Goal: Task Accomplishment & Management: Complete application form

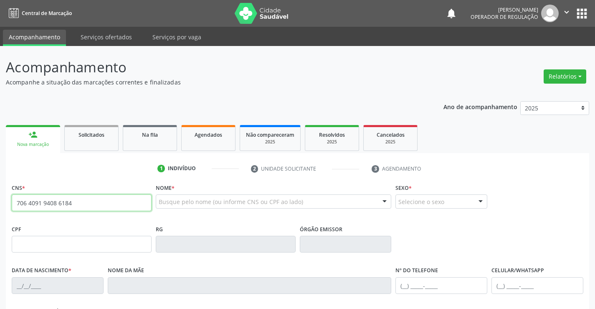
type input "706 4091 9408 6184"
type input "0390644927"
type input "30/08/1963"
type input "(74) 99900-9590"
type input "(74) 98822-5213"
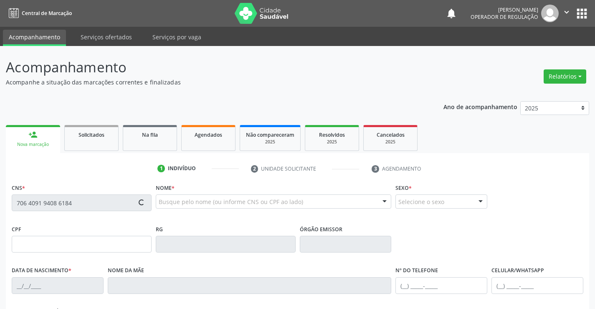
type input "S/N"
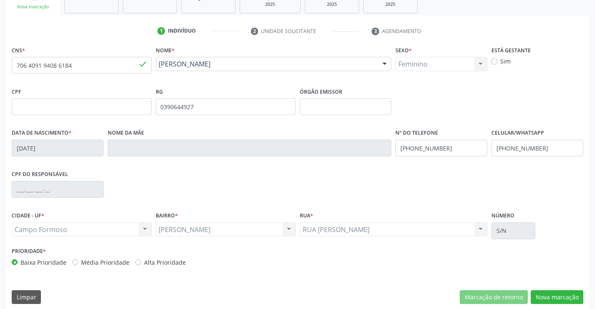
scroll to position [144, 0]
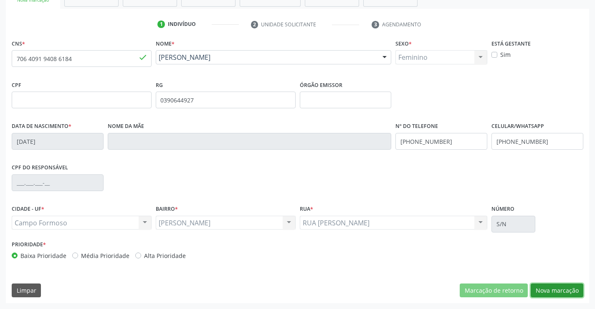
click at [550, 288] on button "Nova marcação" at bounding box center [557, 290] width 53 height 14
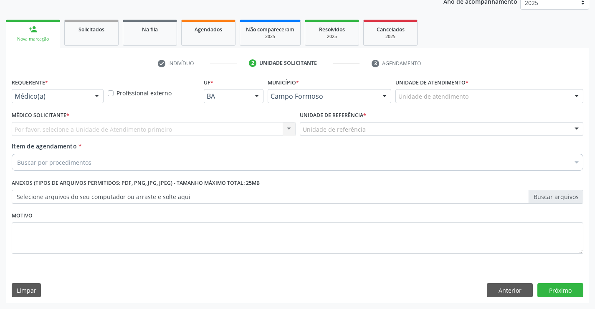
drag, startPoint x: 66, startPoint y: 101, endPoint x: 70, endPoint y: 99, distance: 4.3
click at [69, 99] on div "Médico(a)" at bounding box center [58, 96] width 92 height 14
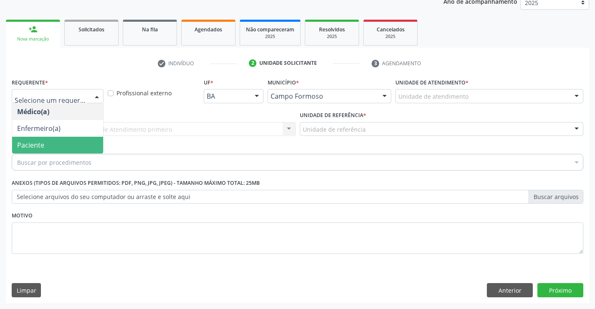
click at [48, 147] on span "Paciente" at bounding box center [57, 145] width 91 height 17
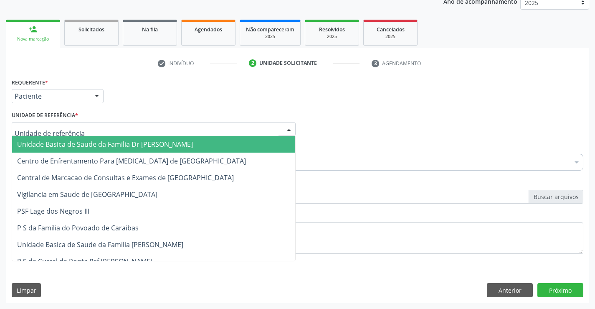
click at [64, 142] on span "Unidade Basica de Saude da Familia Dr [PERSON_NAME]" at bounding box center [105, 143] width 176 height 9
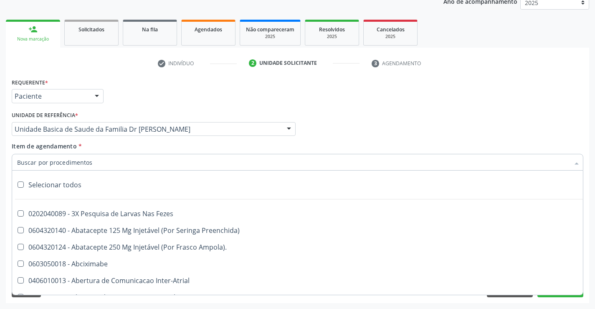
scroll to position [167, 0]
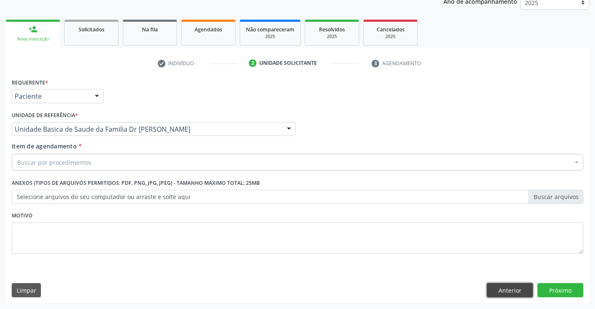
click at [498, 296] on button "Anterior" at bounding box center [510, 290] width 46 height 14
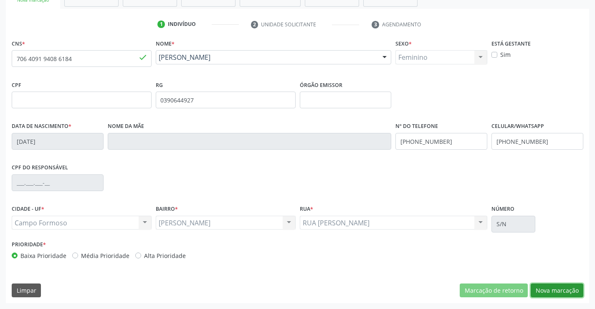
click at [567, 291] on button "Nova marcação" at bounding box center [557, 290] width 53 height 14
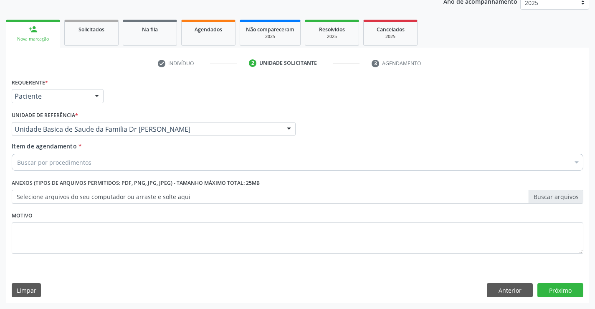
scroll to position [105, 0]
click at [109, 161] on div "Buscar por procedimentos" at bounding box center [298, 162] width 572 height 17
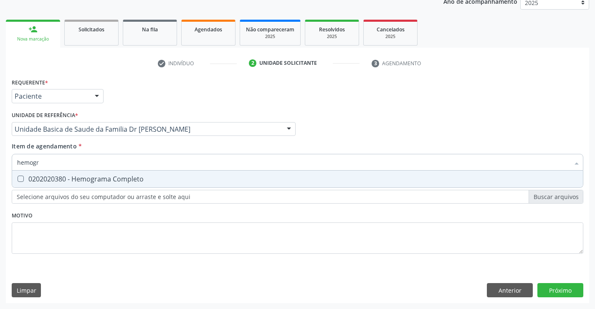
type input "hemogra"
click at [98, 180] on div "0202020380 - Hemograma Completo" at bounding box center [297, 178] width 561 height 7
checkbox Completo "true"
click at [58, 226] on div "Requerente * Paciente Médico(a) Enfermeiro(a) Paciente Nenhum resultado encontr…" at bounding box center [298, 170] width 572 height 189
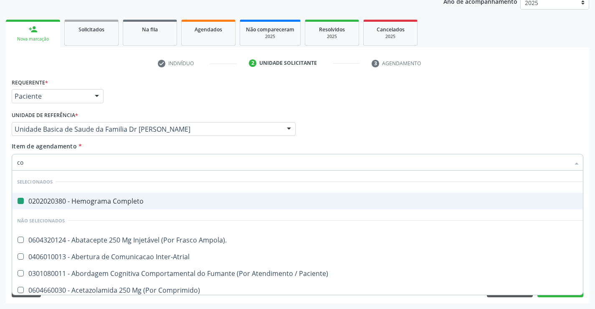
type input "col"
checkbox Completo "false"
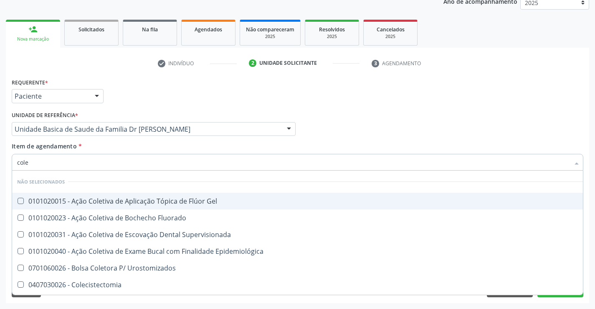
type input "coles"
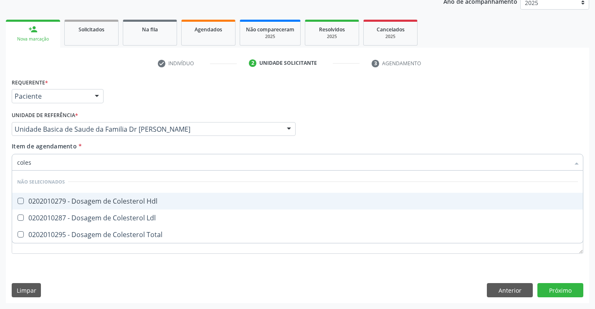
click at [118, 197] on div "0202010279 - Dosagem de Colesterol Hdl" at bounding box center [297, 200] width 561 height 7
checkbox Hdl "true"
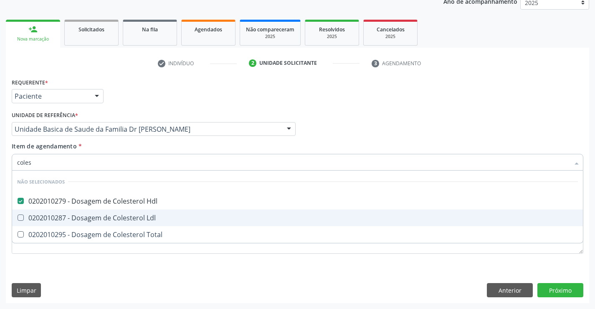
click at [112, 216] on div "0202010287 - Dosagem de Colesterol Ldl" at bounding box center [297, 217] width 561 height 7
checkbox Ldl "true"
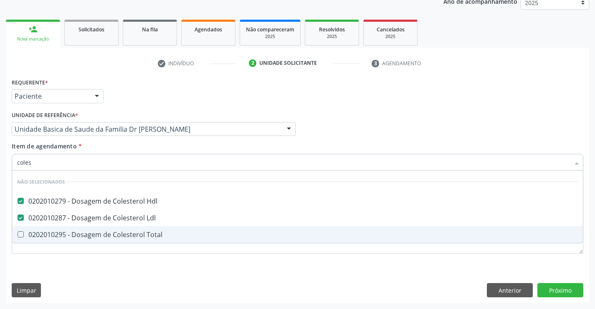
click at [99, 235] on div "0202010295 - Dosagem de Colesterol Total" at bounding box center [297, 234] width 561 height 7
checkbox Total "true"
type input "coles"
click at [91, 275] on div "Requerente * Paciente Médico(a) Enfermeiro(a) Paciente Nenhum resultado encontr…" at bounding box center [297, 189] width 583 height 227
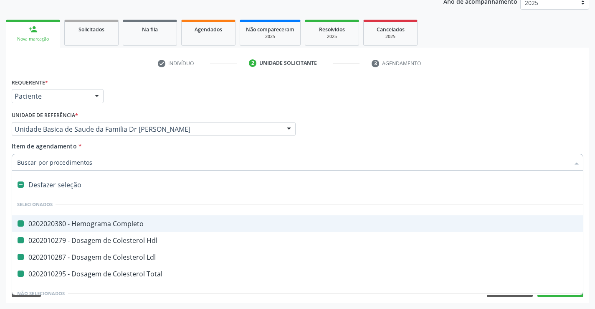
type input "u"
checkbox Completo "false"
checkbox Ldl "false"
checkbox Hdl "false"
checkbox Total "false"
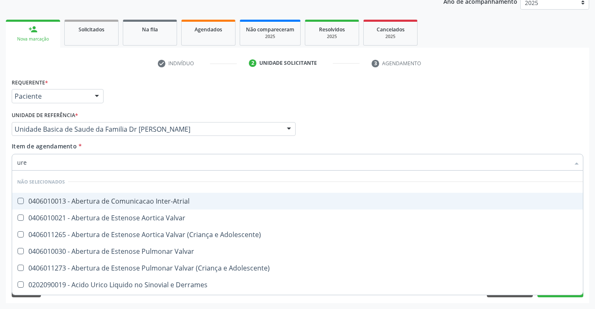
type input "urei"
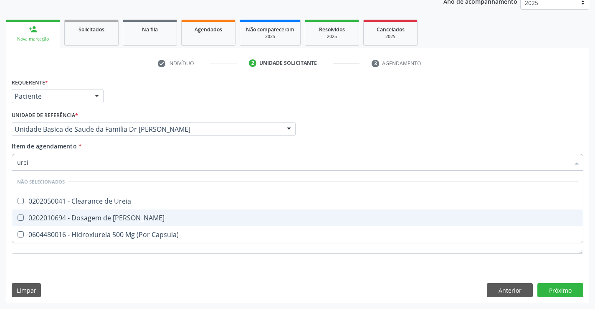
click at [92, 219] on div "0202010694 - Dosagem de [PERSON_NAME]" at bounding box center [297, 217] width 561 height 7
checkbox Ureia "true"
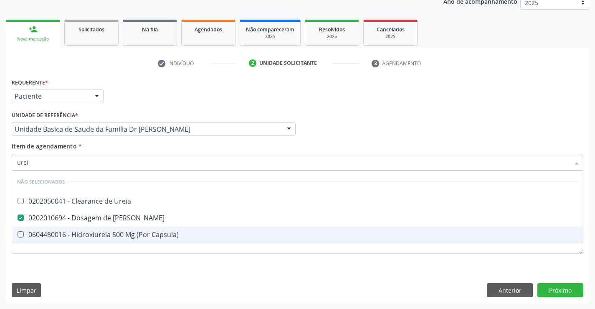
type input "urei"
click at [76, 276] on div "Requerente * Paciente Médico(a) Enfermeiro(a) Paciente Nenhum resultado encontr…" at bounding box center [297, 189] width 583 height 227
checkbox Ureia "true"
checkbox Capsula\) "true"
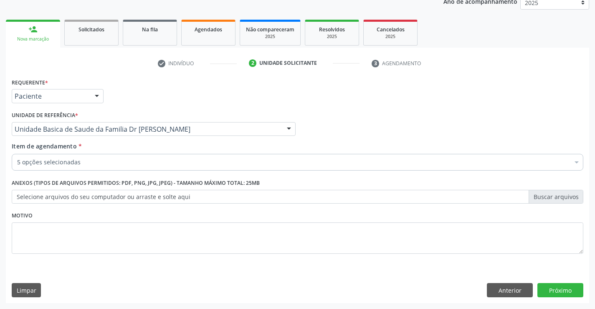
click at [107, 156] on div "5 opções selecionadas" at bounding box center [298, 162] width 572 height 17
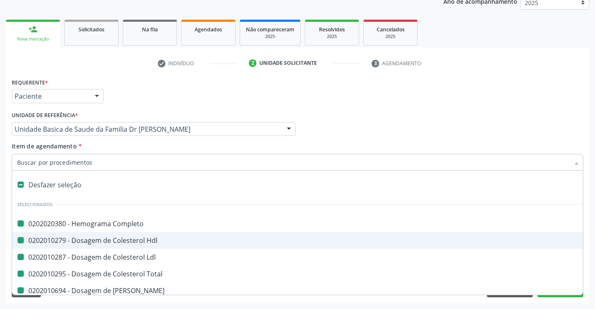
type input "f"
checkbox Completo "false"
checkbox Ldl "false"
checkbox Hdl "false"
checkbox Total "false"
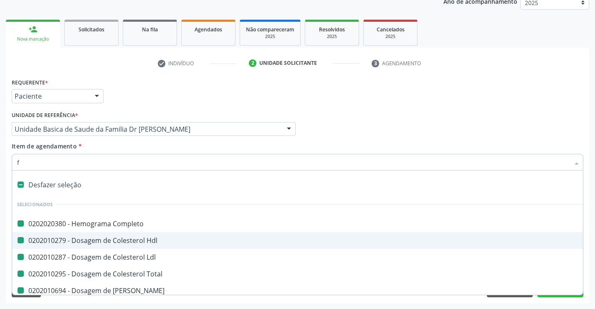
checkbox Ureia "false"
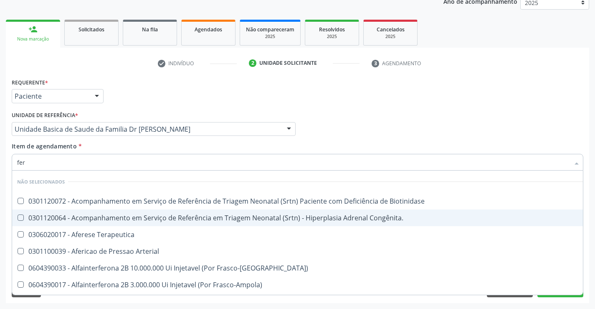
type input "ferr"
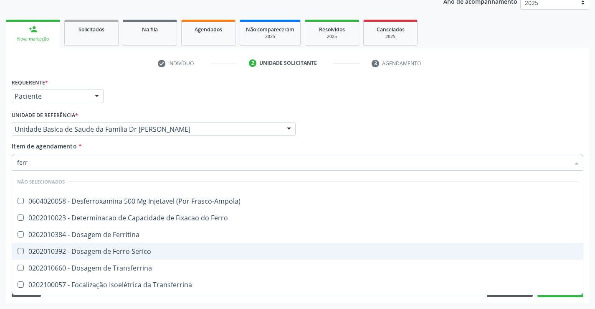
click at [135, 253] on div "0202010392 - Dosagem de Ferro Serico" at bounding box center [297, 251] width 561 height 7
checkbox Serico "true"
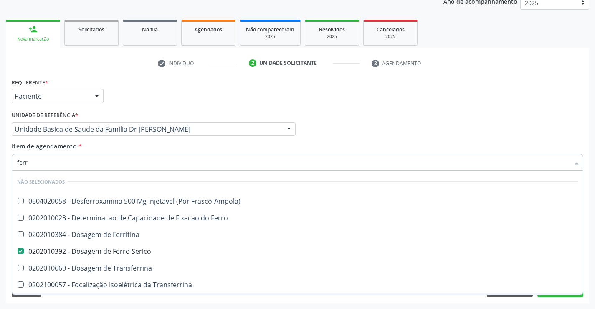
click at [104, 300] on div "Requerente * Paciente Médico(a) Enfermeiro(a) Paciente Nenhum resultado encontr…" at bounding box center [297, 189] width 583 height 227
checkbox Frasco-Ampola\) "true"
checkbox Ferritina "true"
checkbox Ferro "true"
checkbox Transferrina "true"
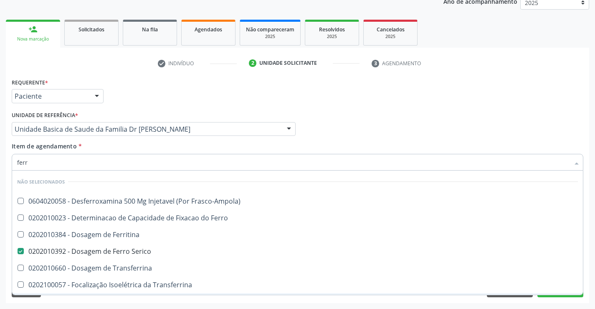
checkbox Transferrina "true"
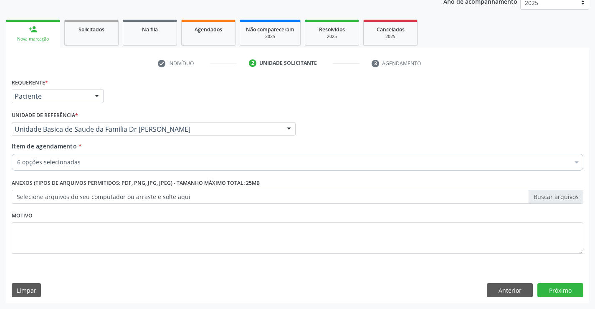
scroll to position [49, 0]
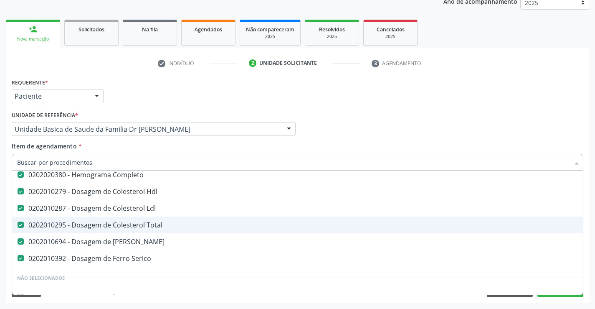
type input "g"
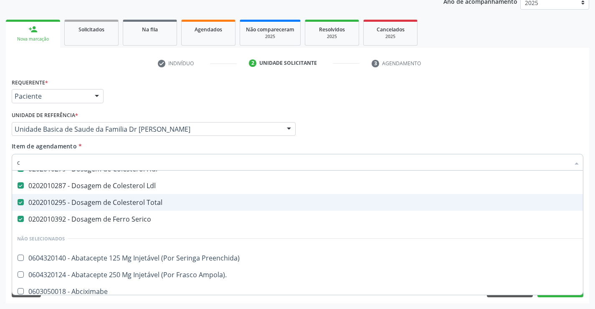
scroll to position [26, 0]
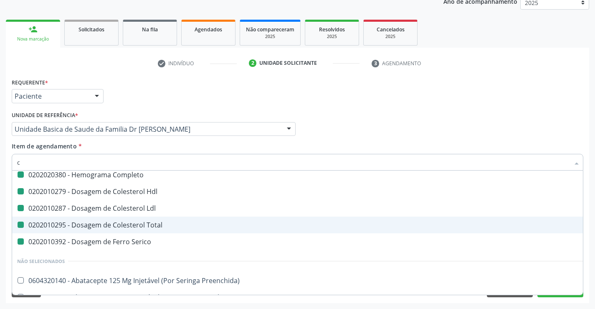
type input "cr"
checkbox Completo "false"
checkbox Ldl "false"
checkbox Hdl "false"
checkbox Total "false"
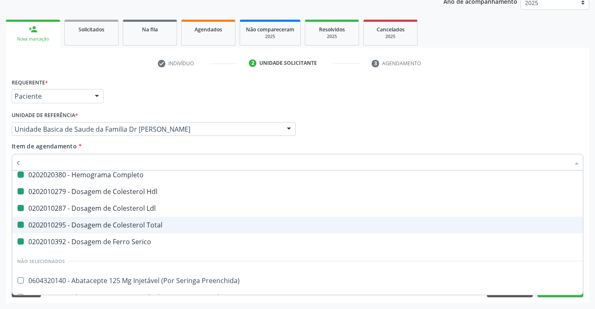
checkbox Serico "false"
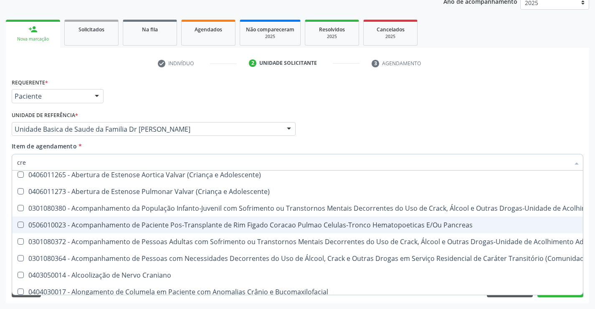
type input "crea"
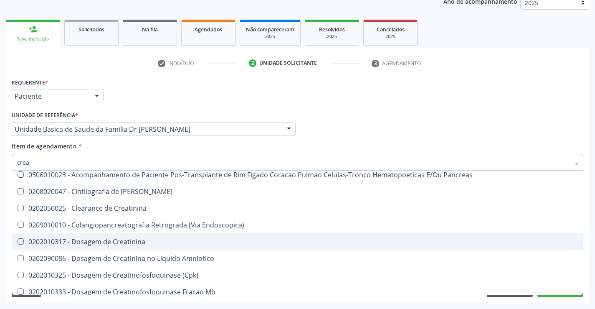
click at [120, 246] on span "0202010317 - Dosagem de Creatinina" at bounding box center [297, 241] width 571 height 17
checkbox Creatinina "true"
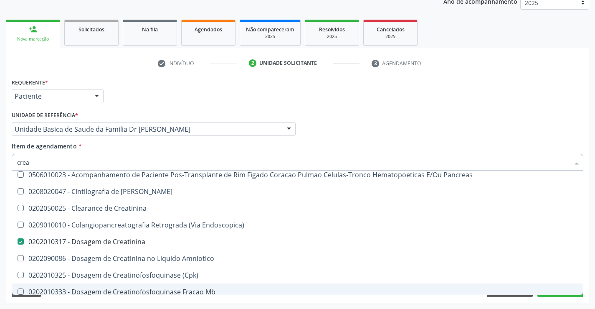
click at [101, 303] on div "Acompanhamento Acompanhe a situação das marcações correntes e finalizadas Relat…" at bounding box center [297, 125] width 595 height 368
checkbox Pancreas "true"
checkbox Creatinina "true"
checkbox Pancreas "true"
checkbox Endoscopica\) "true"
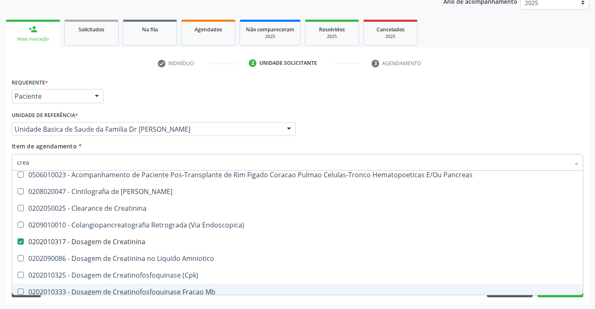
checkbox \(Cpk\) "true"
checkbox Amniotico "true"
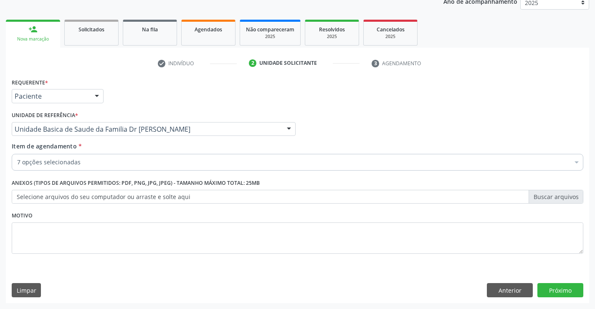
scroll to position [66, 0]
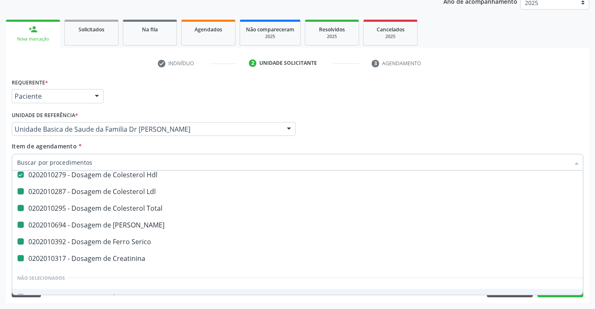
type input "u"
checkbox Ldl "false"
checkbox Total "false"
checkbox Ureia "false"
checkbox Creatinina "false"
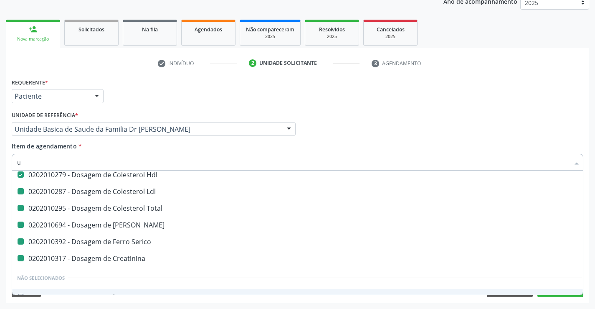
checkbox Serico "false"
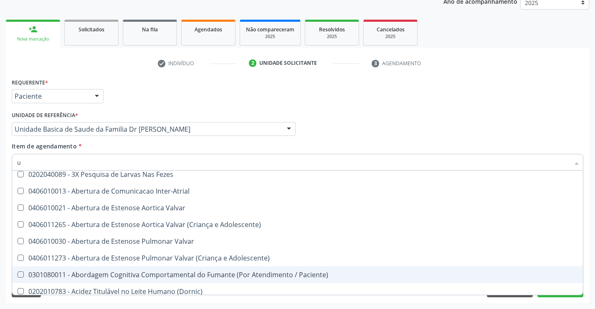
scroll to position [43, 0]
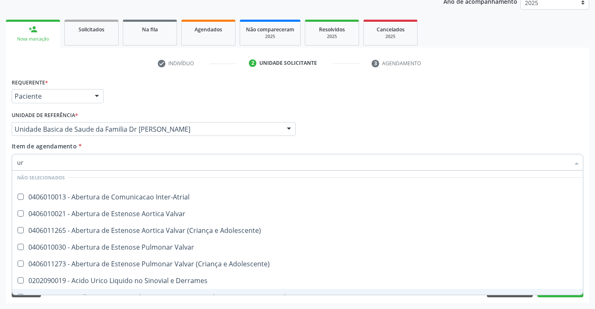
type input "uri"
checkbox Ureia "false"
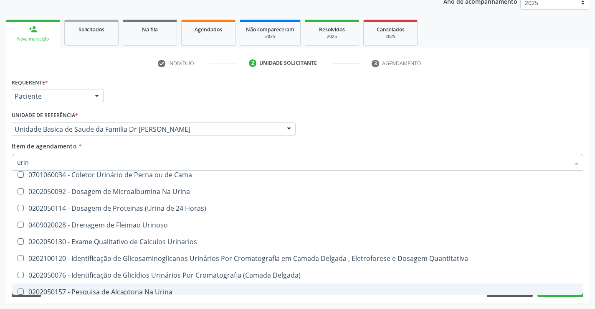
type input "urina"
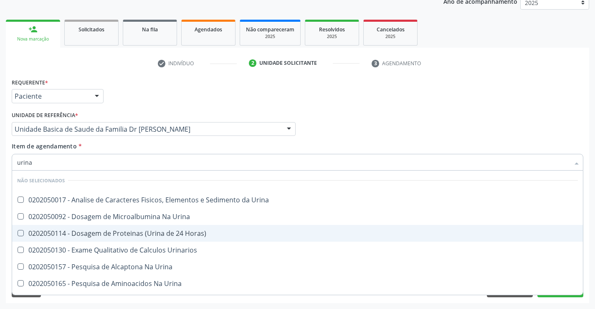
scroll to position [0, 0]
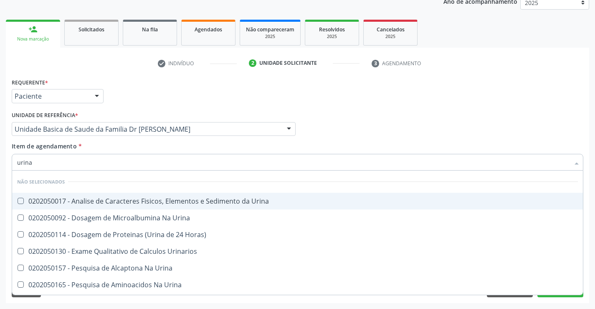
click at [104, 202] on div "0202050017 - Analise de Caracteres Fisicos, Elementos e Sedimento da Urina" at bounding box center [297, 200] width 561 height 7
checkbox Urina "true"
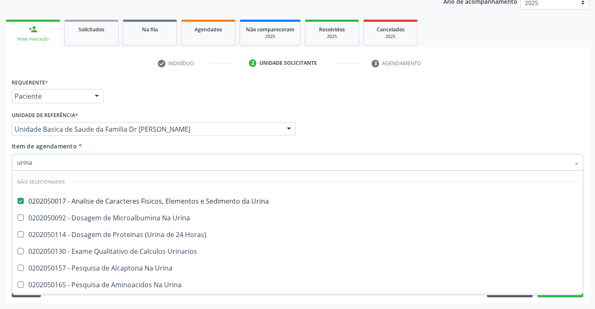
click at [81, 297] on div "Requerente * Paciente Médico(a) Enfermeiro(a) Paciente Nenhum resultado encontr…" at bounding box center [297, 189] width 583 height 227
checkbox Horas\) "true"
checkbox Urinarios "true"
checkbox Urina "true"
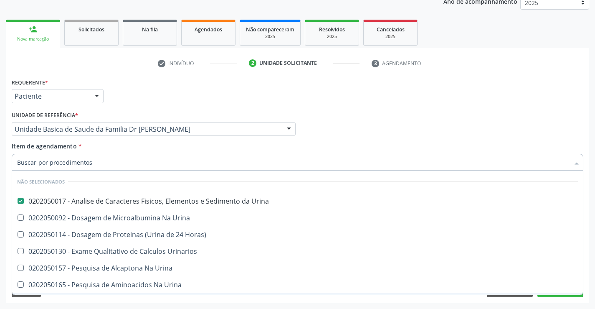
checkbox Urina "true"
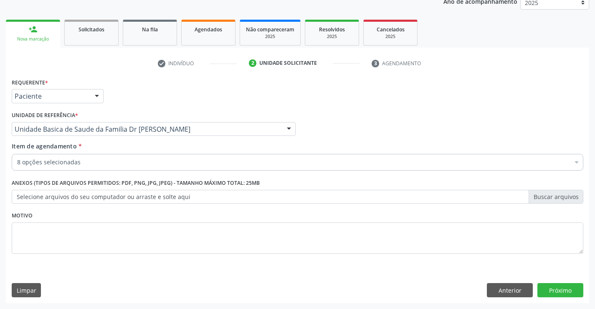
click at [88, 157] on div "8 opções selecionadas" at bounding box center [298, 162] width 572 height 17
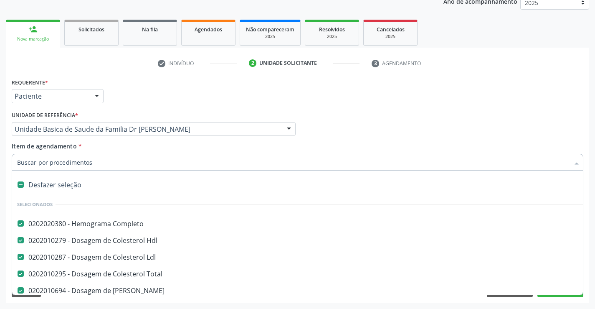
type input "t"
checkbox Urina "false"
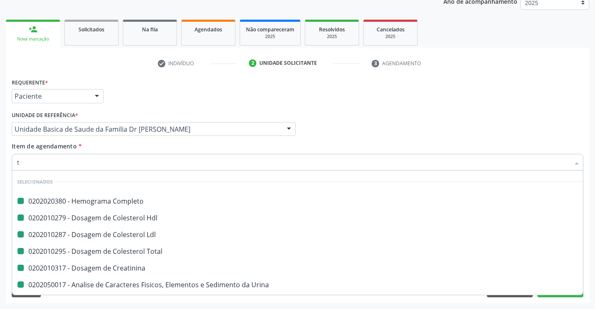
type input "tr"
checkbox Completo "false"
checkbox Ldl "false"
checkbox Total "false"
checkbox Creatinina "false"
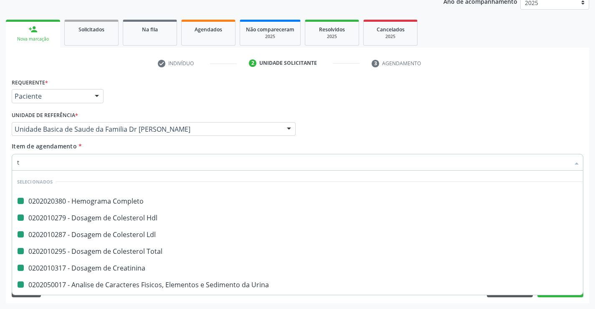
checkbox Urina "false"
checkbox Hdl "false"
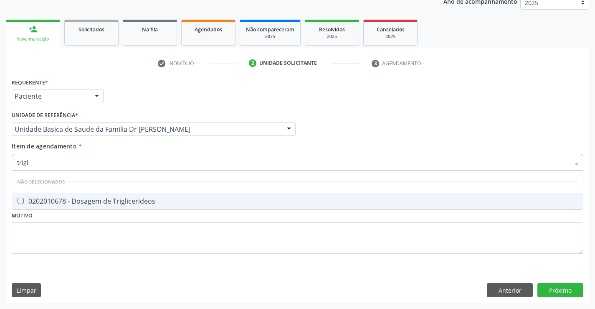
type input "trigli"
click at [93, 201] on div "0202010678 - Dosagem de Triglicerideos" at bounding box center [297, 200] width 561 height 7
checkbox Triglicerideos "true"
click at [76, 273] on div "Requerente * Paciente Médico(a) Enfermeiro(a) Paciente Nenhum resultado encontr…" at bounding box center [297, 189] width 583 height 227
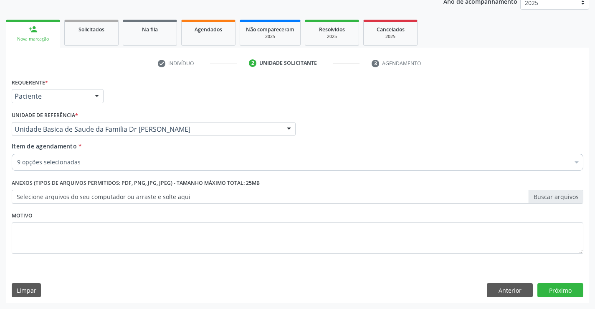
click at [17, 162] on input "Item de agendamento *" at bounding box center [17, 162] width 0 height 17
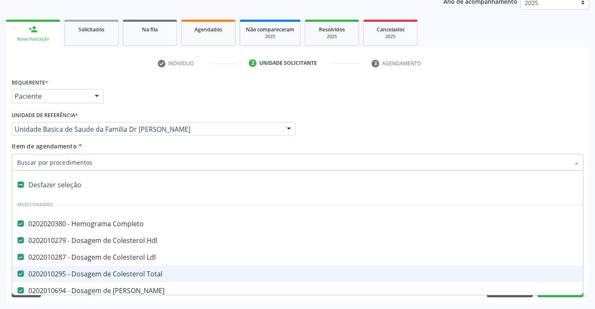
type input "t"
checkbox Triglicerideos "false"
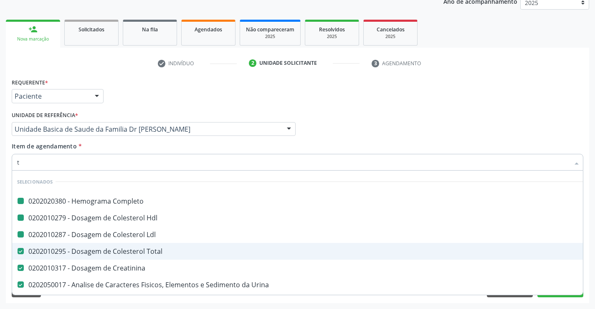
type input "tg"
checkbox Completo "false"
checkbox Hdl "false"
checkbox Ldl "false"
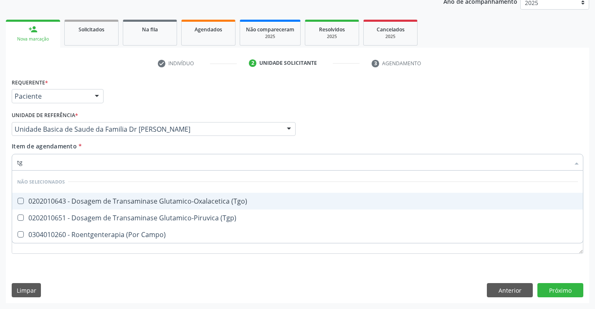
click at [92, 197] on div "0202010643 - Dosagem de Transaminase Glutamico-Oxalacetica (Tgo)" at bounding box center [297, 200] width 561 height 7
checkbox \(Tgo\) "true"
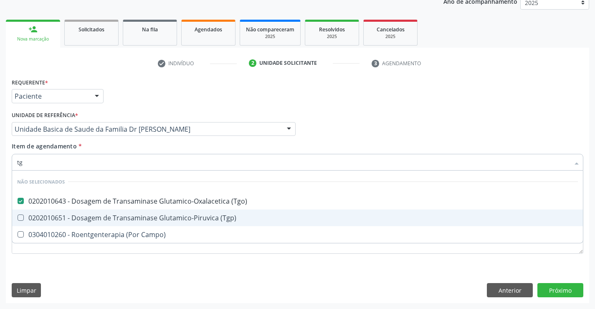
click at [89, 214] on div "0202010651 - Dosagem de Transaminase Glutamico-Piruvica (Tgp)" at bounding box center [297, 217] width 561 height 7
checkbox \(Tgp\) "true"
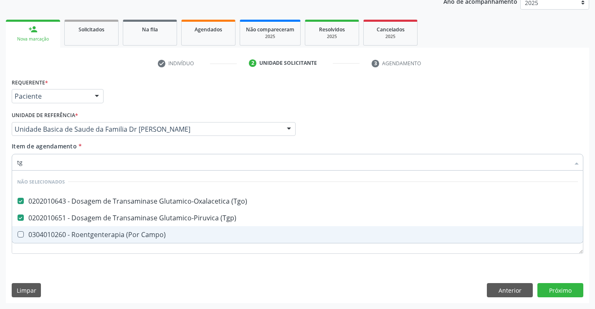
click at [69, 271] on div "Requerente * Paciente Médico(a) Enfermeiro(a) Paciente Nenhum resultado encontr…" at bounding box center [297, 189] width 583 height 227
checkbox Campo\) "true"
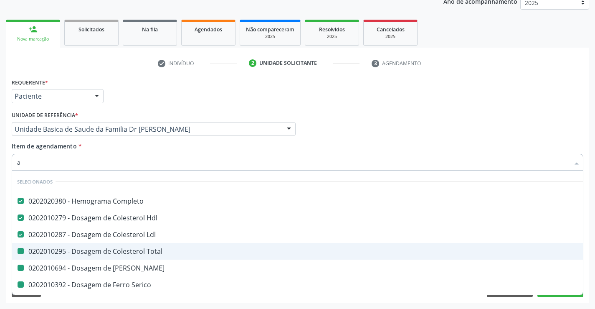
type input "ac"
checkbox Total "false"
checkbox Ureia "false"
checkbox Serico "false"
checkbox Creatinina "false"
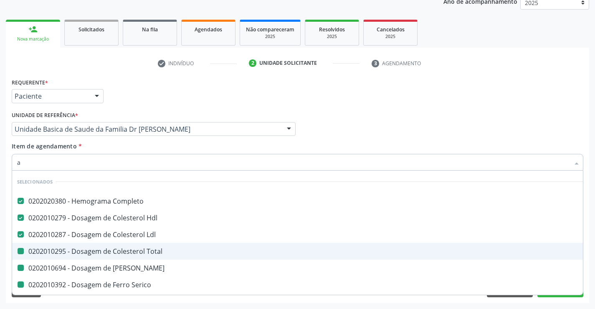
checkbox Urina "false"
checkbox Triglicerideos "false"
checkbox \(Tgo\) "false"
checkbox \(Tgp\) "false"
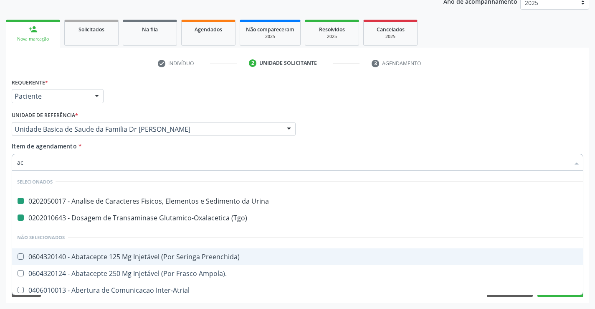
type input "aci"
checkbox Urina "false"
checkbox \(Tgo\) "false"
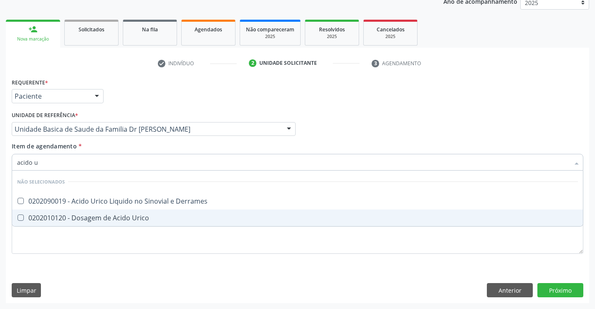
type input "acido ur"
click at [89, 217] on div "0202010120 - Dosagem de Acido Urico" at bounding box center [297, 217] width 561 height 7
checkbox Urico "true"
click at [70, 270] on div "Requerente * Paciente Médico(a) Enfermeiro(a) Paciente Nenhum resultado encontr…" at bounding box center [297, 189] width 583 height 227
checkbox Derrames "true"
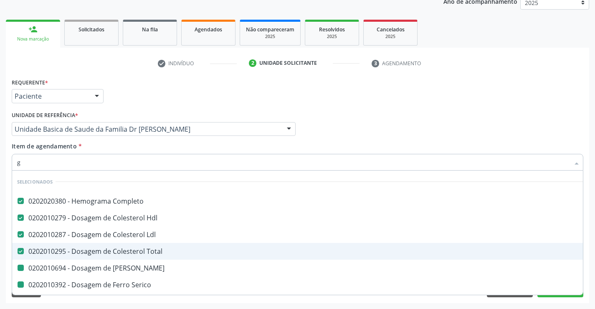
type input "gl"
checkbox Ureia "false"
checkbox Serico "false"
checkbox Creatinina "false"
checkbox Triglicerideos "false"
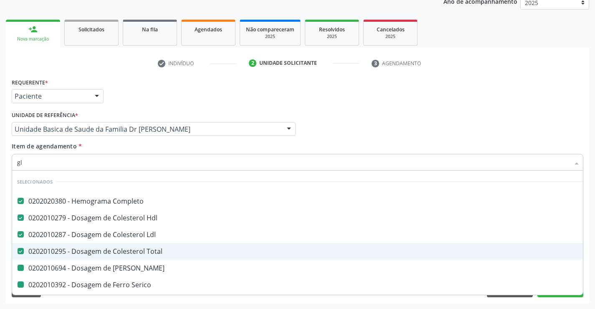
checkbox \(Tgo\) "false"
checkbox \(Tgp\) "false"
checkbox Urico "false"
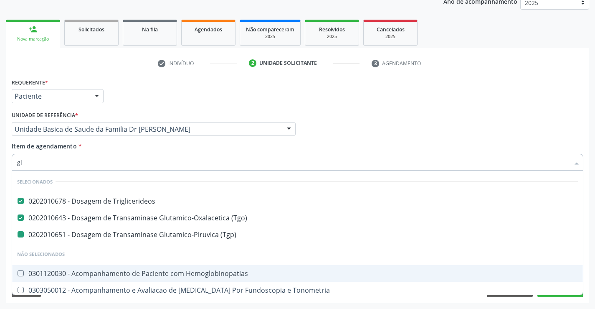
type input "gli"
checkbox \(Tgp\) "false"
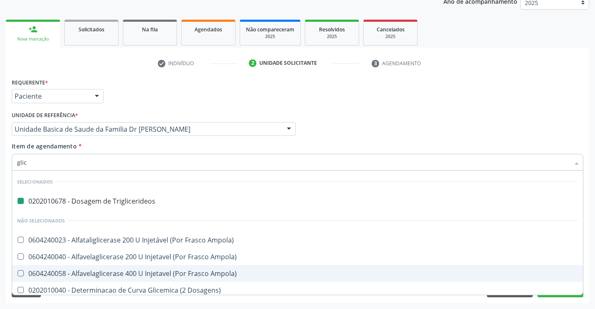
type input "glico"
checkbox Triglicerideos "false"
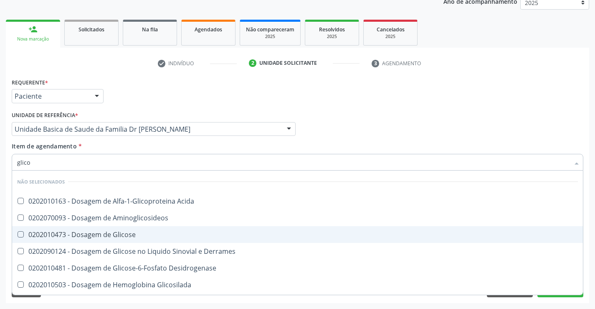
click at [110, 235] on div "0202010473 - Dosagem de Glicose" at bounding box center [297, 234] width 561 height 7
checkbox Glicose "true"
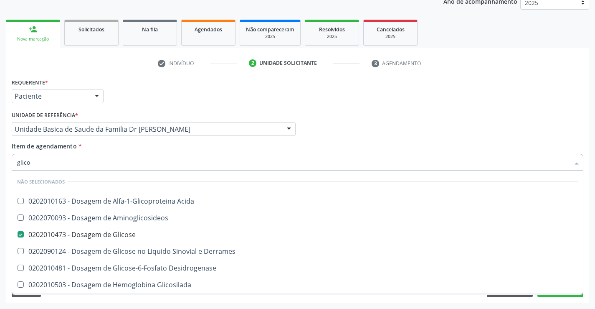
click at [94, 298] on div "Requerente * Paciente Médico(a) Enfermeiro(a) Paciente Nenhum resultado encontr…" at bounding box center [297, 189] width 583 height 227
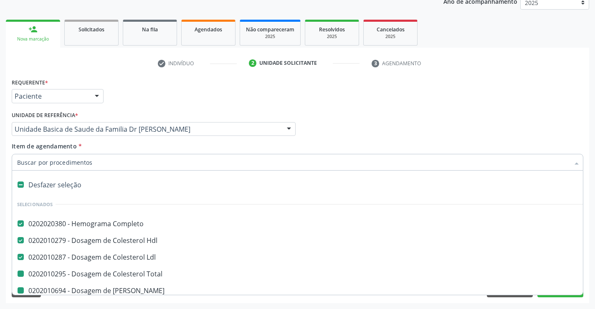
type input "f"
checkbox Ureia "false"
checkbox Serico "false"
checkbox Creatinina "false"
checkbox Urina "false"
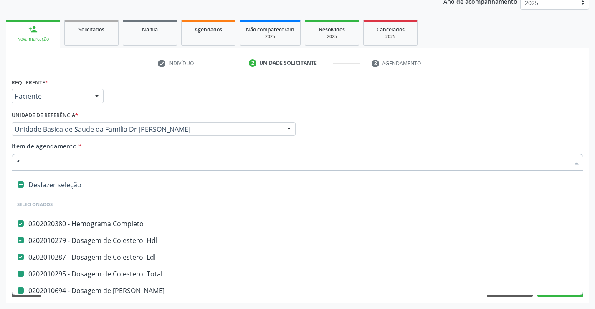
checkbox Triglicerideos "false"
checkbox Total "false"
checkbox \(Tgo\) "false"
checkbox \(Tgp\) "false"
checkbox Urico "false"
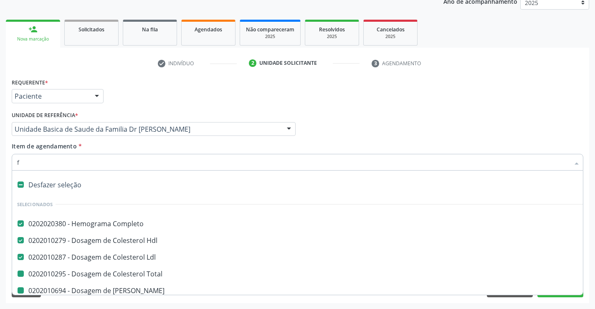
checkbox Glicose "false"
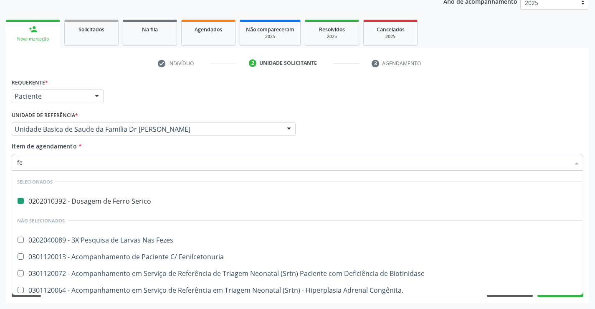
type input "fez"
checkbox Serico "false"
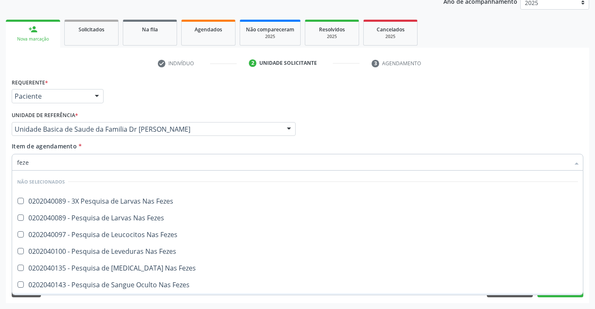
type input "fezes"
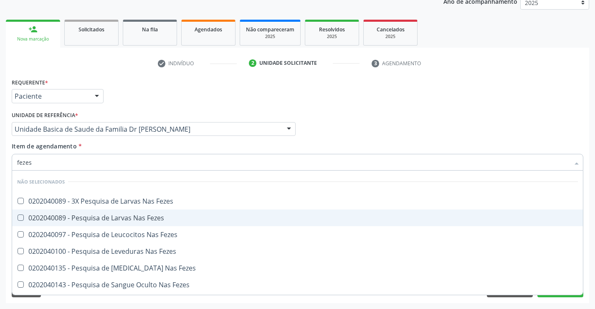
click at [115, 217] on div "0202040089 - Pesquisa de Larvas Nas Fezes" at bounding box center [297, 217] width 561 height 7
checkbox Fezes "true"
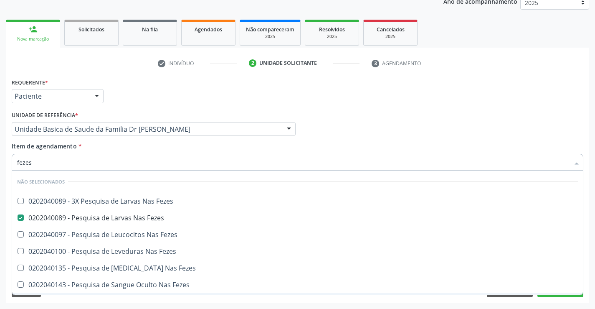
click at [562, 297] on div "Requerente * Paciente Médico(a) Enfermeiro(a) Paciente Nenhum resultado encontr…" at bounding box center [297, 189] width 583 height 227
checkbox Fezes "true"
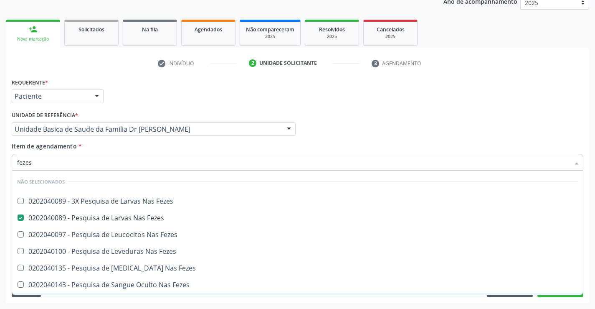
checkbox Fezes "true"
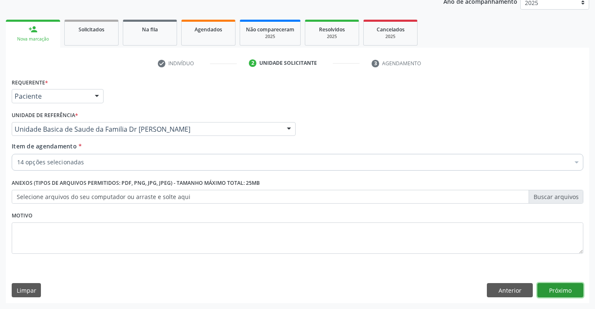
click at [562, 287] on button "Próximo" at bounding box center [560, 290] width 46 height 14
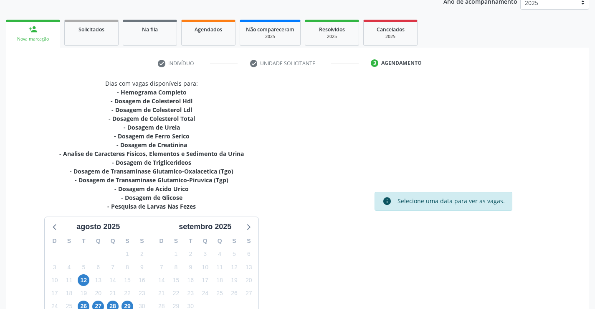
scroll to position [169, 0]
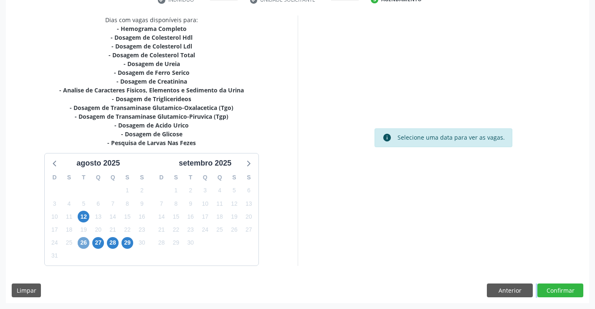
click at [81, 241] on span "26" at bounding box center [84, 243] width 12 height 12
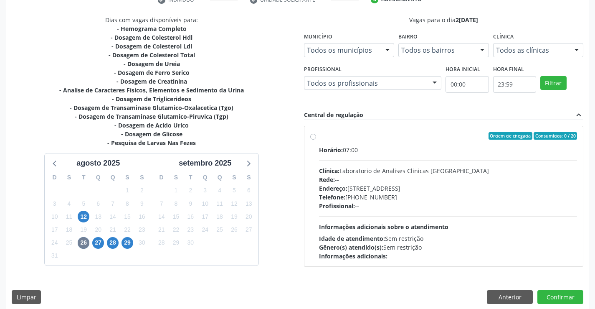
click at [319, 135] on label "Ordem de chegada Consumidos: 0 / 20 Horário: 07:00 Clínica: Laboratorio de Anal…" at bounding box center [448, 196] width 258 height 128
click at [315, 135] on input "Ordem de chegada Consumidos: 0 / 20 Horário: 07:00 Clínica: Laboratorio de Anal…" at bounding box center [313, 136] width 6 height 8
radio input "true"
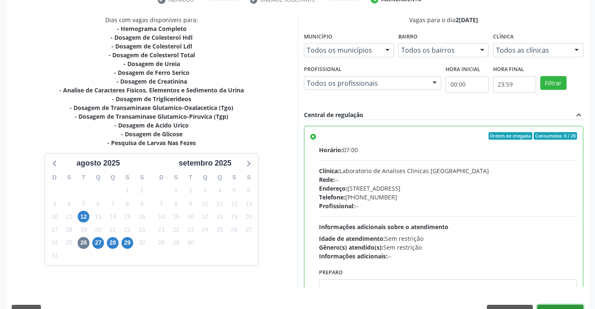
click at [569, 308] on button "Confirmar" at bounding box center [560, 311] width 46 height 14
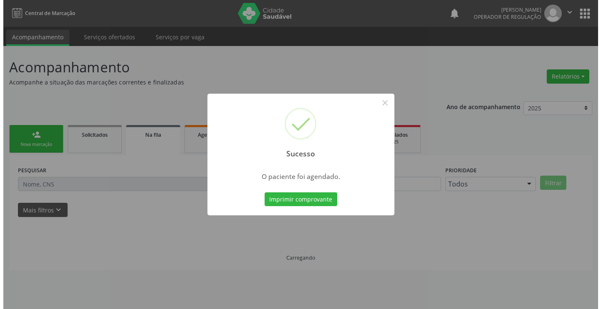
scroll to position [0, 0]
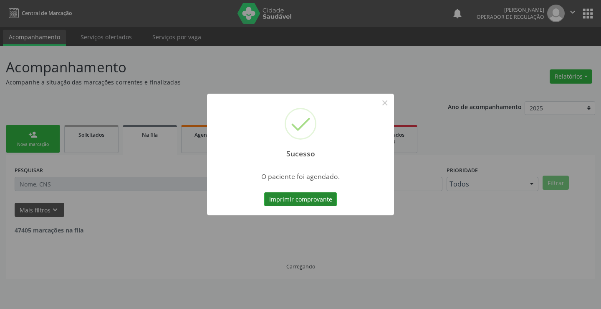
click at [297, 200] on button "Imprimir comprovante" at bounding box center [300, 199] width 73 height 14
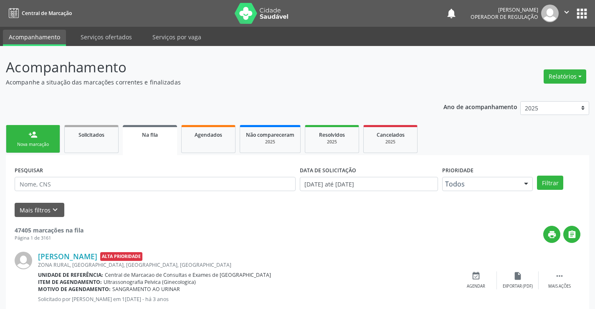
click at [43, 142] on div "Nova marcação" at bounding box center [33, 144] width 42 height 6
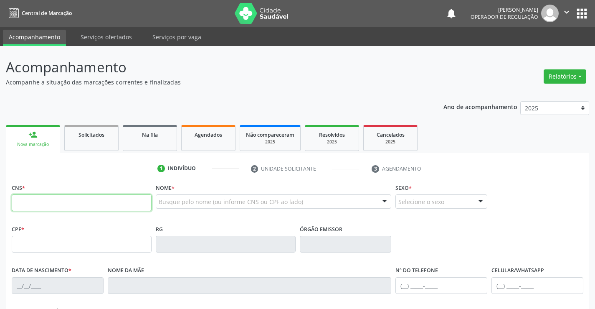
click at [50, 204] on input "text" at bounding box center [82, 202] width 140 height 17
type input "707 6032 9480 5094"
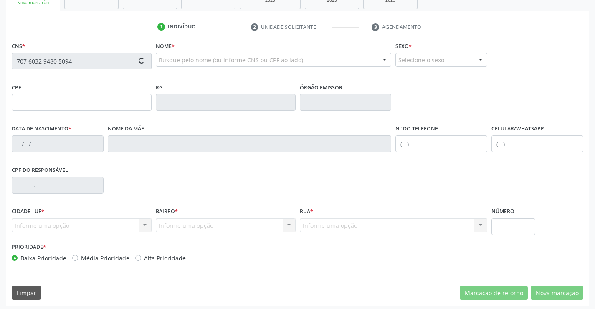
scroll to position [144, 0]
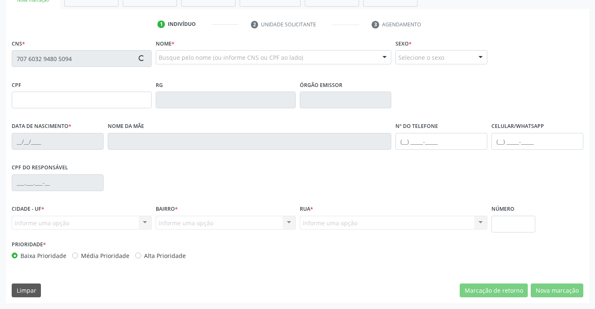
type input "0806701641"
type input "28/05/1972"
type input "(74) 99126-2966"
type input "004.111.515-50"
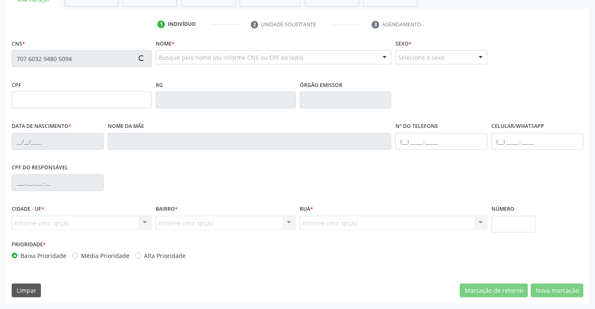
type input "S/N"
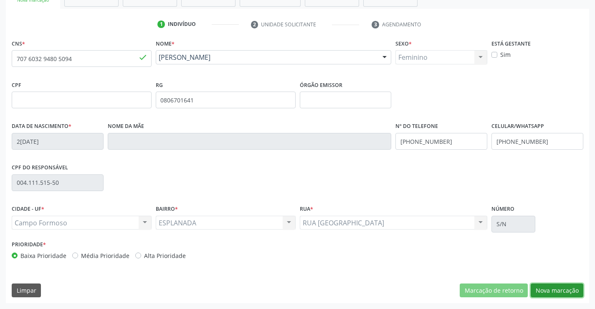
click at [543, 289] on button "Nova marcação" at bounding box center [557, 290] width 53 height 14
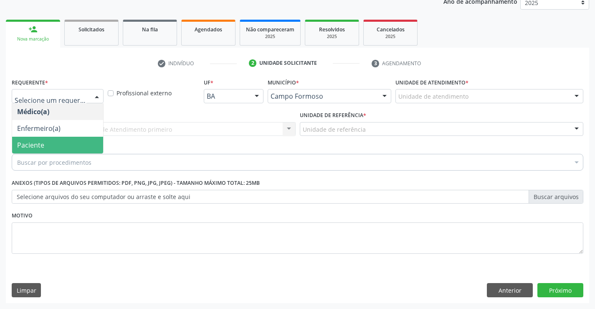
click at [46, 144] on span "Paciente" at bounding box center [57, 145] width 91 height 17
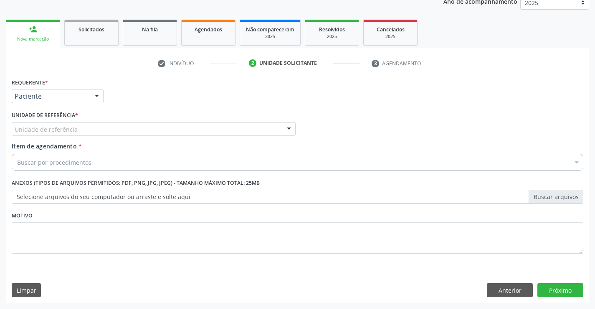
click at [59, 124] on div "Unidade de referência" at bounding box center [154, 129] width 284 height 14
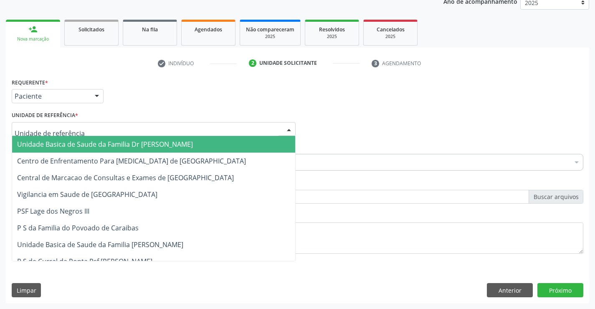
click at [58, 137] on span "Unidade Basica de Saude da Familia Dr [PERSON_NAME]" at bounding box center [153, 144] width 283 height 17
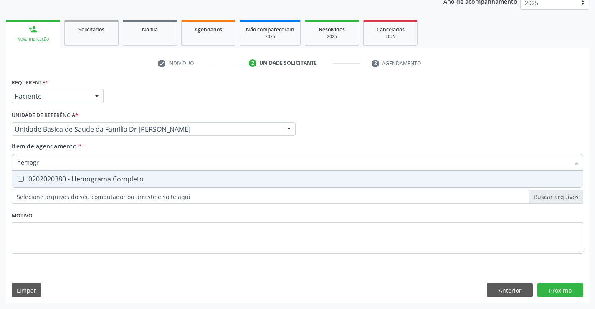
type input "hemogra"
click at [61, 175] on div "0202020380 - Hemograma Completo" at bounding box center [297, 178] width 561 height 7
checkbox Completo "true"
type input "hemogra"
click at [40, 238] on div "Requerente * Paciente Médico(a) Enfermeiro(a) Paciente Nenhum resultado encontr…" at bounding box center [298, 170] width 572 height 189
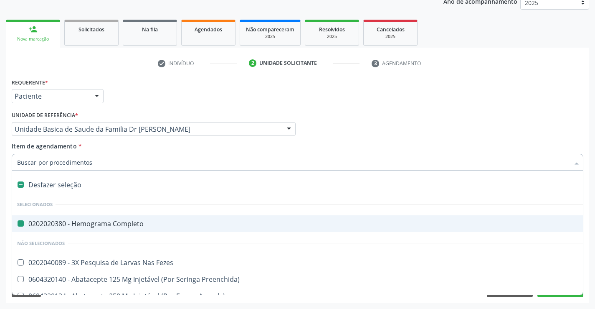
type input "u"
checkbox Completo "false"
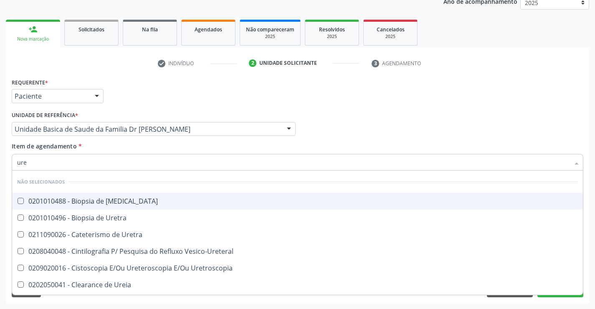
type input "urei"
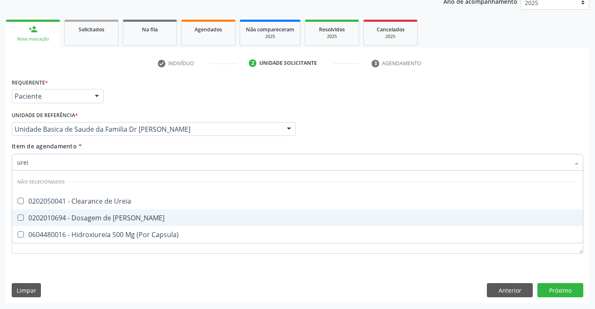
click at [102, 214] on div "0202010694 - Dosagem de [PERSON_NAME]" at bounding box center [297, 217] width 561 height 7
checkbox Ureia "true"
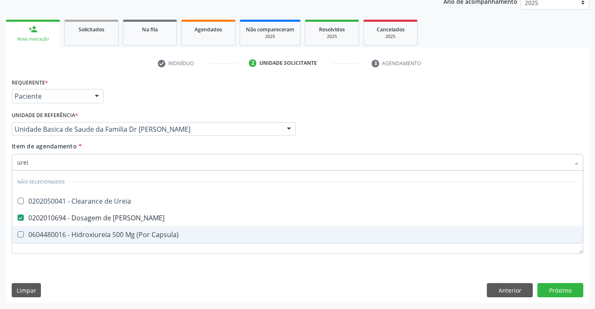
type input "urei"
click at [71, 277] on div "Requerente * Paciente Médico(a) Enfermeiro(a) Paciente Nenhum resultado encontr…" at bounding box center [297, 189] width 583 height 227
checkbox Ureia "true"
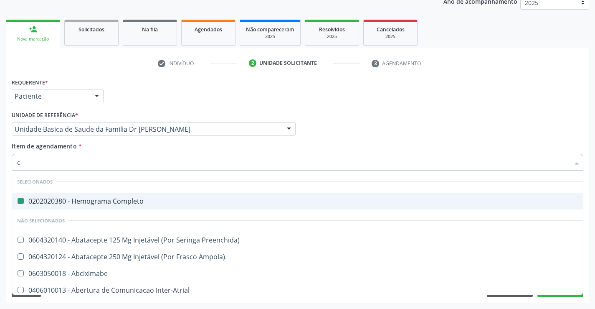
type input "cr"
checkbox Completo "false"
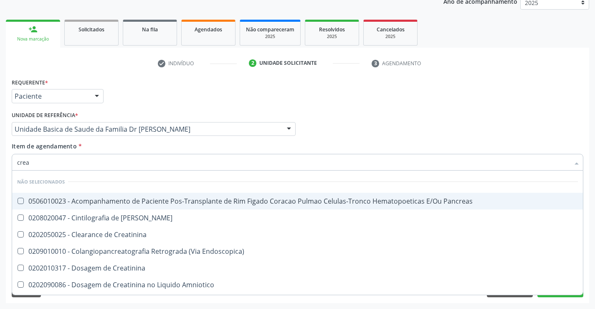
type input "creat"
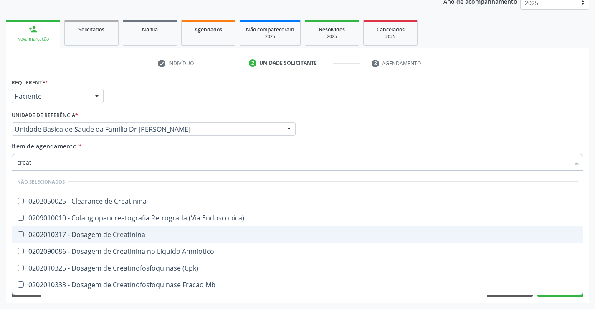
click at [104, 233] on div "0202010317 - Dosagem de Creatinina" at bounding box center [297, 234] width 561 height 7
checkbox Creatinina "true"
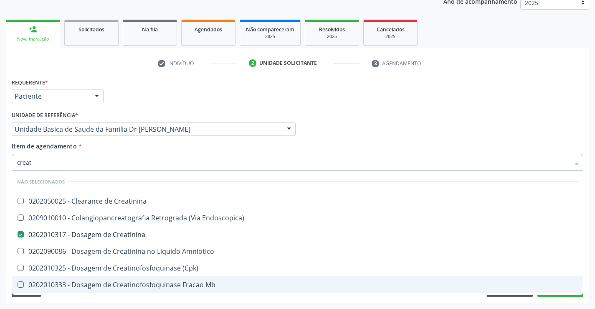
type input "creat"
click at [71, 298] on div "Requerente * Paciente Médico(a) Enfermeiro(a) Paciente Nenhum resultado encontr…" at bounding box center [297, 189] width 583 height 227
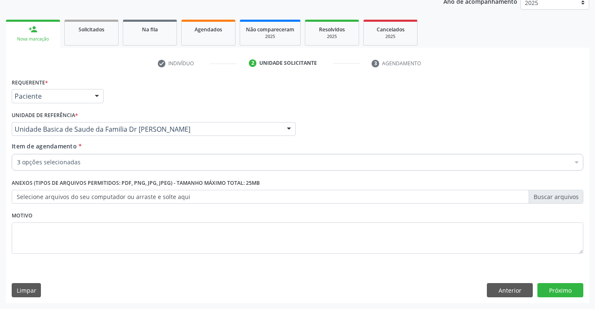
checkbox Completo "true"
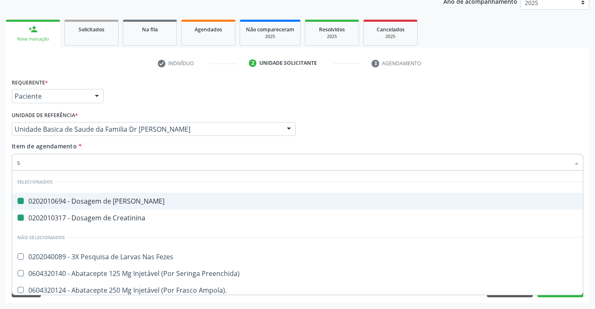
type input "so"
checkbox Ureia "false"
checkbox Creatinina "false"
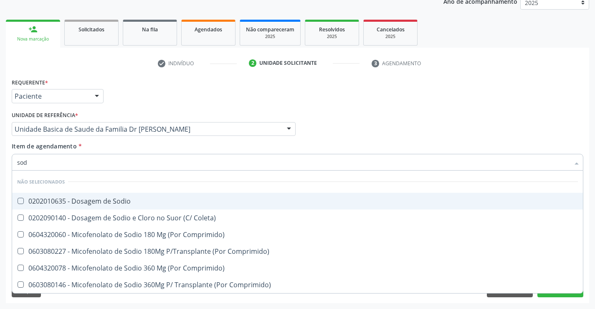
type input "sodi"
click at [96, 201] on div "0202010635 - Dosagem de Sodio" at bounding box center [297, 200] width 561 height 7
checkbox Sodio "true"
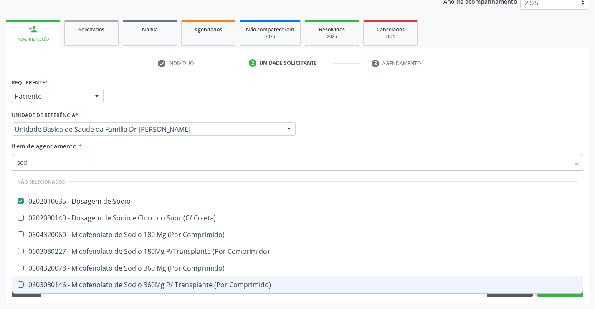
click at [56, 304] on div "Acompanhamento Acompanhe a situação das marcações correntes e finalizadas Relat…" at bounding box center [297, 125] width 595 height 368
checkbox Coleta\) "true"
checkbox Comprimido\) "true"
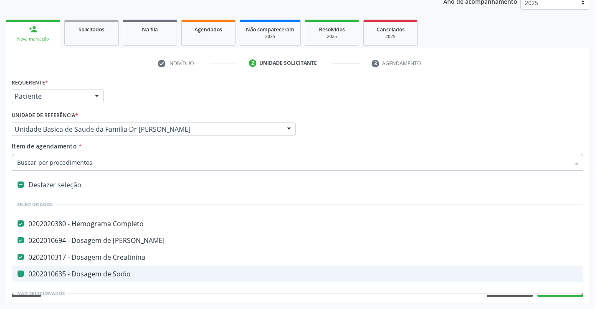
type input "t"
checkbox Sodio "false"
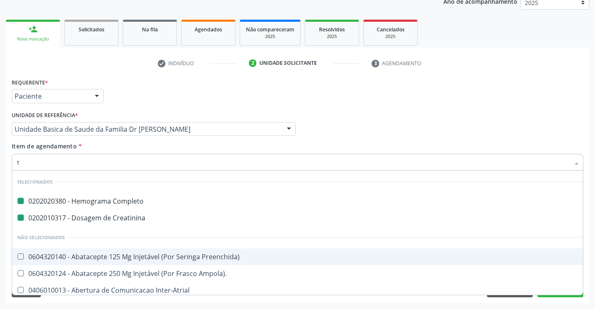
type input "tg"
checkbox Completo "false"
checkbox Creatinina "false"
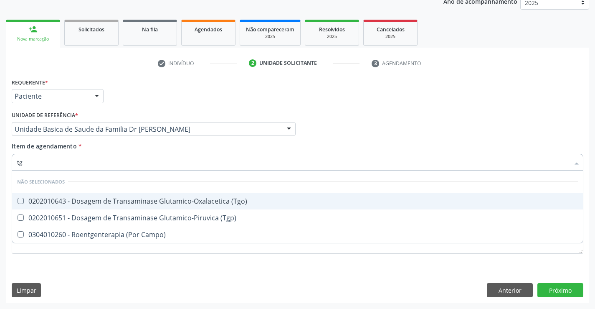
click at [68, 199] on div "0202010643 - Dosagem de Transaminase Glutamico-Oxalacetica (Tgo)" at bounding box center [297, 200] width 561 height 7
checkbox \(Tgo\) "true"
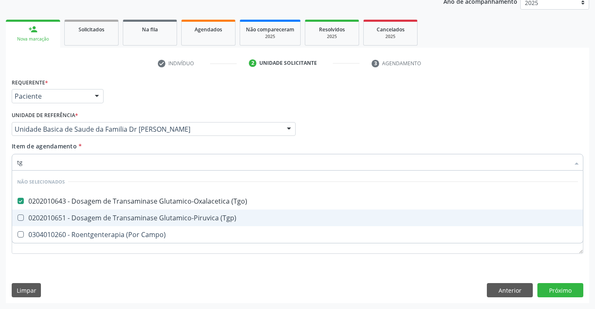
click at [61, 217] on div "0202010651 - Dosagem de Transaminase Glutamico-Piruvica (Tgp)" at bounding box center [297, 217] width 561 height 7
checkbox \(Tgp\) "true"
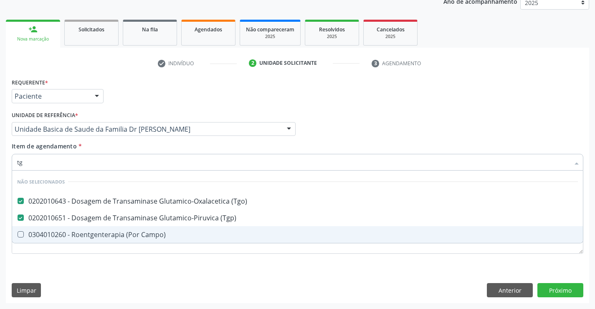
type input "tg"
click at [44, 262] on div "Requerente * Paciente Médico(a) Enfermeiro(a) Paciente Nenhum resultado encontr…" at bounding box center [298, 170] width 572 height 189
checkbox Campo\) "true"
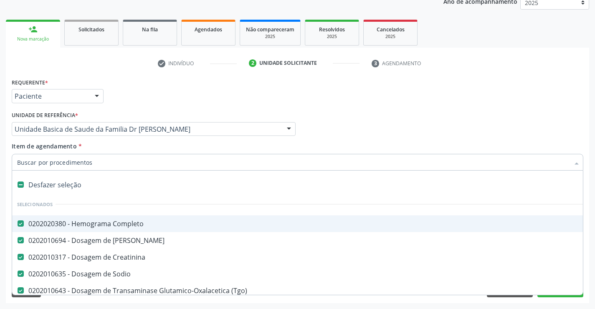
type input "c"
checkbox \(Tgp\) "false"
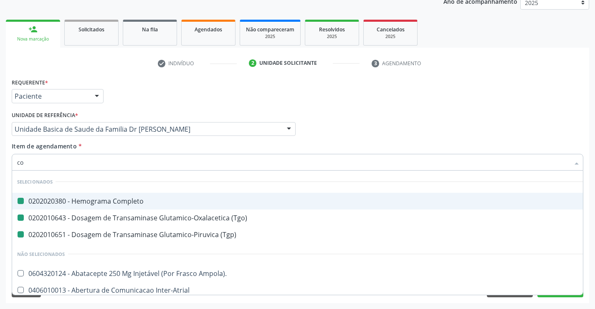
type input "col"
checkbox Completo "false"
checkbox \(Tgo\) "false"
checkbox \(Tgp\) "false"
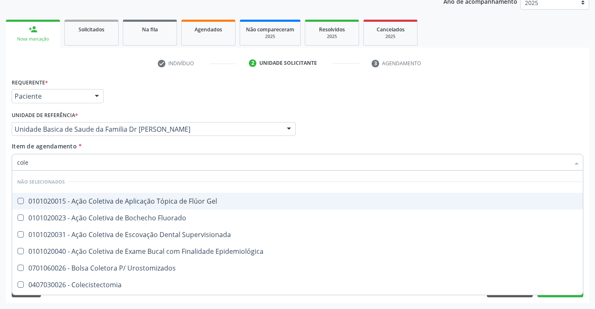
type input "coles"
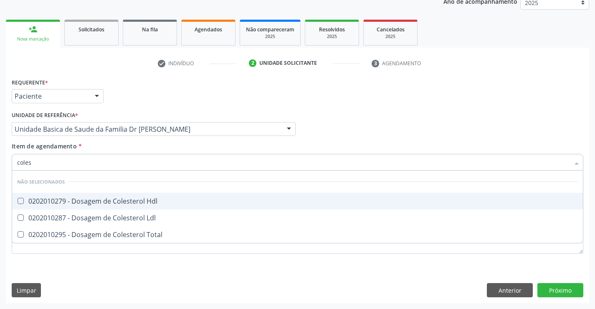
click at [76, 199] on div "0202010279 - Dosagem de Colesterol Hdl" at bounding box center [297, 200] width 561 height 7
checkbox Hdl "true"
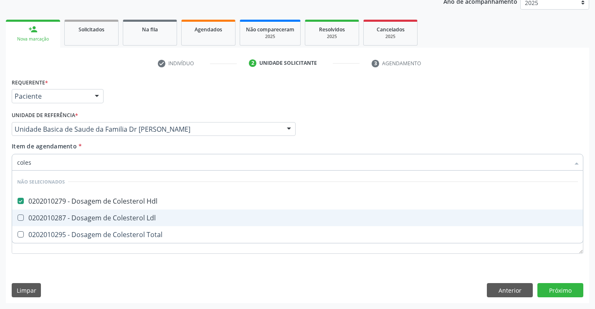
click at [64, 219] on div "0202010287 - Dosagem de Colesterol Ldl" at bounding box center [297, 217] width 561 height 7
checkbox Ldl "true"
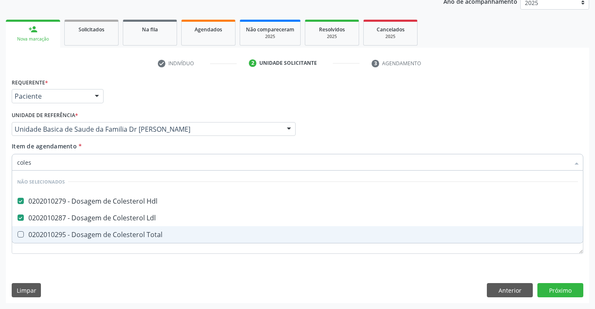
click at [60, 233] on div "0202010295 - Dosagem de Colesterol Total" at bounding box center [297, 234] width 561 height 7
checkbox Total "true"
click at [43, 266] on div "Requerente * Paciente Médico(a) Enfermeiro(a) Paciente Nenhum resultado encontr…" at bounding box center [297, 189] width 583 height 227
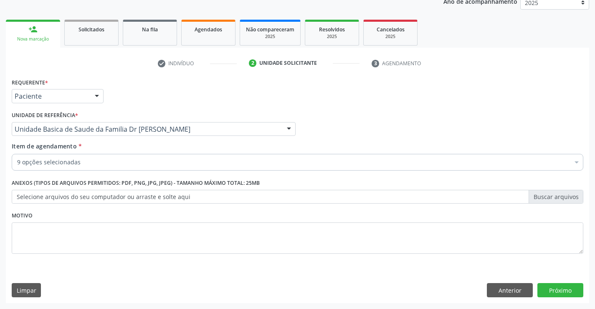
click at [91, 154] on div "9 opções selecionadas" at bounding box center [298, 162] width 572 height 17
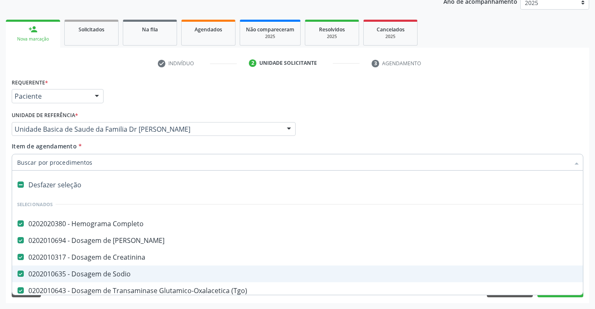
click at [91, 154] on input "Item de agendamento *" at bounding box center [293, 162] width 552 height 17
type input "u"
checkbox \(Tgo\) "false"
checkbox \(Tgp\) "false"
checkbox Hdl "false"
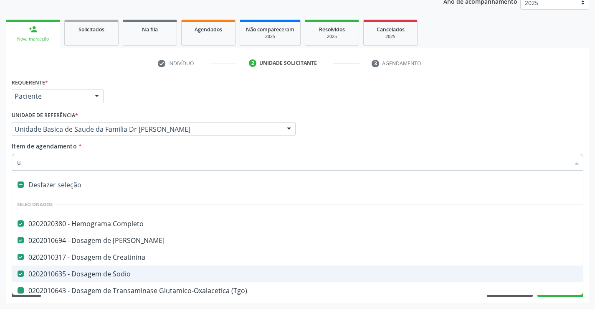
checkbox Ldl "false"
checkbox Total "false"
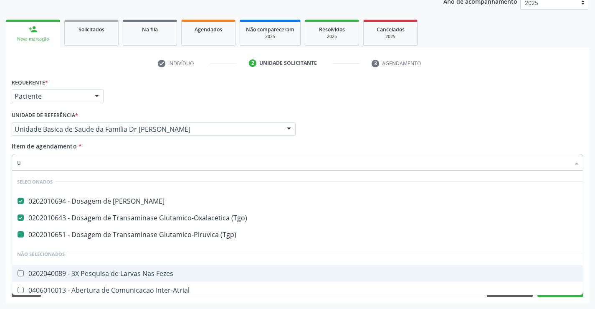
type input "ur"
checkbox \(Tgp\) "false"
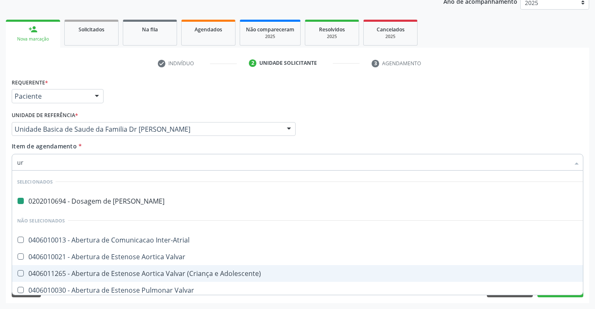
type input "uri"
checkbox Ureia "false"
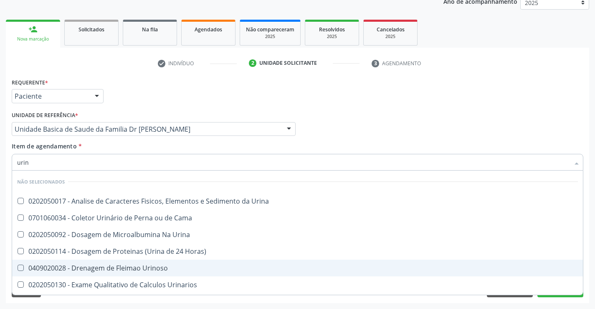
type input "urina"
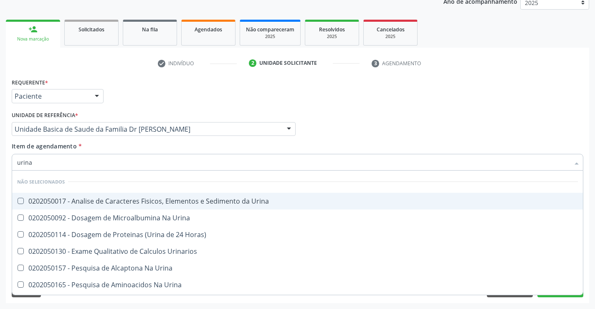
click at [90, 198] on div "0202050017 - Analise de Caracteres Fisicos, Elementos e Sedimento da Urina" at bounding box center [297, 200] width 561 height 7
checkbox Urina "true"
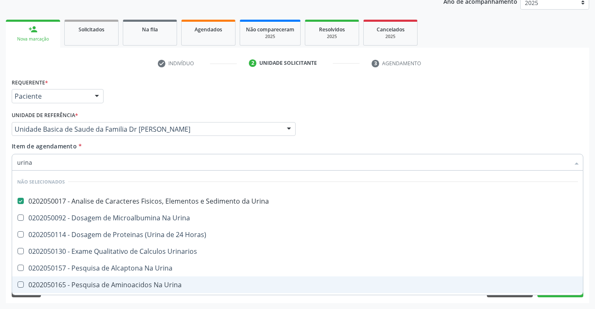
click at [95, 301] on div "Requerente * Paciente Médico(a) Enfermeiro(a) Paciente Nenhum resultado encontr…" at bounding box center [297, 189] width 583 height 227
checkbox Horas\) "true"
checkbox Urina "true"
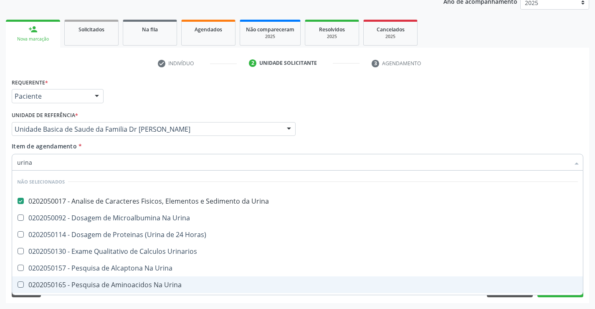
checkbox Urina "true"
checkbox Urinarios "true"
checkbox Urina "true"
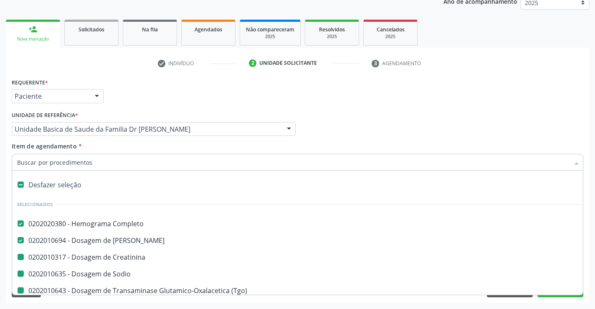
type input "f"
checkbox Creatinina "false"
checkbox \(Tgo\) "false"
checkbox \(Tgp\) "false"
checkbox Hdl "false"
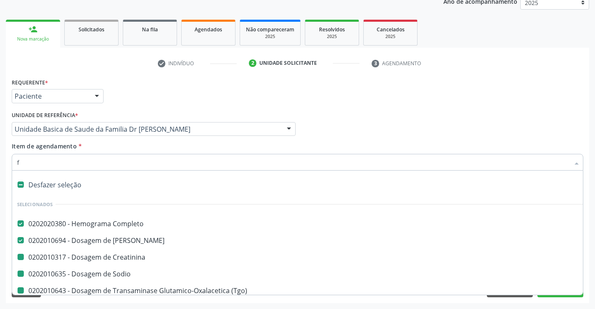
checkbox Ldl "false"
checkbox Total "false"
checkbox Urina "false"
checkbox Sodio "false"
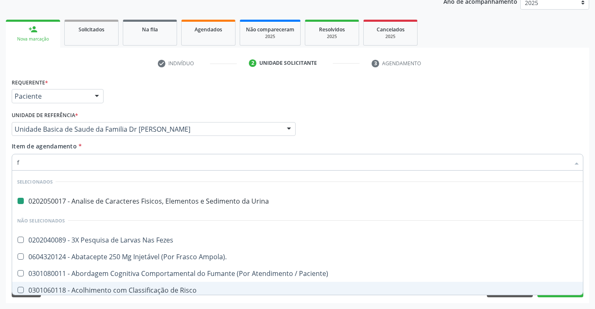
type input "fe"
checkbox Urina "false"
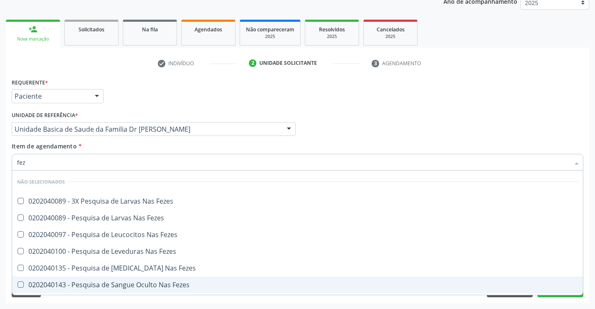
type input "feze"
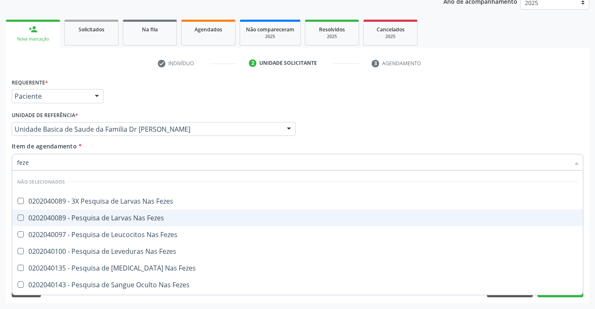
click at [128, 217] on div "0202040089 - Pesquisa de Larvas Nas Fezes" at bounding box center [297, 217] width 561 height 7
checkbox Fezes "true"
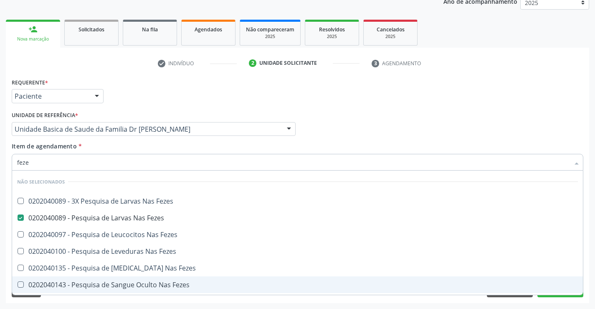
click at [106, 298] on div "Requerente * Paciente Médico(a) Enfermeiro(a) Paciente Nenhum resultado encontr…" at bounding box center [297, 189] width 583 height 227
checkbox Fezes "true"
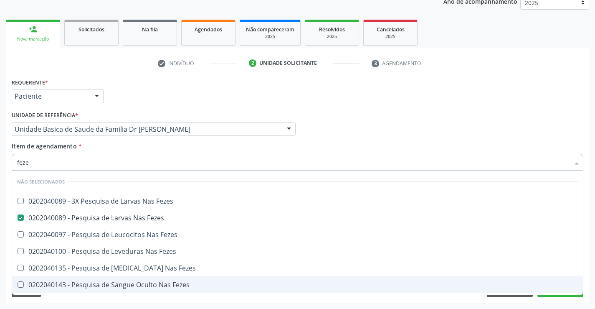
checkbox Fezes "true"
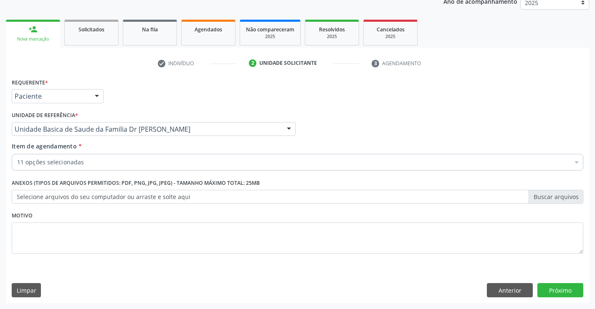
click at [94, 156] on div "11 opções selecionadas" at bounding box center [298, 162] width 572 height 17
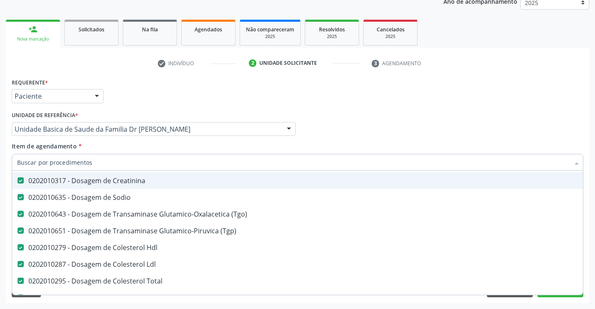
scroll to position [83, 0]
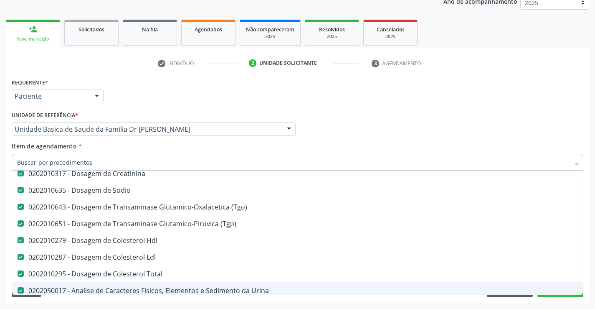
click at [193, 298] on div "Requerente * Paciente Médico(a) Enfermeiro(a) Paciente Nenhum resultado encontr…" at bounding box center [297, 189] width 583 height 227
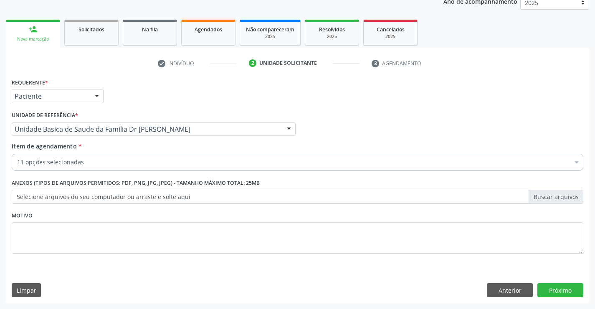
click at [193, 298] on div "Requerente * Paciente Médico(a) Enfermeiro(a) Paciente Nenhum resultado encontr…" at bounding box center [297, 189] width 583 height 227
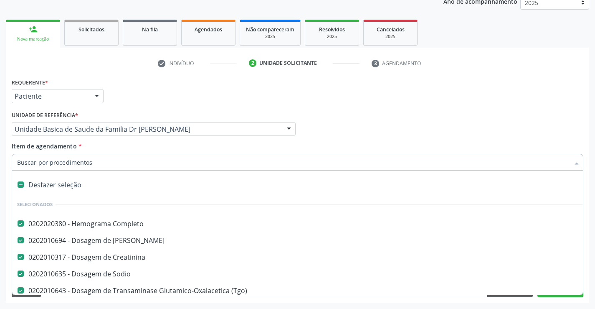
type input "t"
checkbox Urina "false"
checkbox Fezes "false"
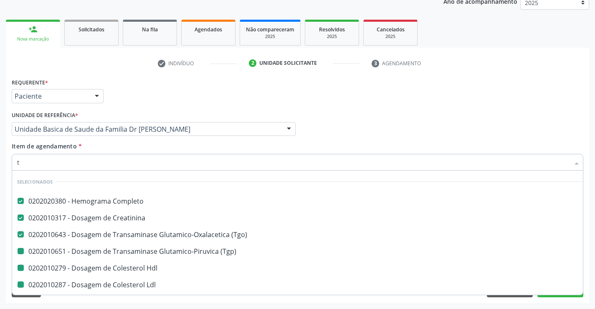
type input "tr"
checkbox Hdl "false"
checkbox Ldl "false"
checkbox Total "false"
checkbox Urina "false"
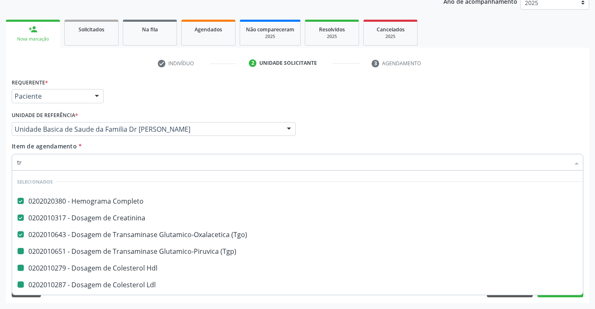
checkbox \(Tgp\) "false"
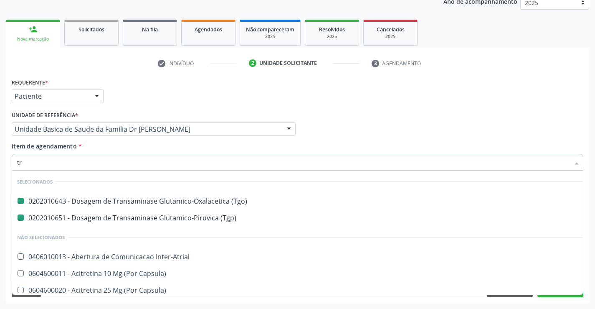
type input "tri"
checkbox \(Tgo\) "false"
checkbox \(Tgp\) "false"
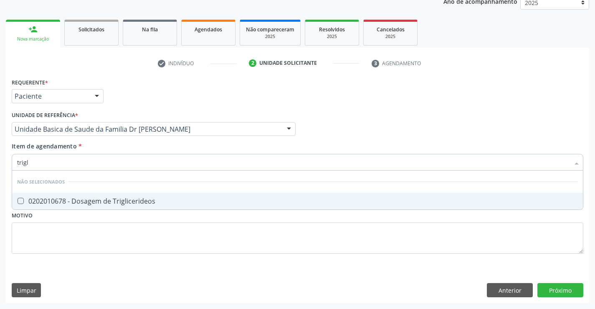
type input "trigli"
click at [92, 202] on div "0202010678 - Dosagem de Triglicerideos" at bounding box center [297, 200] width 561 height 7
click at [20, 200] on Triglicerideos at bounding box center [21, 200] width 6 height 6
click at [18, 200] on Triglicerideos "checkbox" at bounding box center [14, 200] width 5 height 5
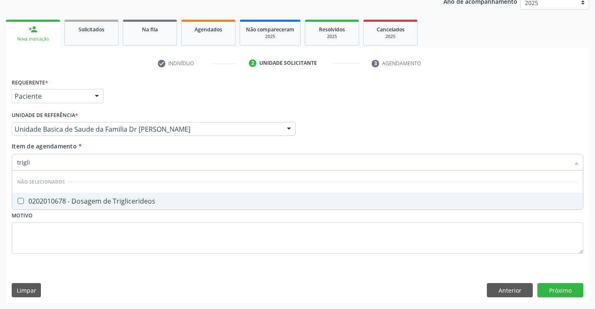
click at [20, 200] on Triglicerideos at bounding box center [21, 200] width 6 height 6
click at [18, 200] on Triglicerideos "checkbox" at bounding box center [14, 200] width 5 height 5
click at [33, 199] on div "0202010678 - Dosagem de Triglicerideos" at bounding box center [297, 200] width 561 height 7
checkbox Triglicerideos "true"
click at [567, 291] on div "Requerente * Paciente Médico(a) Enfermeiro(a) Paciente Nenhum resultado encontr…" at bounding box center [297, 189] width 583 height 227
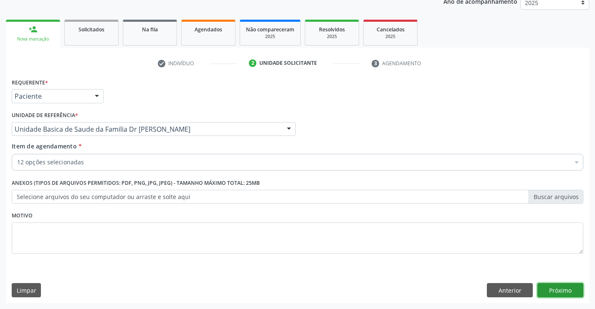
click at [563, 291] on button "Próximo" at bounding box center [560, 290] width 46 height 14
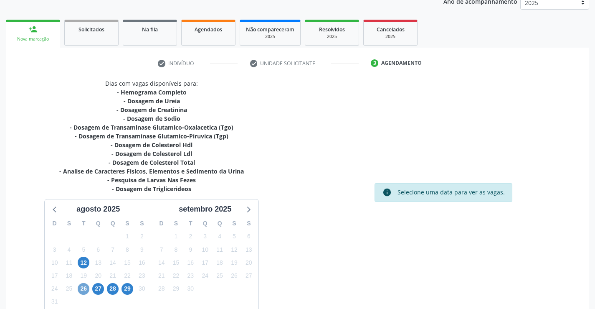
click at [86, 291] on span "26" at bounding box center [84, 289] width 12 height 12
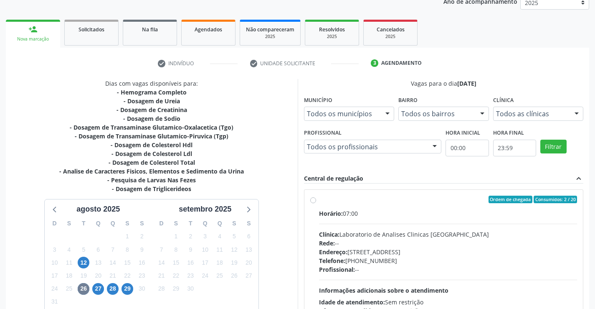
click at [319, 202] on label "Ordem de chegada Consumidos: 2 / 20 Horário: 07:00 Clínica: Laboratorio de Anal…" at bounding box center [448, 259] width 258 height 128
click at [313, 202] on input "Ordem de chegada Consumidos: 2 / 20 Horário: 07:00 Clínica: Laboratorio de Anal…" at bounding box center [313, 199] width 6 height 8
radio input "true"
click at [319, 202] on label "Ordem de chegada Consumidos: 2 / 20 Horário: 07:00 Clínica: Laboratorio de Anal…" at bounding box center [448, 259] width 258 height 128
click at [313, 202] on input "Ordem de chegada Consumidos: 2 / 20 Horário: 07:00 Clínica: Laboratorio de Anal…" at bounding box center [313, 199] width 6 height 8
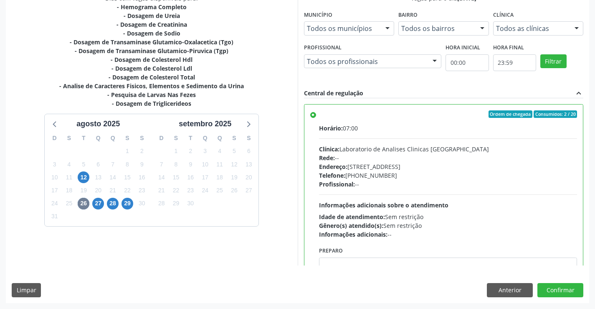
scroll to position [105, 0]
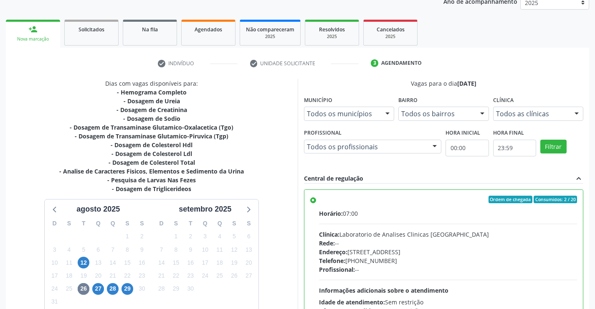
click at [525, 283] on div "Horário: 07:00 Clínica: Laboratorio de Analises Clinicas Sao Francisco Rede: --…" at bounding box center [448, 266] width 258 height 115
click at [316, 203] on input "Ordem de chegada Consumidos: 2 / 20 Horário: 07:00 Clínica: Laboratorio de Anal…" at bounding box center [313, 199] width 6 height 8
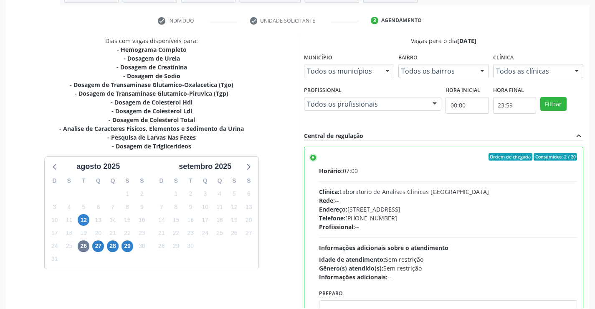
scroll to position [190, 0]
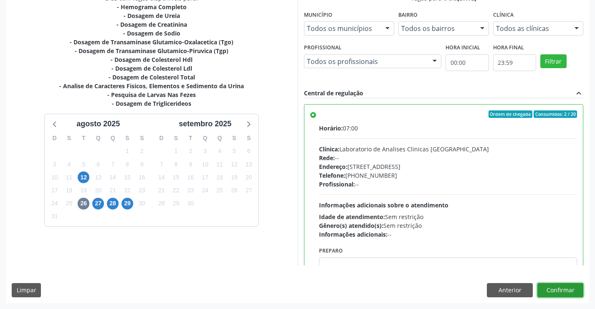
click at [564, 289] on button "Confirmar" at bounding box center [560, 290] width 46 height 14
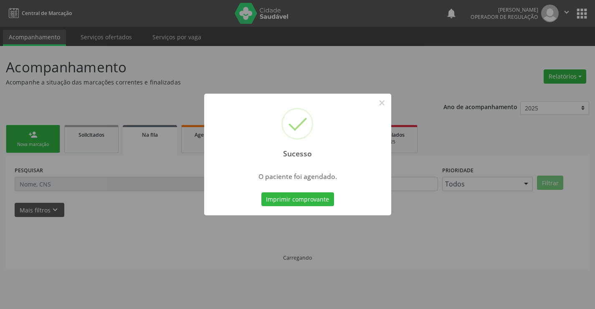
scroll to position [0, 0]
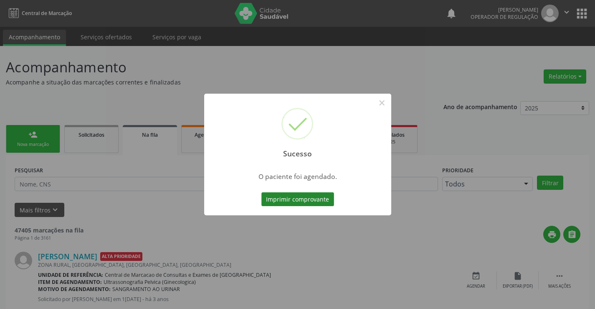
click at [306, 200] on button "Imprimir comprovante" at bounding box center [297, 199] width 73 height 14
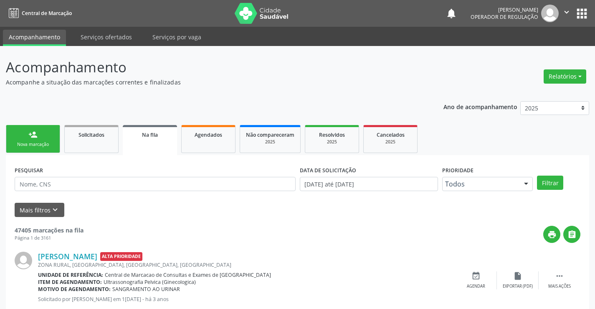
click at [40, 136] on link "person_add Nova marcação" at bounding box center [33, 139] width 54 height 28
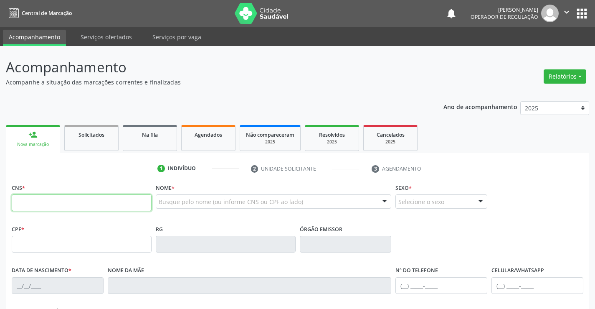
click at [36, 198] on input "text" at bounding box center [82, 202] width 140 height 17
type input "701 4036 0643 3130"
type input "1395605807"
type input "11/08/1987"
type input "S/N"
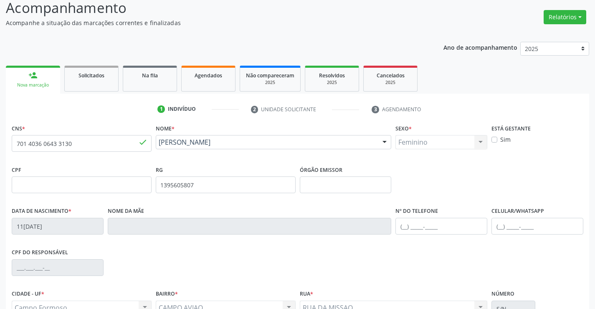
scroll to position [144, 0]
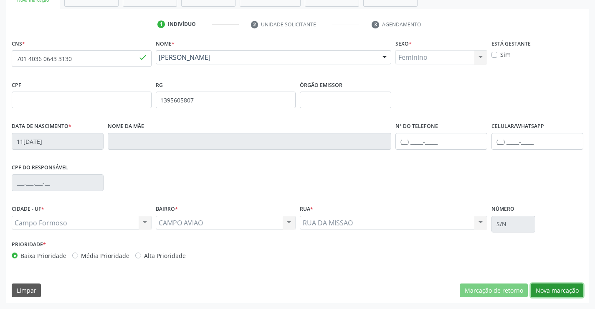
click at [553, 290] on button "Nova marcação" at bounding box center [557, 290] width 53 height 14
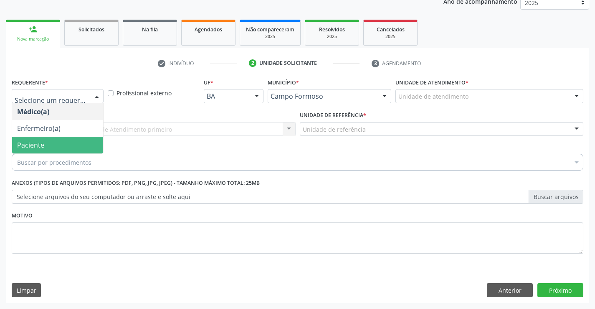
click at [54, 149] on span "Paciente" at bounding box center [57, 145] width 91 height 17
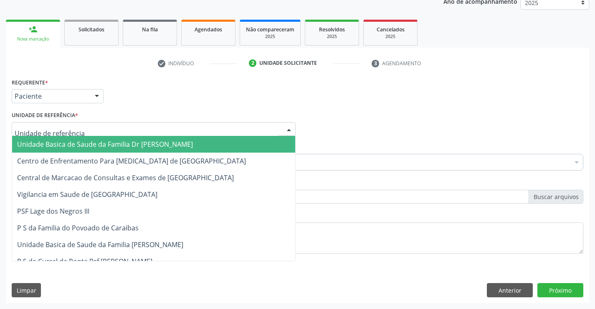
click at [77, 142] on span "Unidade Basica de Saude da Familia Dr [PERSON_NAME]" at bounding box center [105, 143] width 176 height 9
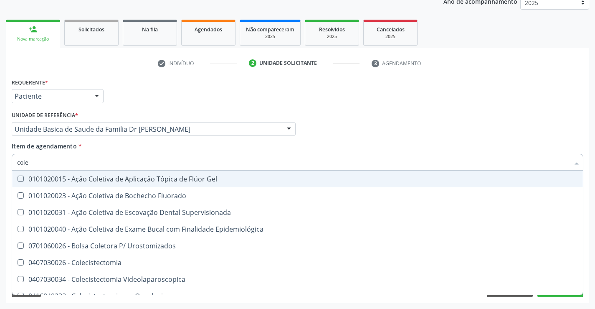
type input "coles"
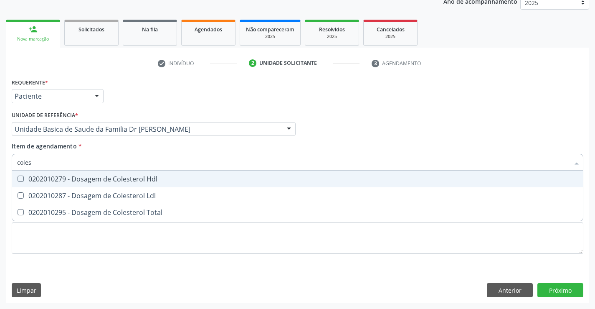
click at [114, 180] on div "0202010279 - Dosagem de Colesterol Hdl" at bounding box center [297, 178] width 561 height 7
checkbox Hdl "true"
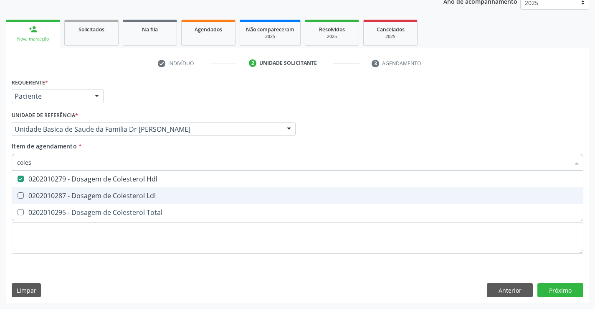
click at [114, 195] on div "0202010287 - Dosagem de Colesterol Ldl" at bounding box center [297, 195] width 561 height 7
checkbox Ldl "true"
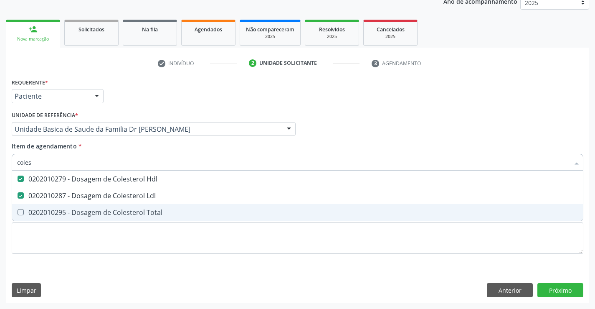
click at [105, 211] on div "0202010295 - Dosagem de Colesterol Total" at bounding box center [297, 212] width 561 height 7
checkbox Total "true"
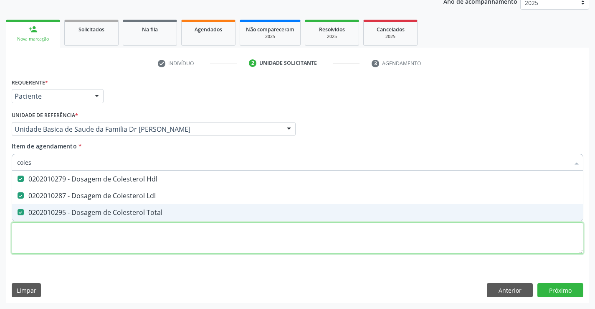
click at [89, 248] on div "Requerente * Paciente Médico(a) Enfermeiro(a) Paciente Nenhum resultado encontr…" at bounding box center [298, 170] width 572 height 189
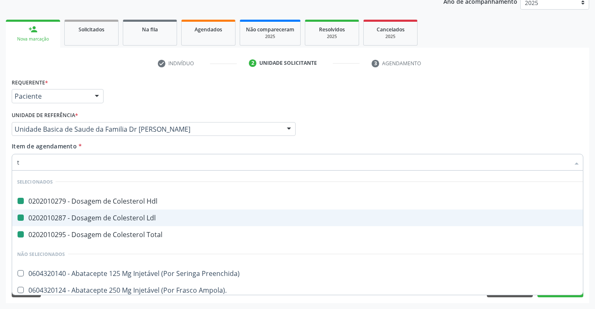
type input "tr"
checkbox Hdl "false"
checkbox Ldl "false"
checkbox Total "false"
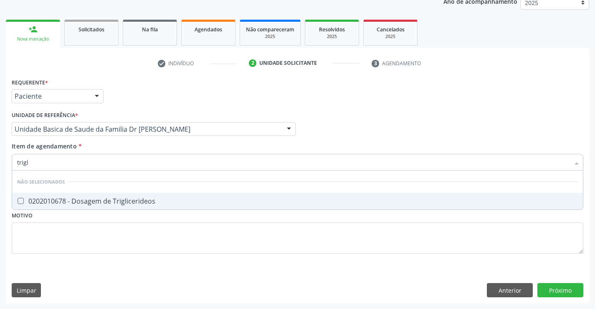
type input "trigli"
click at [101, 204] on div "0202010678 - Dosagem de Triglicerideos" at bounding box center [297, 200] width 561 height 7
checkbox Triglicerideos "true"
type input "trigli"
click at [98, 253] on div "Requerente * Paciente Médico(a) Enfermeiro(a) Paciente Nenhum resultado encontr…" at bounding box center [298, 170] width 572 height 189
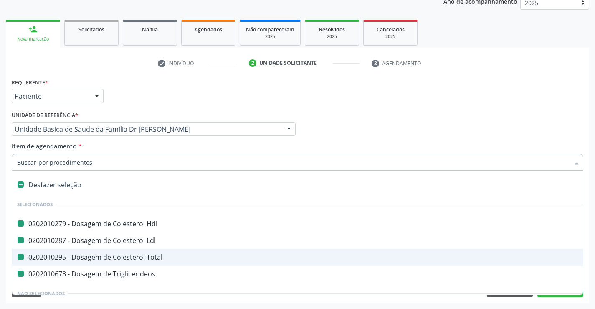
type input "u"
checkbox Hdl "false"
checkbox Ldl "false"
checkbox Total "false"
checkbox Triglicerideos "false"
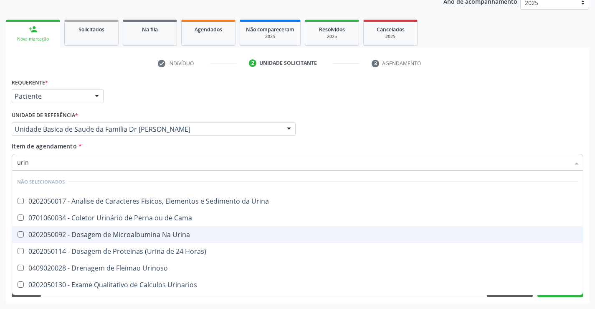
type input "urina"
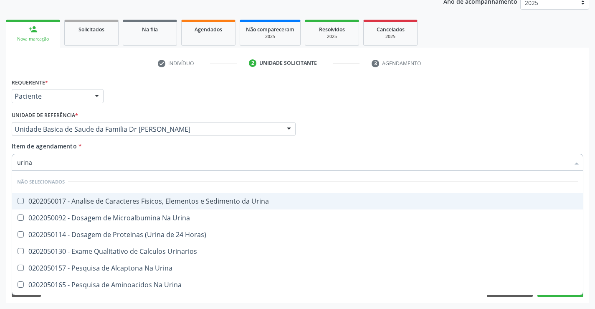
click at [152, 200] on div "0202050017 - Analise de Caracteres Fisicos, Elementos e Sedimento da Urina" at bounding box center [297, 200] width 561 height 7
checkbox Urina "true"
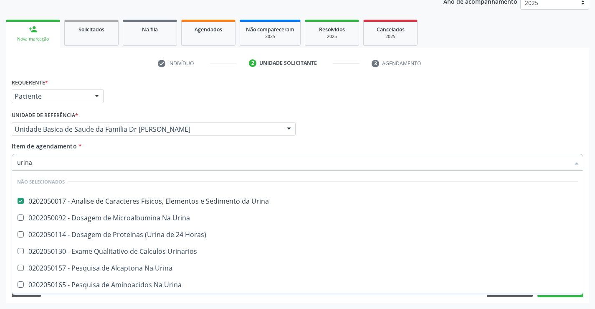
click at [146, 298] on div "Requerente * Paciente Médico(a) Enfermeiro(a) Paciente Nenhum resultado encontr…" at bounding box center [297, 189] width 583 height 227
checkbox Urina "true"
checkbox Horas\) "true"
checkbox Urinarios "true"
checkbox Urina "true"
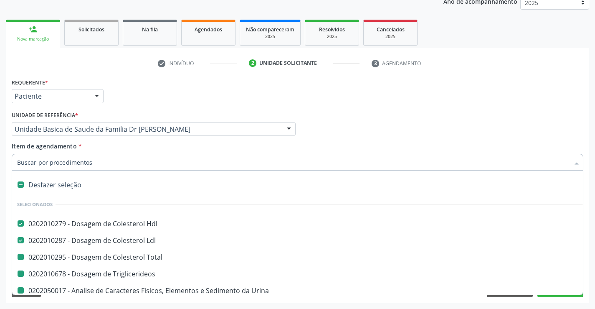
type input "f"
checkbox Total "false"
checkbox Triglicerideos "false"
checkbox Urina "false"
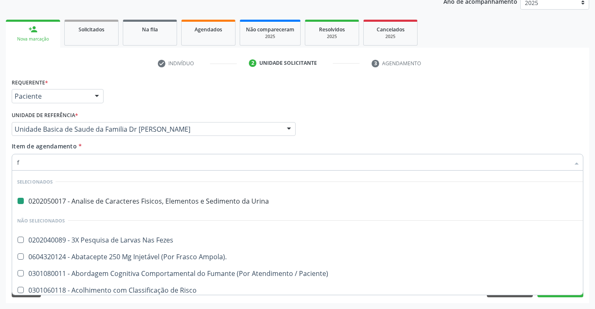
type input "fe"
checkbox Urina "false"
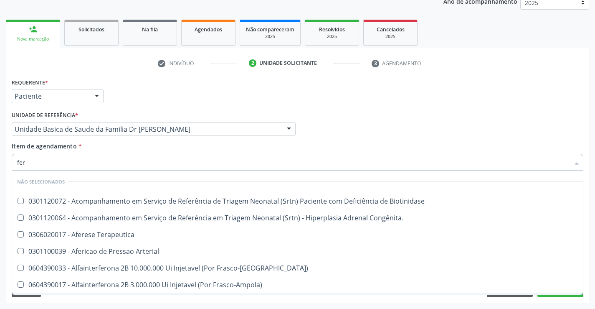
type input "ferr"
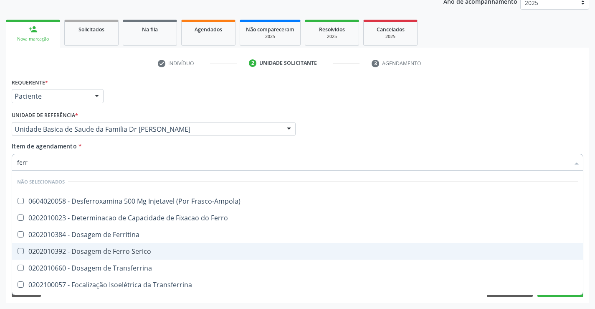
click at [147, 253] on div "0202010392 - Dosagem de Ferro Serico" at bounding box center [297, 251] width 561 height 7
checkbox Serico "true"
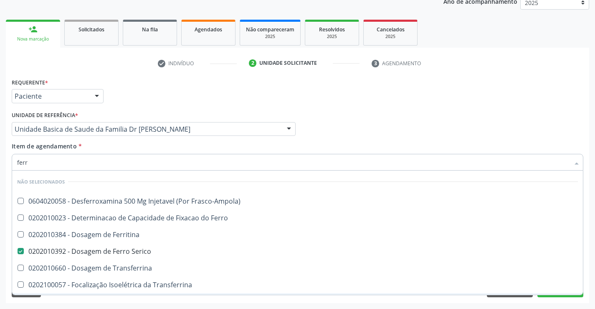
type input "ferr"
click at [101, 299] on div "Requerente * Paciente Médico(a) Enfermeiro(a) Paciente Nenhum resultado encontr…" at bounding box center [297, 189] width 583 height 227
checkbox Frasco-Ampola\) "true"
checkbox Ferritina "true"
checkbox Transferrina "true"
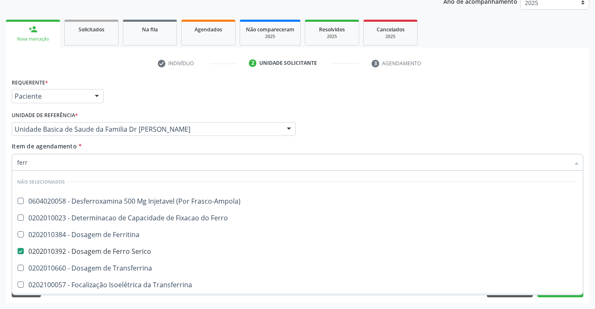
checkbox Transferrina "true"
checkbox Ferro "true"
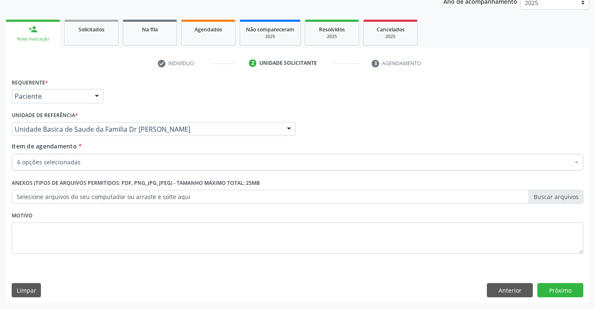
scroll to position [49, 0]
click at [101, 267] on div "Requerente * Paciente Médico(a) Enfermeiro(a) Paciente Nenhum resultado encontr…" at bounding box center [297, 189] width 583 height 227
click at [126, 153] on div "Item de agendamento * 6 opções selecionadas Desfazer seleção Selecionados 02020…" at bounding box center [298, 155] width 572 height 26
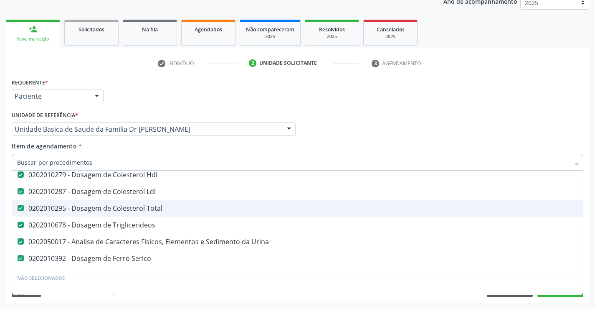
scroll to position [91, 0]
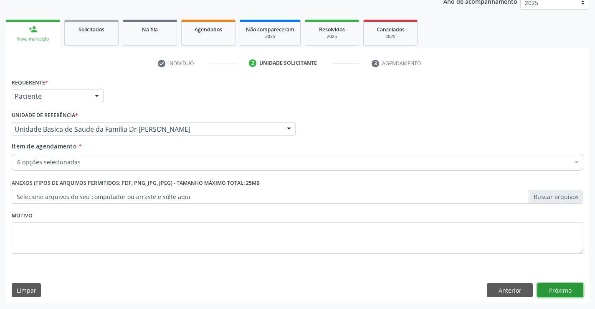
click at [559, 296] on button "Próximo" at bounding box center [560, 290] width 46 height 14
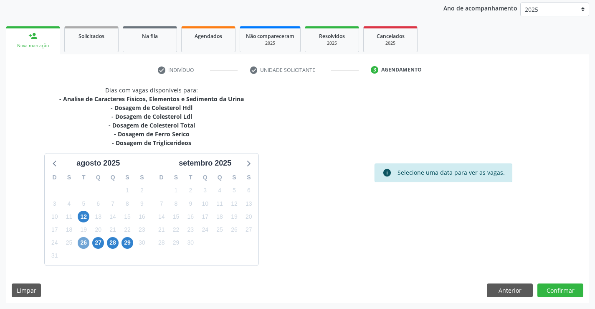
click at [86, 243] on span "26" at bounding box center [84, 243] width 12 height 12
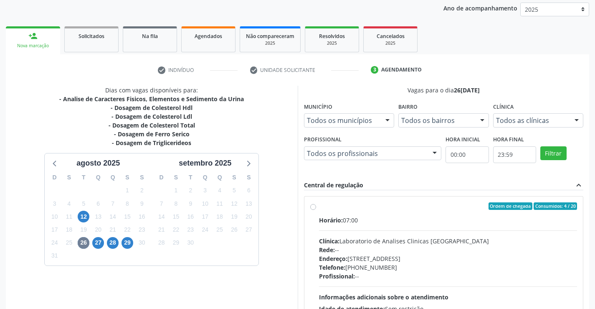
click at [319, 207] on label "Ordem de chegada Consumidos: 4 / 20 Horário: 07:00 Clínica: Laboratorio de Anal…" at bounding box center [448, 266] width 258 height 128
click at [315, 207] on input "Ordem de chegada Consumidos: 4 / 20 Horário: 07:00 Clínica: Laboratorio de Anal…" at bounding box center [313, 206] width 6 height 8
radio input "true"
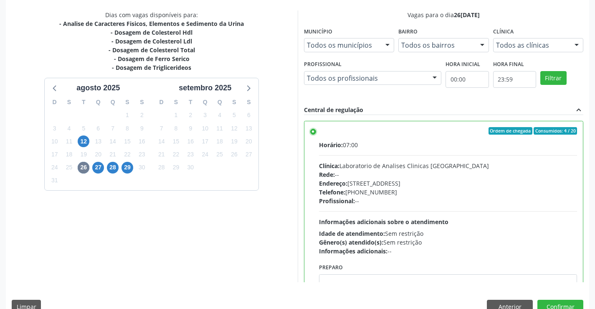
scroll to position [190, 0]
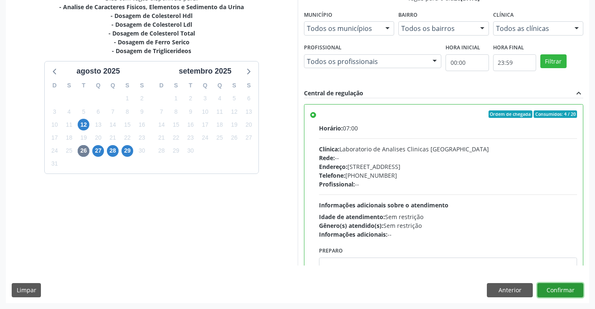
click at [568, 288] on button "Confirmar" at bounding box center [560, 290] width 46 height 14
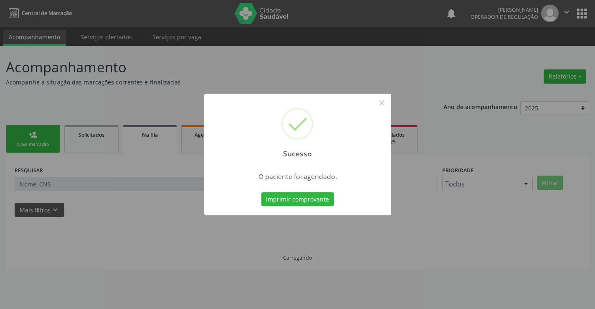
scroll to position [0, 0]
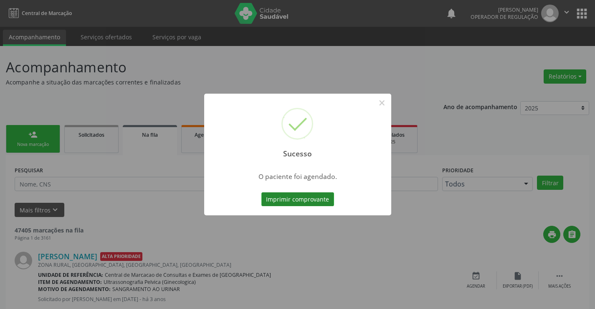
click at [302, 200] on button "Imprimir comprovante" at bounding box center [297, 199] width 73 height 14
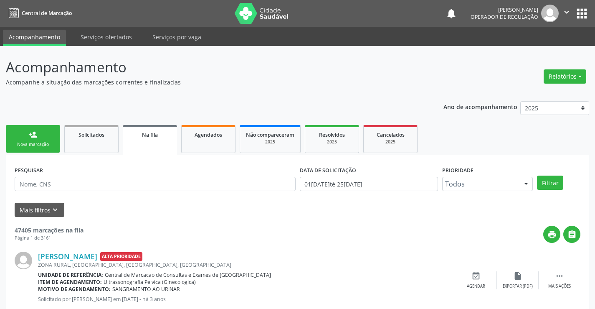
click at [45, 152] on link "person_add Nova marcação" at bounding box center [33, 139] width 54 height 28
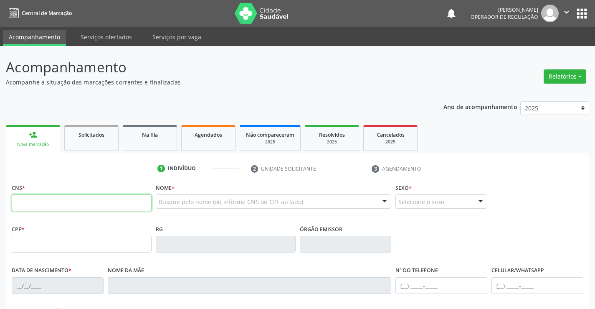
click at [40, 205] on input "text" at bounding box center [82, 202] width 140 height 17
type input "706 7075 4123 9914"
type input "1461119820"
type input "30/08/1982"
type input "(74) 99115-2636"
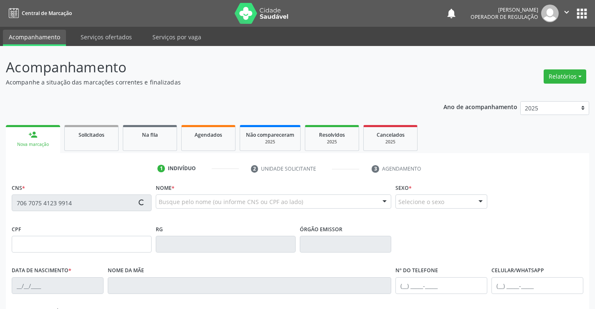
type input "063.978.125-02"
type input "S/N"
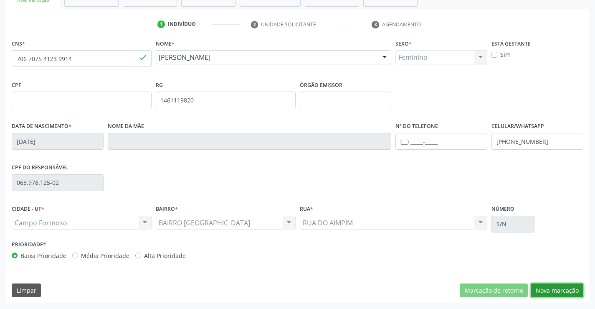
click at [554, 289] on button "Nova marcação" at bounding box center [557, 290] width 53 height 14
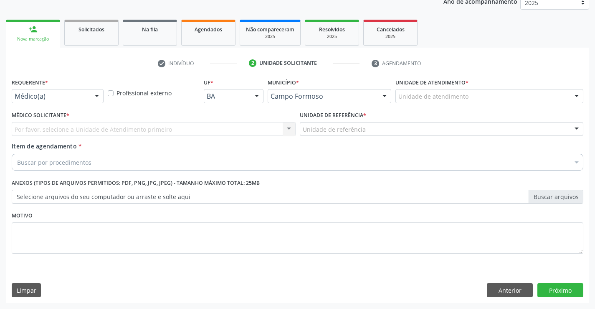
scroll to position [105, 0]
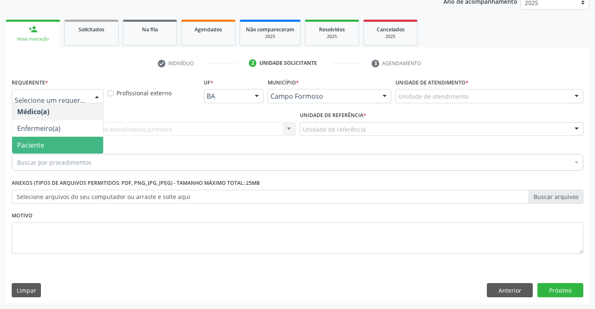
click at [59, 144] on span "Paciente" at bounding box center [57, 145] width 91 height 17
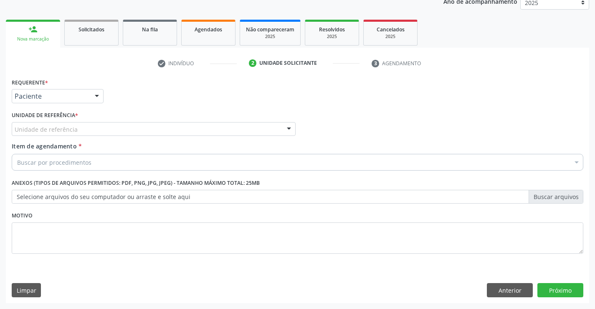
click at [83, 126] on div "Unidade de referência" at bounding box center [154, 129] width 284 height 14
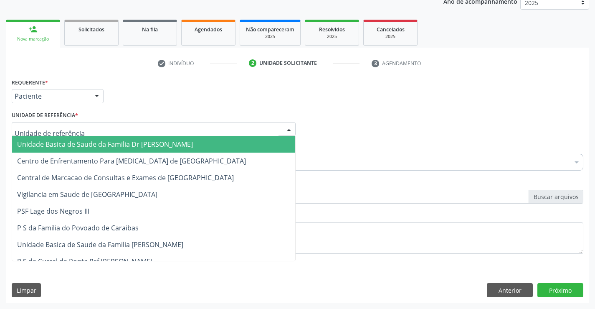
click at [83, 144] on span "Unidade Basica de Saude da Familia Dr [PERSON_NAME]" at bounding box center [105, 143] width 176 height 9
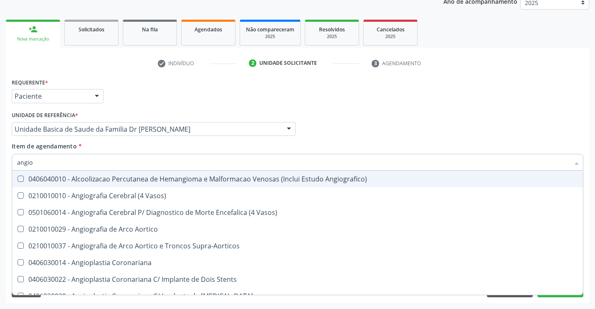
type input "angiol"
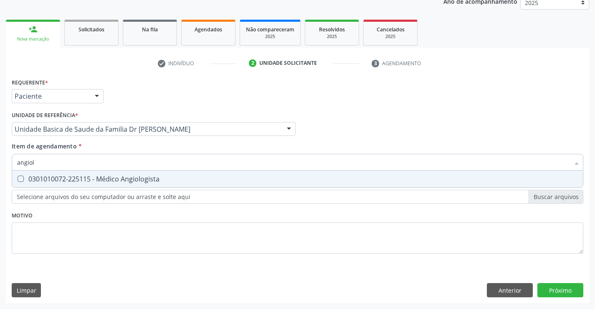
click at [79, 179] on div "0301010072-225115 - Médico Angiologista" at bounding box center [297, 178] width 561 height 7
checkbox Angiologista "true"
click at [556, 289] on div "Requerente * Paciente Médico(a) Enfermeiro(a) Paciente Nenhum resultado encontr…" at bounding box center [297, 189] width 583 height 227
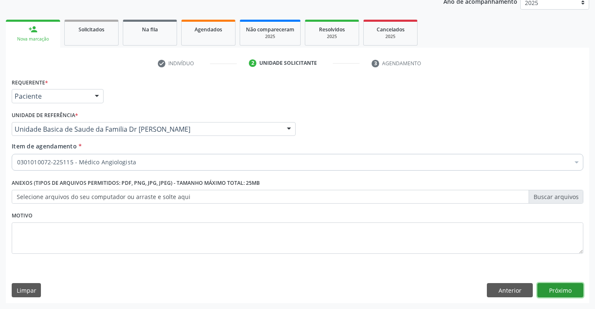
click at [556, 289] on button "Próximo" at bounding box center [560, 290] width 46 height 14
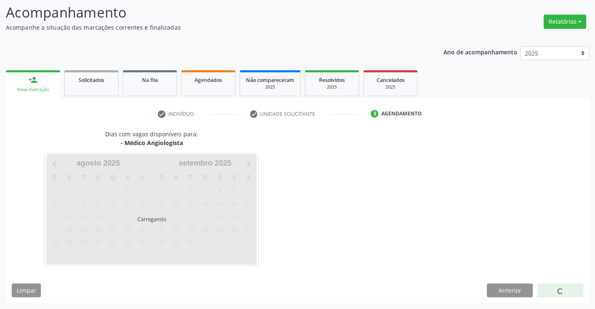
scroll to position [79, 0]
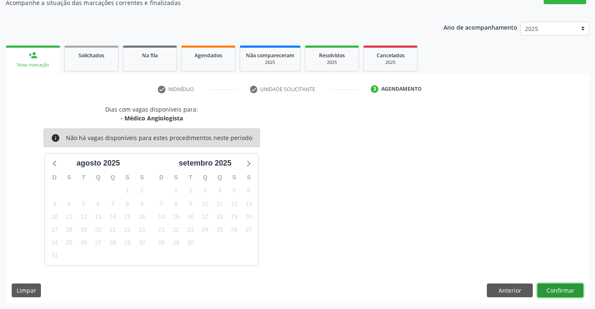
click at [569, 290] on button "Confirmar" at bounding box center [560, 290] width 46 height 14
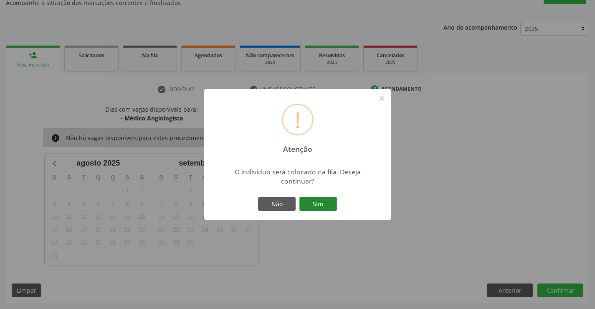
click at [322, 202] on button "Sim" at bounding box center [318, 204] width 38 height 14
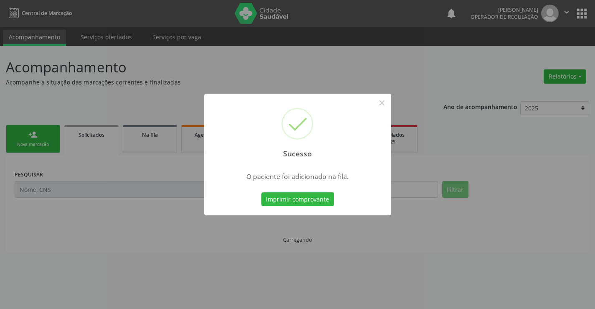
scroll to position [0, 0]
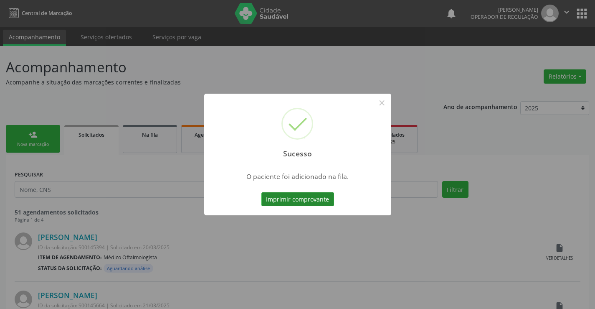
click at [324, 197] on button "Imprimir comprovante" at bounding box center [297, 199] width 73 height 14
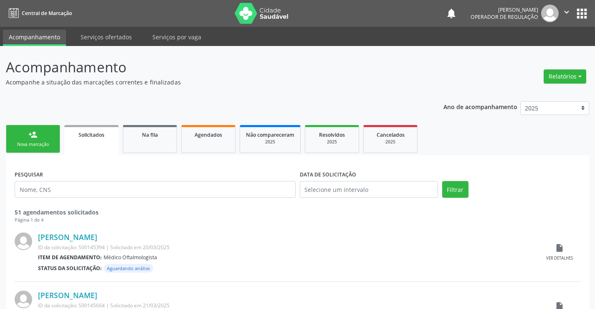
click at [45, 137] on link "person_add Nova marcação" at bounding box center [33, 139] width 54 height 28
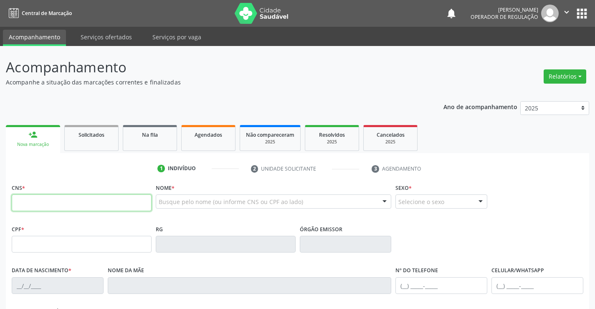
click at [43, 200] on input "text" at bounding box center [82, 202] width 140 height 17
type input "701 0018 2369 6697"
type input "2113070090"
type input "08[DATE]"
type input "079.097.495-97"
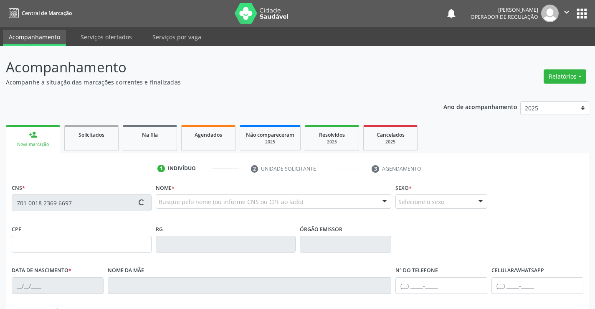
type input "sn"
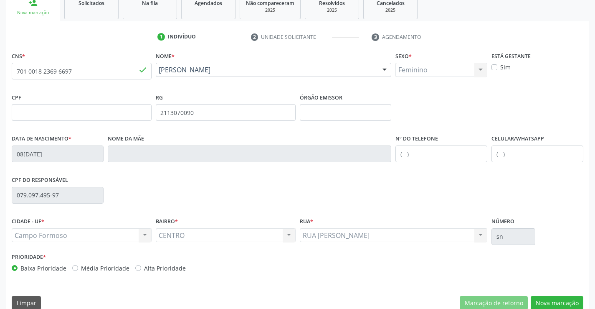
scroll to position [144, 0]
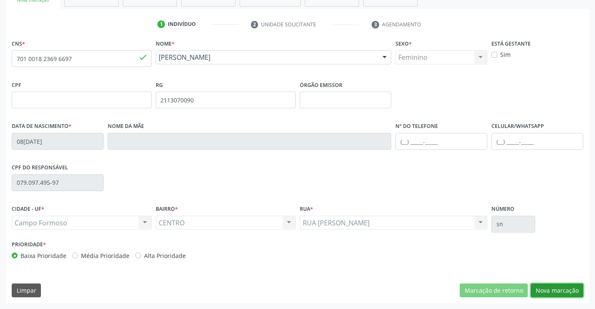
click at [544, 291] on button "Nova marcação" at bounding box center [557, 290] width 53 height 14
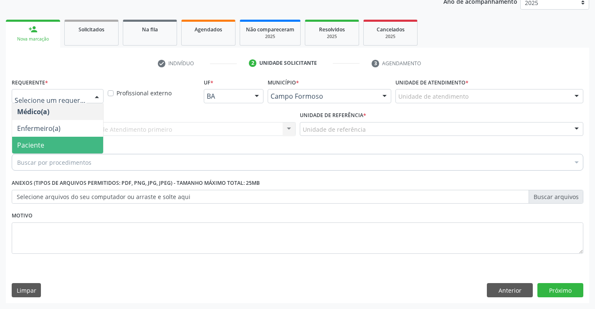
click at [47, 149] on span "Paciente" at bounding box center [57, 145] width 91 height 17
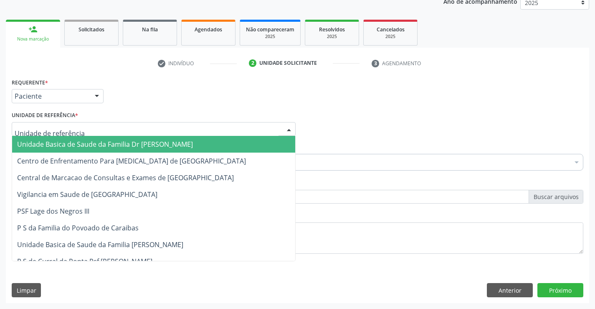
click at [67, 140] on span "Unidade Basica de Saude da Familia Dr [PERSON_NAME]" at bounding box center [105, 143] width 176 height 9
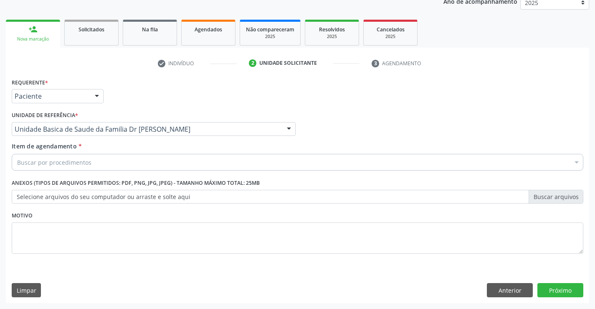
click at [17, 161] on input "Item de agendamento *" at bounding box center [17, 162] width 0 height 17
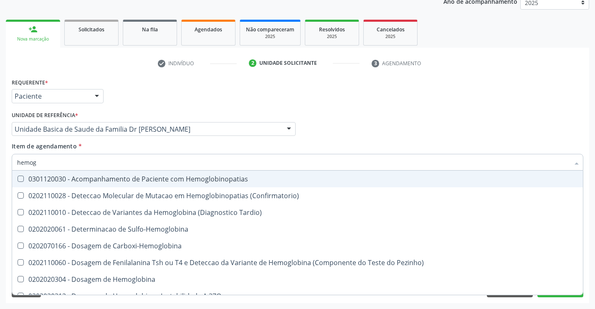
type input "hemogr"
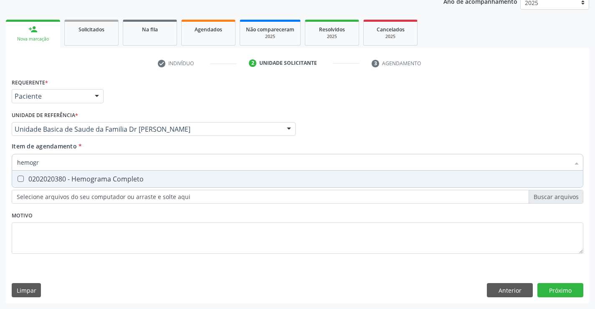
click at [66, 177] on div "0202020380 - Hemograma Completo" at bounding box center [297, 178] width 561 height 7
checkbox Completo "true"
type input "hemogr"
click at [63, 227] on div "Requerente * Paciente Médico(a) Enfermeiro(a) Paciente Nenhum resultado encontr…" at bounding box center [298, 170] width 572 height 189
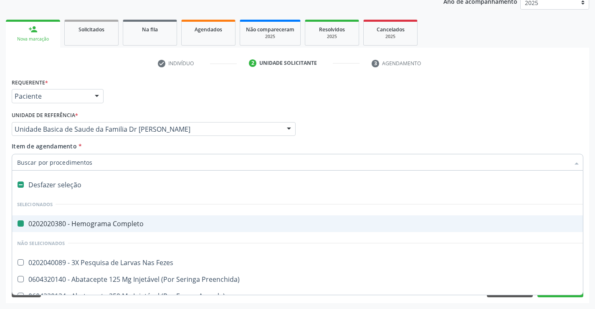
type input "u"
checkbox Completo "false"
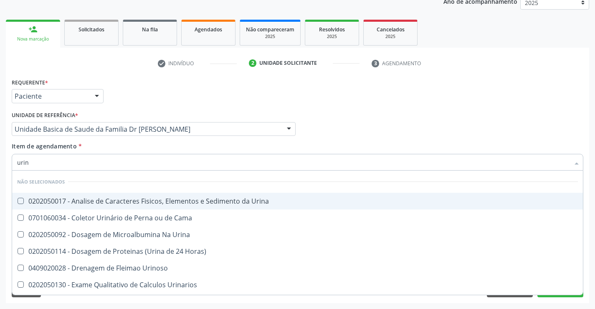
type input "urina"
click at [95, 197] on div "0202050017 - Analise de Caracteres Fisicos, Elementos e Sedimento da Urina" at bounding box center [297, 200] width 561 height 7
checkbox Urina "true"
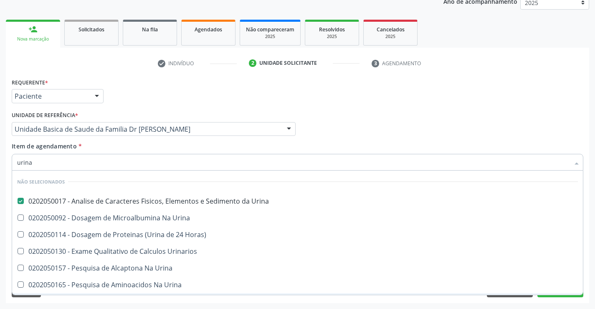
type input "urina"
click at [116, 296] on div "Limpar Anterior Próximo" at bounding box center [298, 290] width 572 height 14
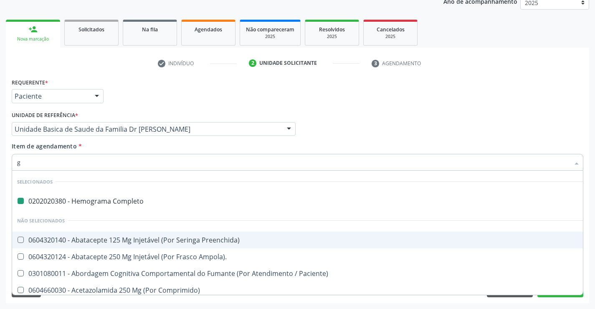
type input "gl"
checkbox Completo "false"
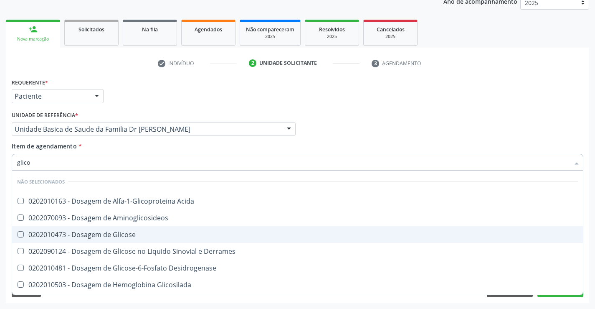
type input "glicos"
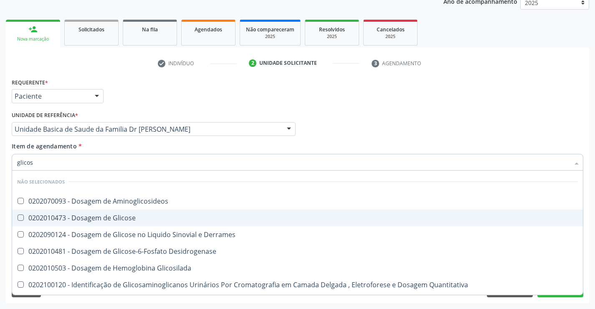
click at [99, 218] on div "0202010473 - Dosagem de Glicose" at bounding box center [297, 217] width 561 height 7
checkbox Glicose "true"
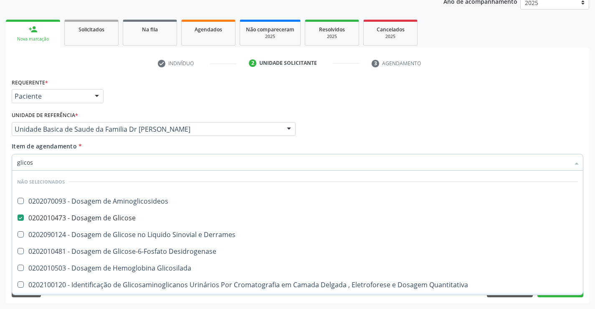
type input "glicos"
click at [65, 304] on div "Acompanhamento Acompanhe a situação das marcações correntes e finalizadas Relat…" at bounding box center [297, 125] width 595 height 368
checkbox Aminoglicosideos "true"
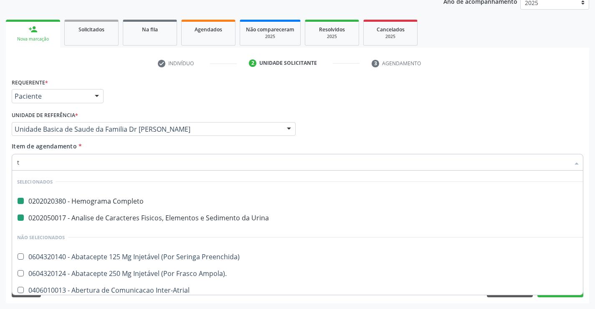
type input "tg"
checkbox Completo "false"
checkbox Urina "false"
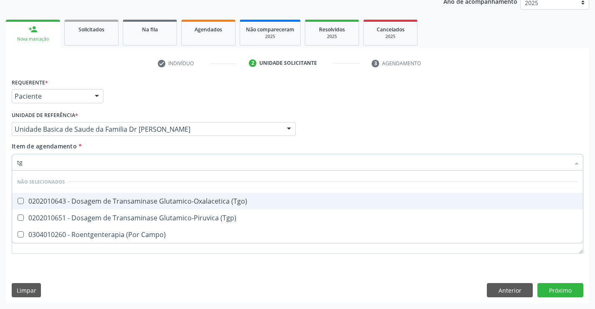
click at [112, 197] on div "0202010643 - Dosagem de Transaminase Glutamico-Oxalacetica (Tgo)" at bounding box center [297, 200] width 561 height 7
checkbox \(Tgo\) "true"
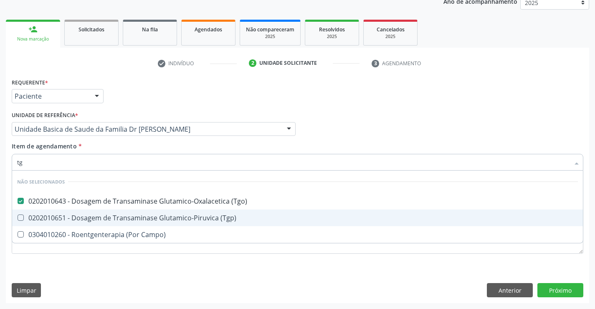
click at [114, 216] on div "0202010651 - Dosagem de Transaminase Glutamico-Piruvica (Tgp)" at bounding box center [297, 217] width 561 height 7
checkbox \(Tgp\) "true"
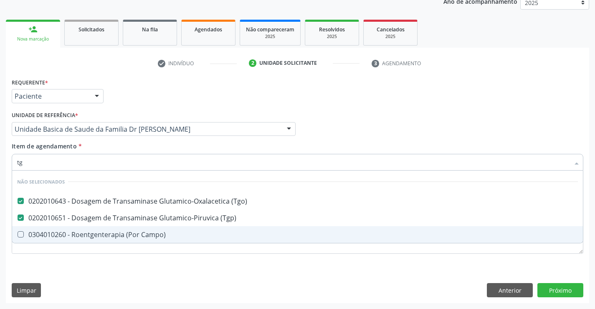
type input "tg"
click at [82, 277] on div "Requerente * Paciente Médico(a) Enfermeiro(a) Paciente Nenhum resultado encontr…" at bounding box center [297, 189] width 583 height 227
checkbox Campo\) "true"
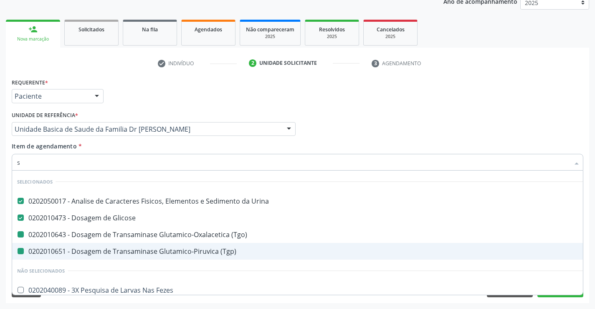
type input "si"
checkbox \(Tgo\) "false"
checkbox \(Tgp\) "false"
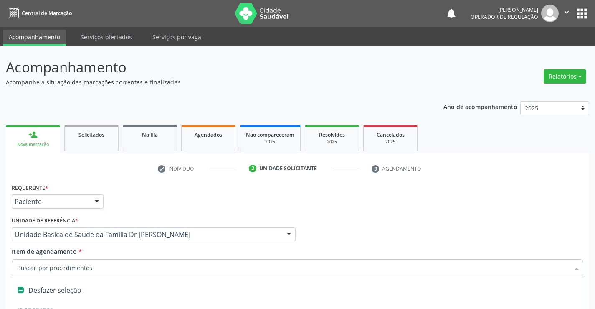
scroll to position [105, 0]
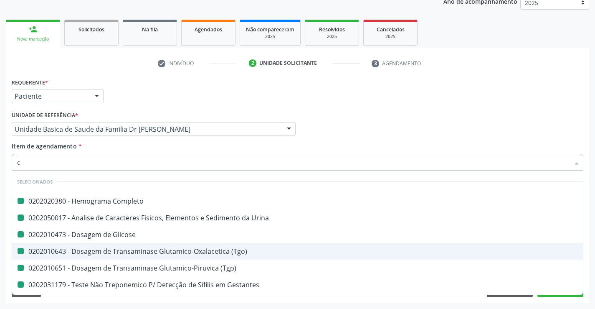
type input "cr"
checkbox Completo "false"
checkbox Urina "false"
checkbox Glicose "false"
checkbox \(Tgo\) "false"
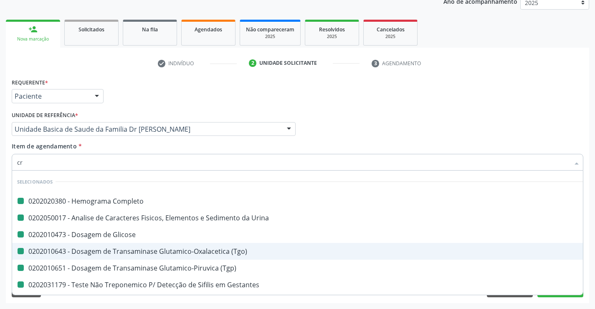
checkbox \(Tgp\) "false"
checkbox Gestantes "false"
checkbox Serico "false"
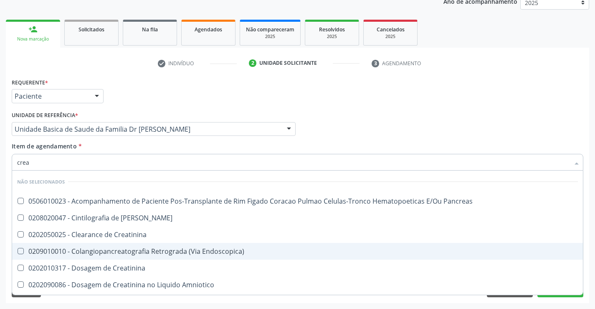
type input "creat"
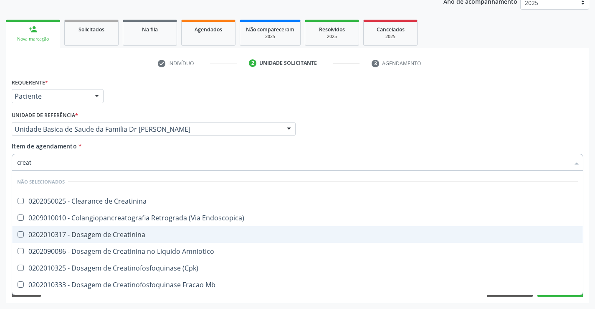
click at [115, 232] on div "0202010317 - Dosagem de Creatinina" at bounding box center [297, 234] width 561 height 7
checkbox Creatinina "true"
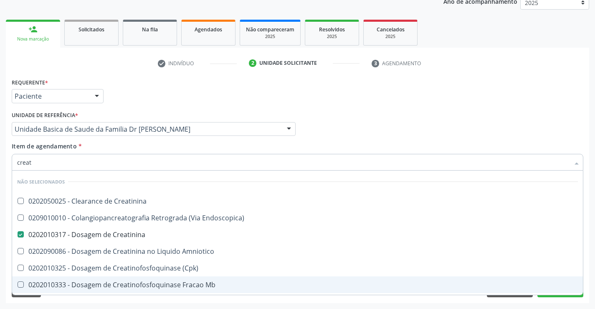
type input "creat"
click at [75, 303] on div "Acompanhamento Acompanhe a situação das marcações correntes e finalizadas Relat…" at bounding box center [297, 125] width 595 height 368
checkbox Creatinina "true"
checkbox Endoscopica\) "true"
checkbox Amniotico "true"
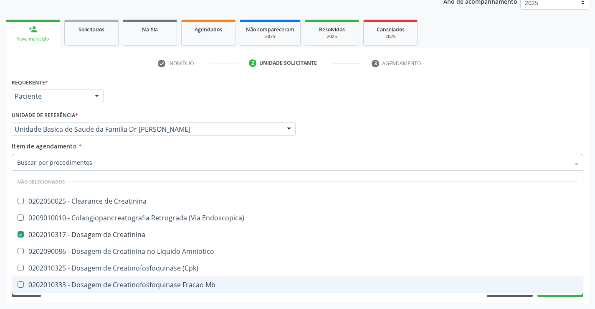
checkbox \(Cpk\) "true"
checkbox Mb "true"
checkbox Oncologia "true"
checkbox Parcial "true"
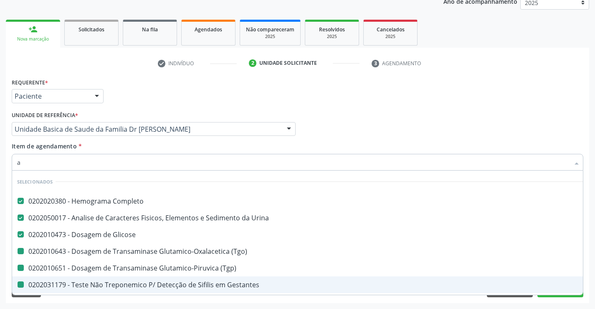
type input "ac"
checkbox \(Tgo\) "false"
checkbox \(Tgp\) "false"
checkbox Gestantes "false"
checkbox Serico "false"
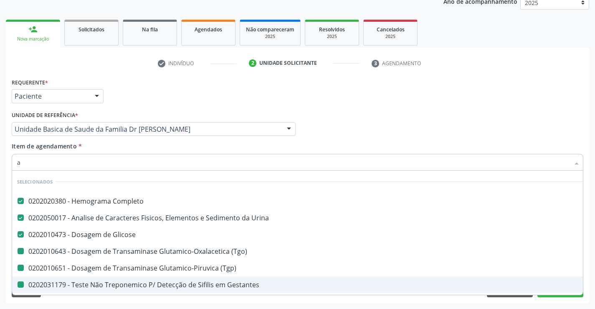
checkbox Creatinina "false"
checkbox Ureia "false"
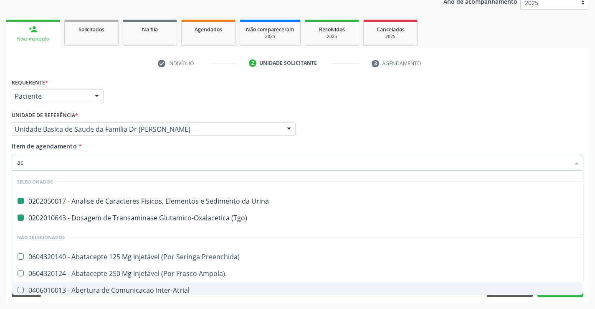
type input "aci"
checkbox Urina "false"
checkbox \(Tgo\) "false"
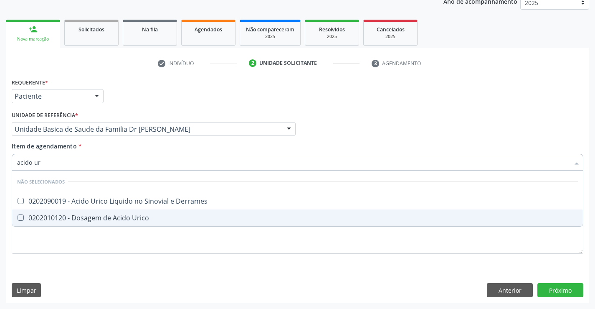
type input "acido uri"
click at [92, 218] on div "0202010120 - Dosagem de Acido Urico" at bounding box center [297, 217] width 561 height 7
checkbox Urico "true"
type input "acido uri"
click at [90, 263] on div "Requerente * Paciente Médico(a) Enfermeiro(a) Paciente Nenhum resultado encontr…" at bounding box center [298, 170] width 572 height 189
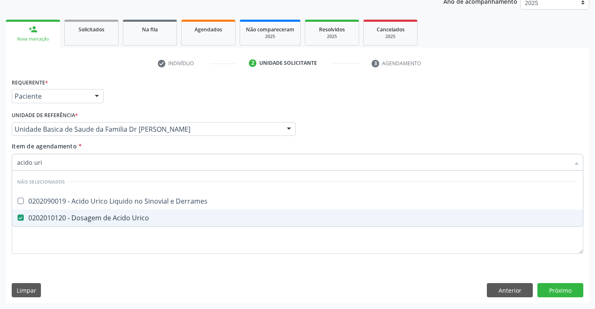
checkbox Derrames "true"
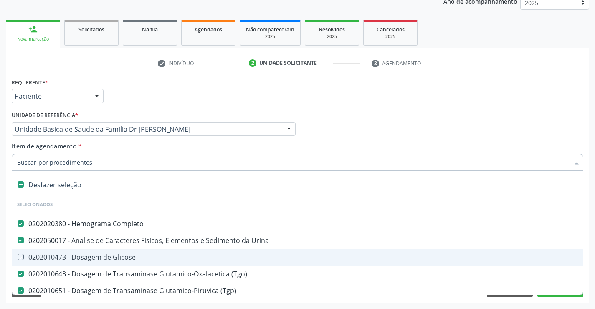
type input "u"
checkbox Glicose "true"
checkbox Serico "false"
checkbox Ureia "false"
checkbox Creatinina "false"
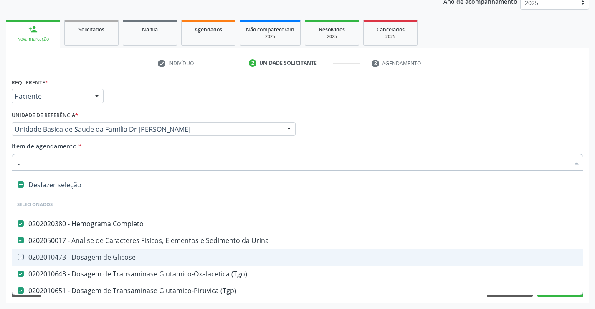
checkbox Urico "false"
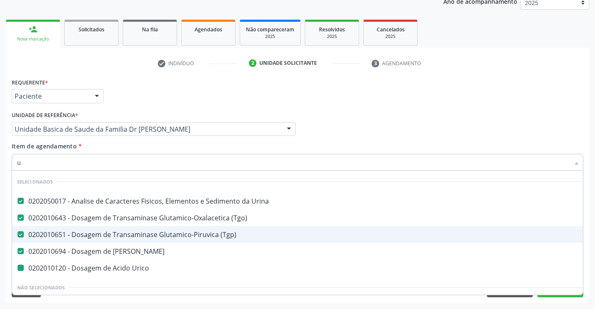
type input "ur"
checkbox Urico "false"
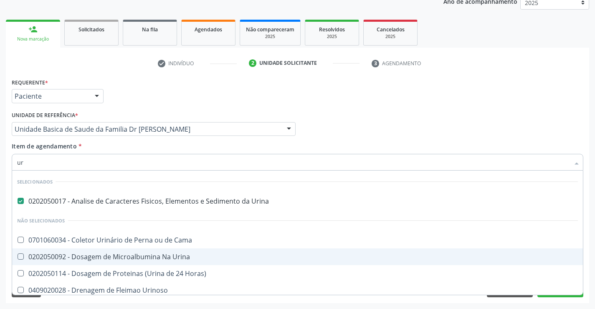
type input "u"
checkbox Horas\) "true"
checkbox Urinarios "true"
checkbox Quantitativa "true"
checkbox Delgada\) "true"
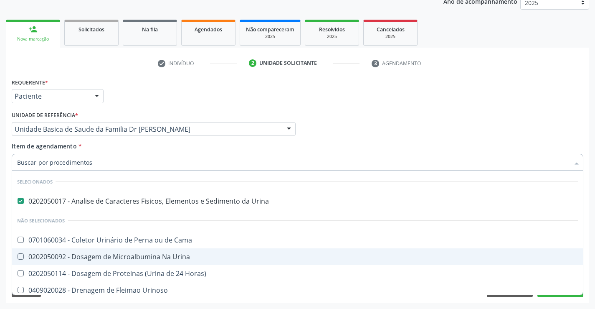
checkbox Urina "true"
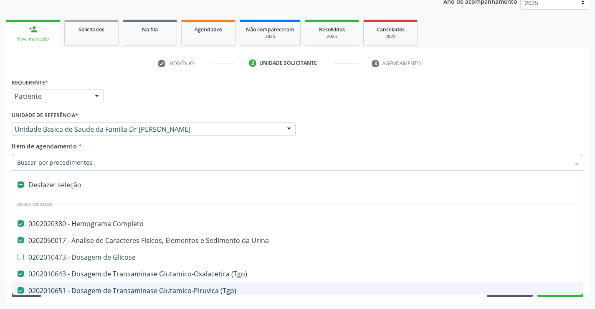
type input "g"
checkbox Glicose "true"
checkbox Urina "false"
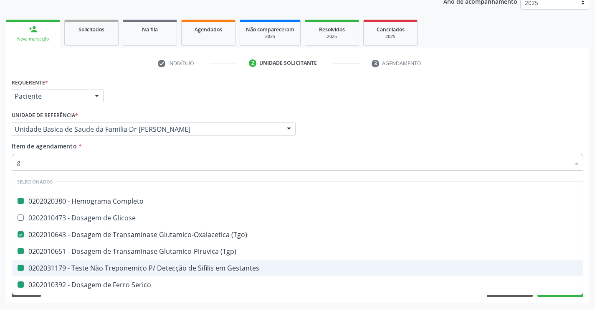
type input "ga"
checkbox Completo "false"
checkbox Gestantes "false"
checkbox Ureia "false"
checkbox Creatinina "false"
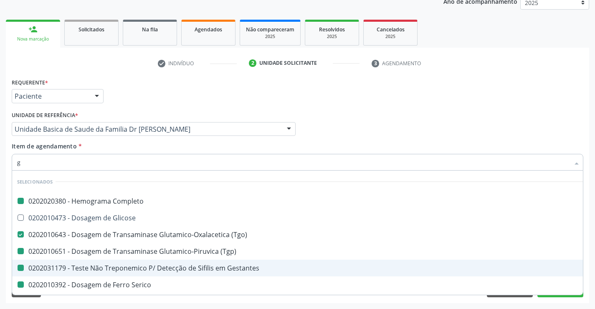
checkbox Urico "false"
checkbox \(Tgo\) "false"
checkbox \(Tgp\) "false"
checkbox Serico "false"
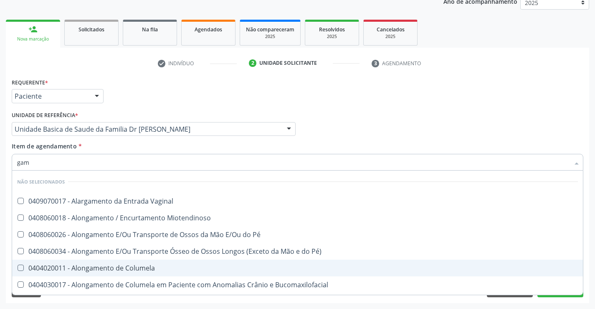
type input "gama"
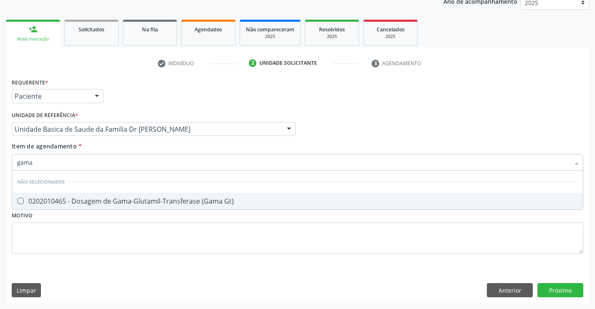
click at [142, 197] on div "0202010465 - Dosagem de Gama-Glutamil-Transferase (Gama Gt)" at bounding box center [297, 200] width 561 height 7
checkbox Gt\) "true"
click at [564, 287] on div "Requerente * Paciente Médico(a) Enfermeiro(a) Paciente Nenhum resultado encontr…" at bounding box center [297, 189] width 583 height 227
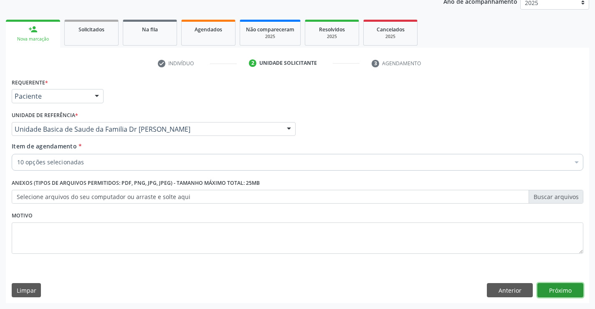
click at [557, 292] on button "Próximo" at bounding box center [560, 290] width 46 height 14
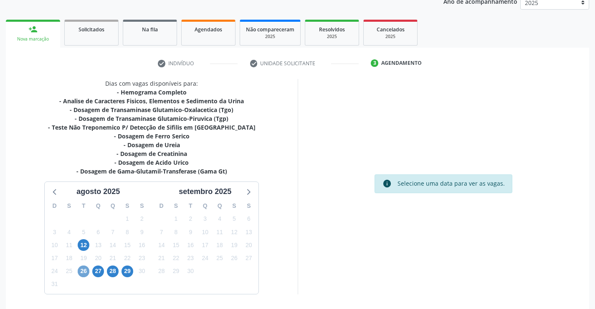
click at [82, 271] on span "26" at bounding box center [84, 271] width 12 height 12
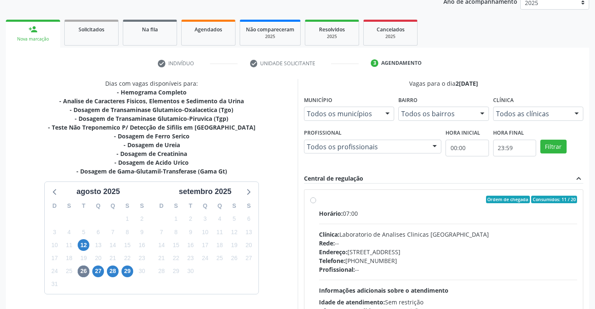
click at [319, 202] on label "Ordem de chegada Consumidos: 11 / 20 Horário: 07:00 Clínica: Laboratorio de Ana…" at bounding box center [448, 259] width 258 height 128
click at [314, 202] on input "Ordem de chegada Consumidos: 11 / 20 Horário: 07:00 Clínica: Laboratorio de Ana…" at bounding box center [313, 199] width 6 height 8
radio input "true"
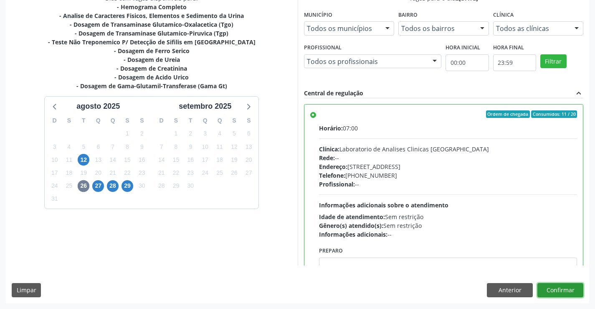
click at [564, 290] on button "Confirmar" at bounding box center [560, 290] width 46 height 14
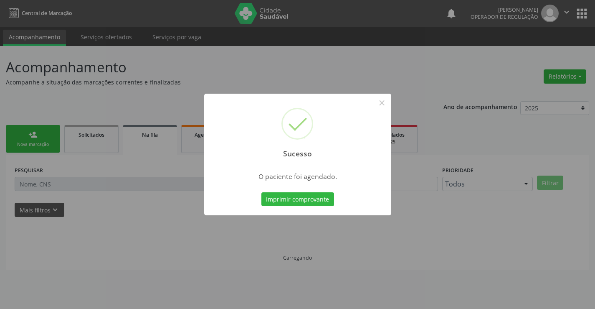
scroll to position [0, 0]
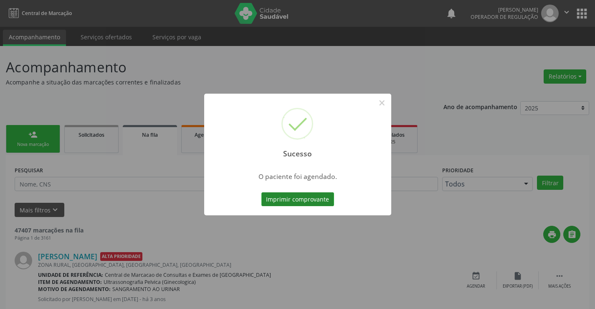
click at [284, 199] on button "Imprimir comprovante" at bounding box center [297, 199] width 73 height 14
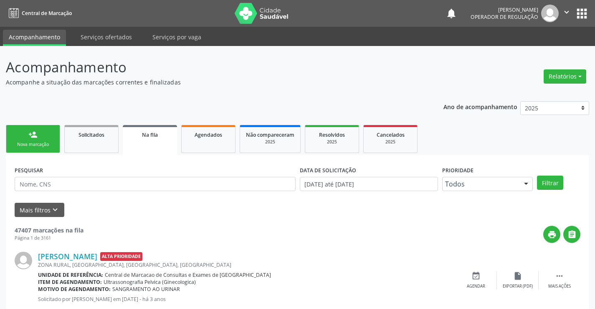
click at [43, 138] on link "person_add Nova marcação" at bounding box center [33, 139] width 54 height 28
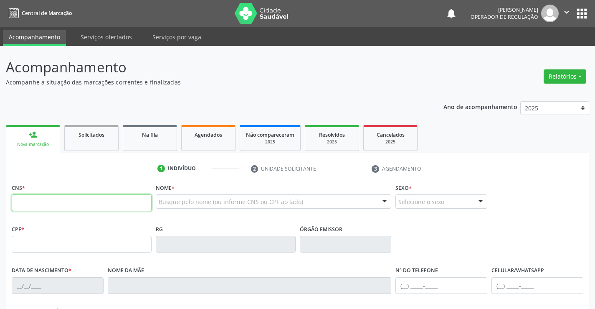
click at [51, 202] on input "text" at bounding box center [82, 202] width 140 height 17
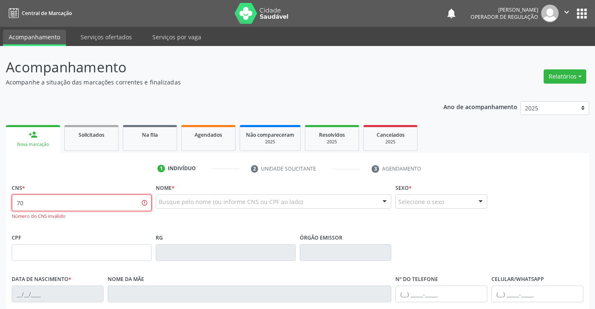
type input "7"
type input "702 5023 1805 0739"
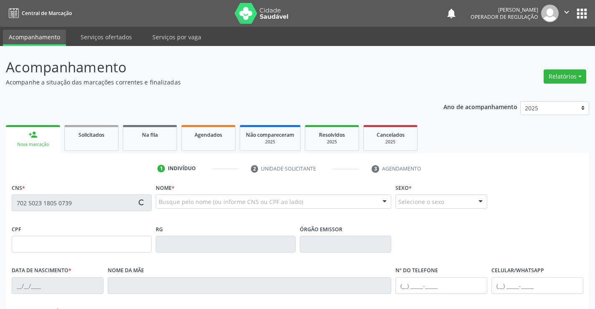
type input "0971816840"
type input "[DATE]"
type input "sn"
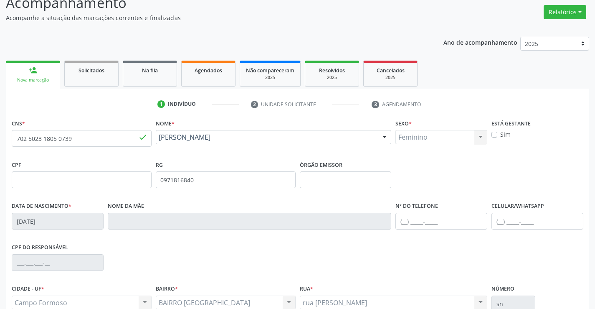
scroll to position [144, 0]
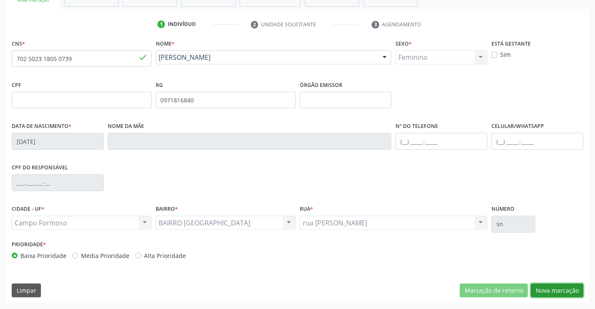
click at [540, 288] on button "Nova marcação" at bounding box center [557, 290] width 53 height 14
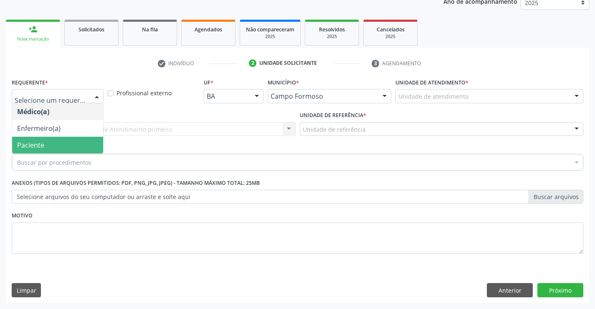
click at [48, 141] on span "Paciente" at bounding box center [57, 145] width 91 height 17
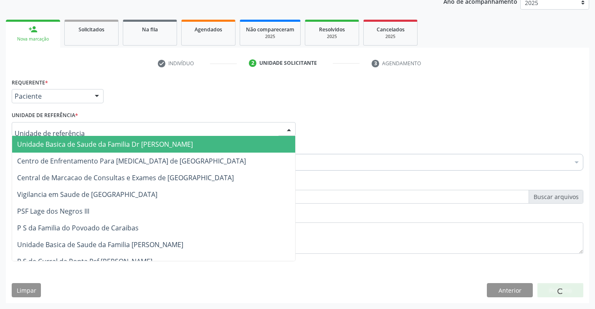
drag, startPoint x: 60, startPoint y: 129, endPoint x: 63, endPoint y: 145, distance: 16.6
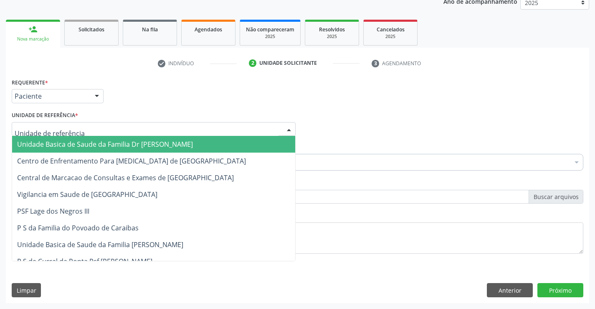
click at [63, 146] on span "Unidade Basica de Saude da Familia Dr [PERSON_NAME]" at bounding box center [105, 143] width 176 height 9
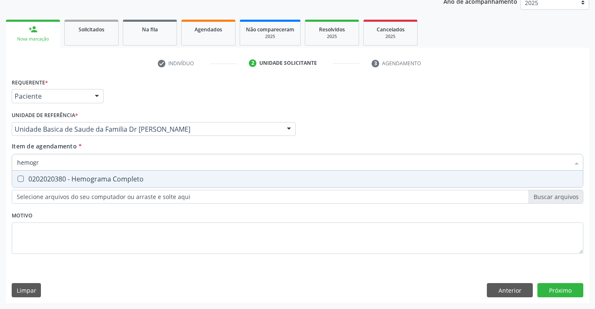
type input "hemogra"
click at [80, 176] on div "0202020380 - Hemograma Completo" at bounding box center [297, 178] width 561 height 7
checkbox Completo "true"
type input "hemogra"
click at [56, 248] on div "Requerente * Paciente Médico(a) Enfermeiro(a) Paciente Nenhum resultado encontr…" at bounding box center [298, 170] width 572 height 189
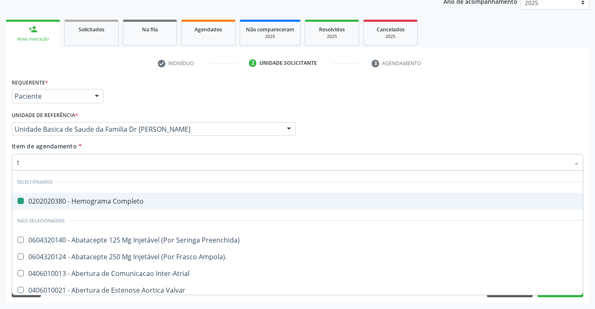
type input "tg"
checkbox Completo "false"
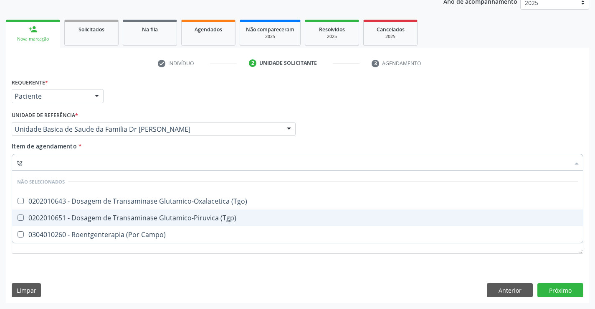
click at [136, 220] on div "0202010651 - Dosagem de Transaminase Glutamico-Piruvica (Tgp)" at bounding box center [297, 217] width 561 height 7
checkbox \(Tgp\) "true"
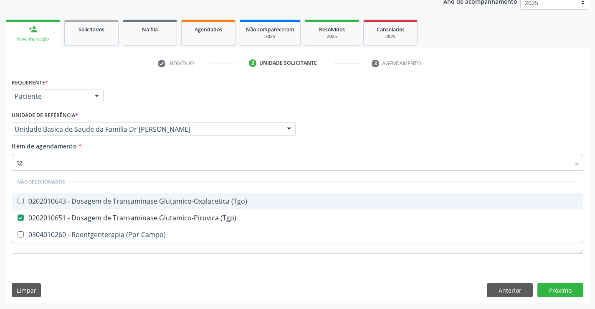
click at [148, 202] on div "0202010643 - Dosagem de Transaminase Glutamico-Oxalacetica (Tgo)" at bounding box center [297, 200] width 561 height 7
checkbox \(Tgo\) "true"
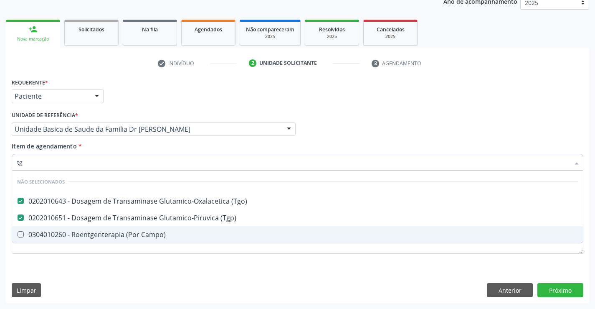
type input "tg"
click at [102, 273] on div "Requerente * Paciente Médico(a) Enfermeiro(a) Paciente Nenhum resultado encontr…" at bounding box center [297, 189] width 583 height 227
checkbox Campo\) "true"
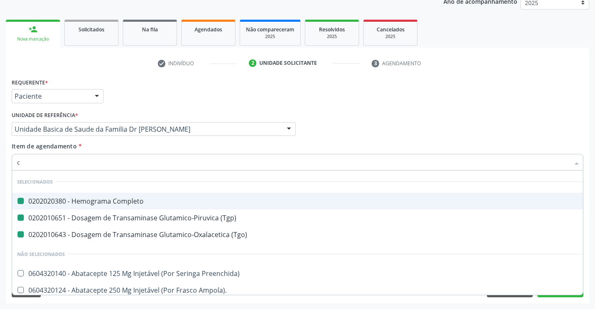
type input "cr"
checkbox Completo "false"
checkbox \(Tgo\) "false"
checkbox \(Tgp\) "false"
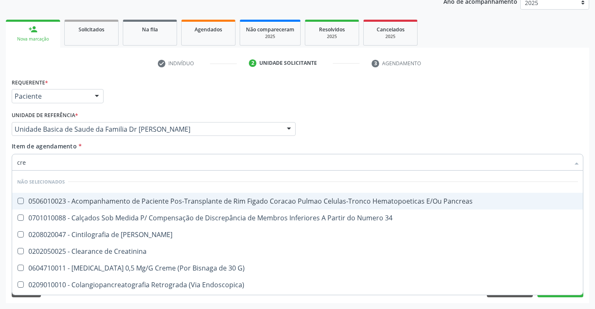
type input "crea"
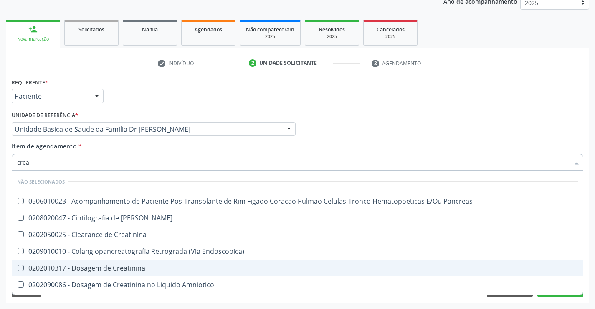
click at [100, 267] on div "0202010317 - Dosagem de Creatinina" at bounding box center [297, 267] width 561 height 7
checkbox Creatinina "true"
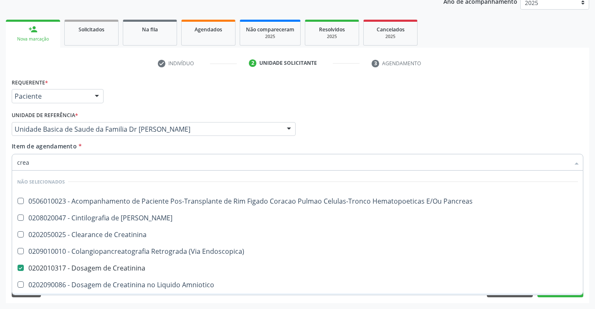
click at [82, 303] on div "Acompanhamento Acompanhe a situação das marcações correntes e finalizadas Relat…" at bounding box center [297, 125] width 595 height 368
checkbox Pancreas "true"
checkbox Creatinina "true"
checkbox Pancreas "true"
checkbox Endoscopica\) "true"
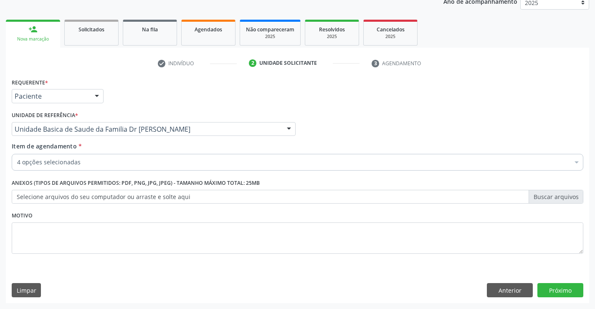
click at [81, 157] on div "4 opções selecionadas" at bounding box center [298, 162] width 572 height 17
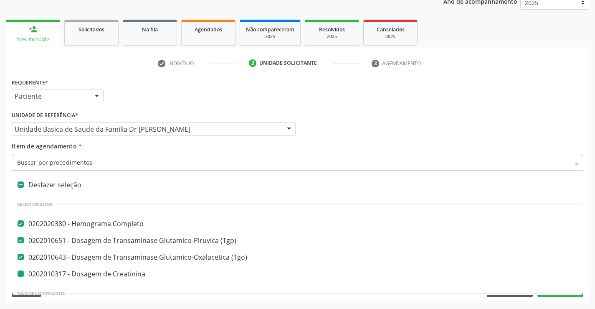
type input "u"
checkbox Creatinina "false"
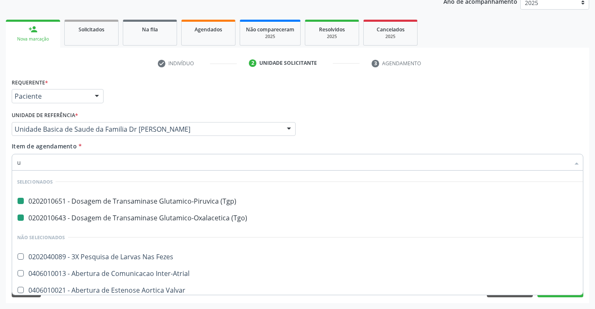
type input "ur"
checkbox \(Tgp\) "false"
checkbox \(Tgo\) "false"
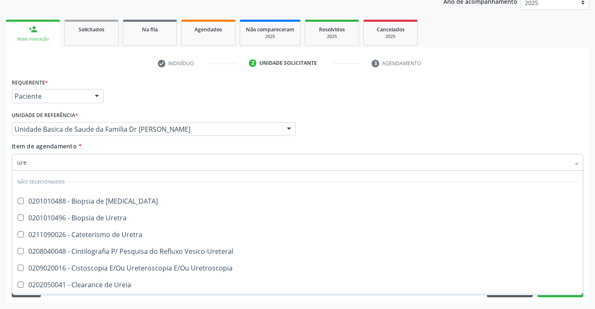
type input "urei"
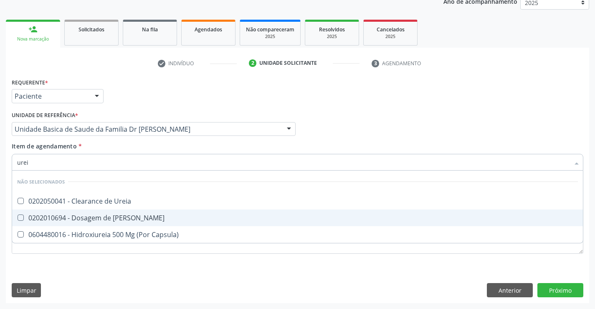
click at [110, 216] on div "0202010694 - Dosagem de [PERSON_NAME]" at bounding box center [297, 217] width 561 height 7
checkbox Ureia "true"
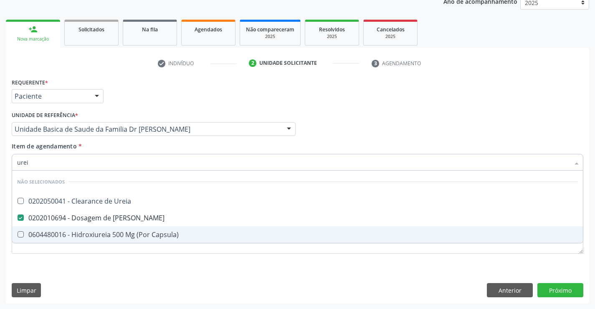
click at [77, 277] on div "Requerente * Paciente Médico(a) Enfermeiro(a) Paciente Nenhum resultado encontr…" at bounding box center [297, 189] width 583 height 227
checkbox Ureia "true"
checkbox Capsula\) "true"
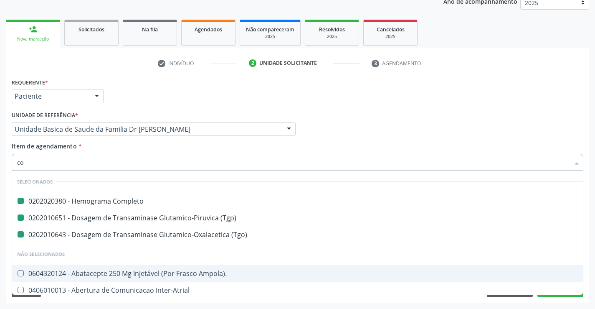
type input "col"
checkbox Completo "false"
checkbox \(Tgp\) "false"
checkbox \(Tgo\) "false"
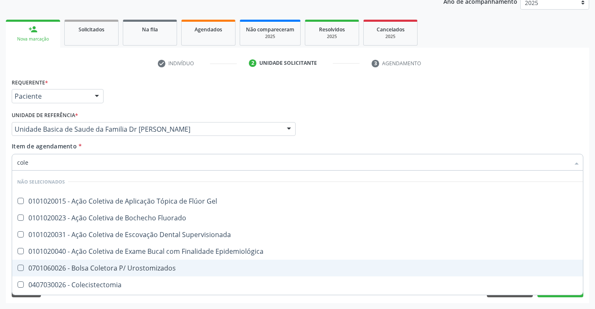
type input "coles"
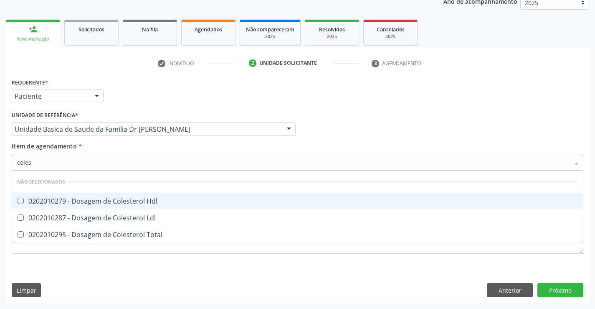
click at [88, 200] on div "0202010279 - Dosagem de Colesterol Hdl" at bounding box center [297, 200] width 561 height 7
checkbox Hdl "true"
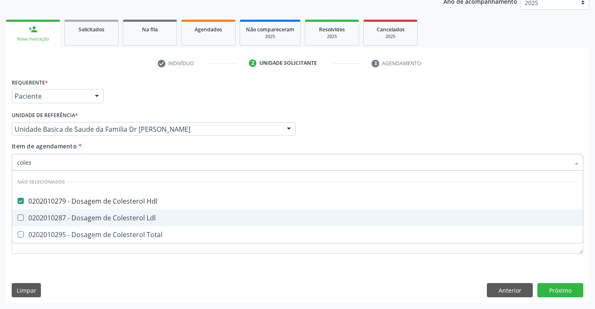
click at [82, 219] on div "0202010287 - Dosagem de Colesterol Ldl" at bounding box center [297, 217] width 561 height 7
checkbox Ldl "true"
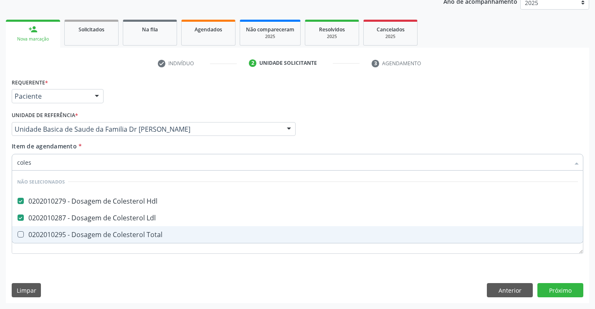
click at [78, 231] on div "0202010295 - Dosagem de Colesterol Total" at bounding box center [297, 234] width 561 height 7
checkbox Total "true"
click at [69, 263] on div "Requerente * Paciente Médico(a) Enfermeiro(a) Paciente Nenhum resultado encontr…" at bounding box center [298, 170] width 572 height 189
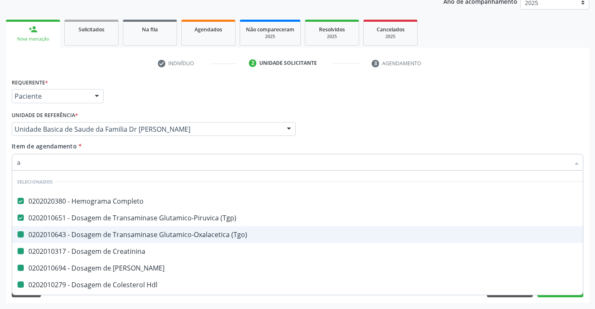
type input "ac"
checkbox \(Tgo\) "false"
checkbox Creatinina "false"
checkbox Ureia "false"
checkbox Hdl "false"
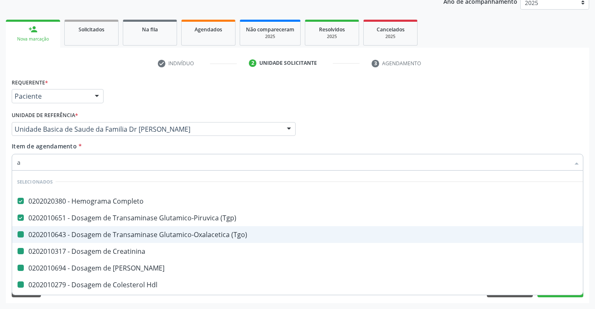
checkbox Ldl "false"
checkbox Total "false"
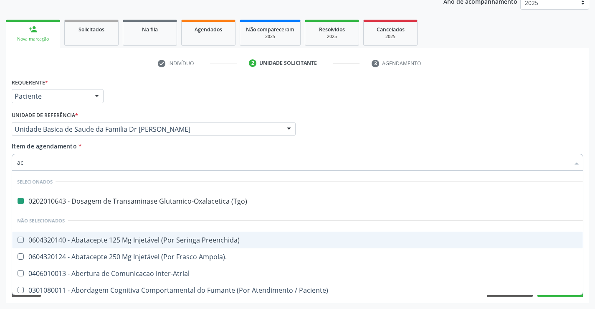
type input "aci"
checkbox \(Tgo\) "false"
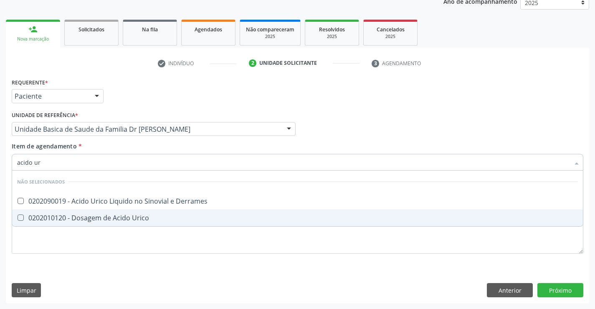
type input "acido uri"
click at [100, 220] on div "0202010120 - Dosagem de Acido Urico" at bounding box center [297, 217] width 561 height 7
checkbox Urico "true"
click at [96, 234] on div "Requerente * Paciente Médico(a) Enfermeiro(a) Paciente Nenhum resultado encontr…" at bounding box center [298, 170] width 572 height 189
checkbox Derrames "true"
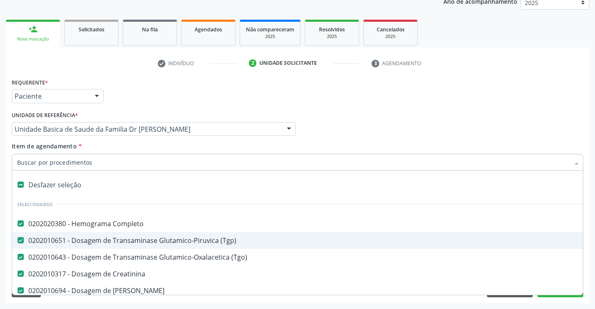
type input "t"
checkbox Urico "false"
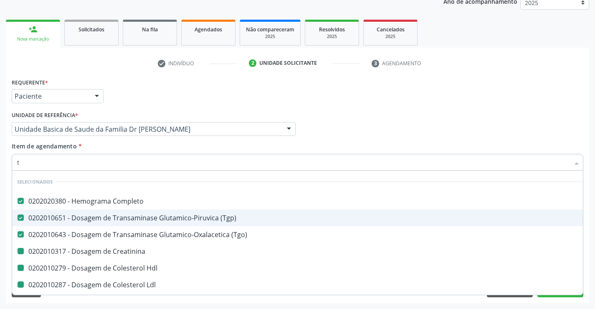
type input "tr"
checkbox Creatinina "false"
checkbox Hdl "false"
checkbox Ldl "false"
checkbox Total "false"
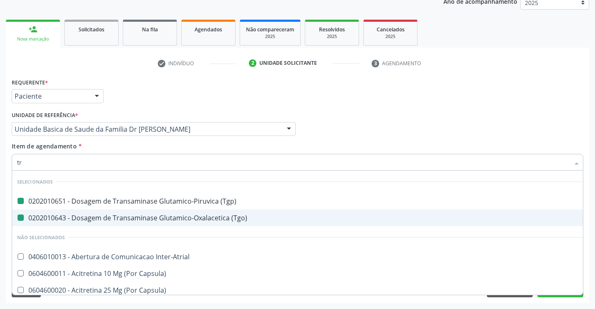
type input "tri"
checkbox \(Tgp\) "false"
checkbox \(Tgo\) "false"
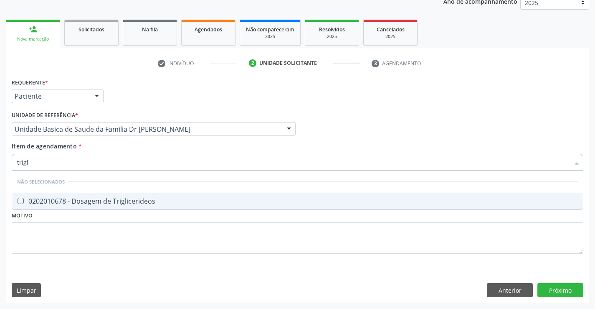
type input "trigli"
click at [96, 198] on div "0202010678 - Dosagem de Triglicerideos" at bounding box center [297, 200] width 561 height 7
checkbox Triglicerideos "true"
click at [96, 234] on div "Requerente * Paciente Médico(a) Enfermeiro(a) Paciente Nenhum resultado encontr…" at bounding box center [298, 170] width 572 height 189
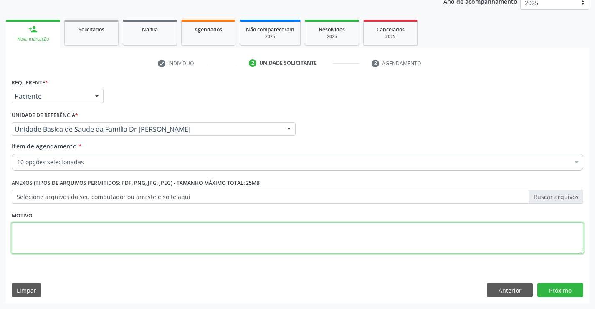
click at [96, 234] on textarea at bounding box center [298, 238] width 572 height 32
click at [101, 209] on div "Motivo" at bounding box center [298, 231] width 572 height 44
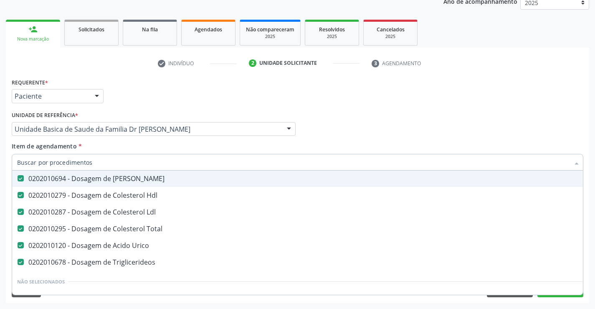
scroll to position [125, 0]
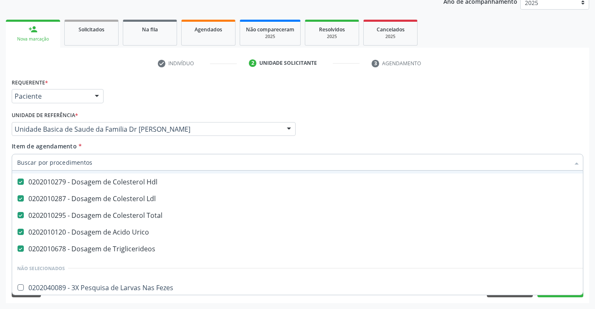
click at [93, 165] on input "Item de agendamento *" at bounding box center [293, 162] width 552 height 17
type input "u"
checkbox Hdl "false"
checkbox Ldl "false"
checkbox Total "false"
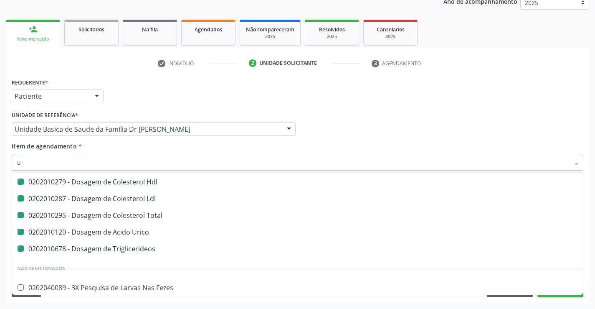
checkbox Urico "false"
checkbox Triglicerideos "false"
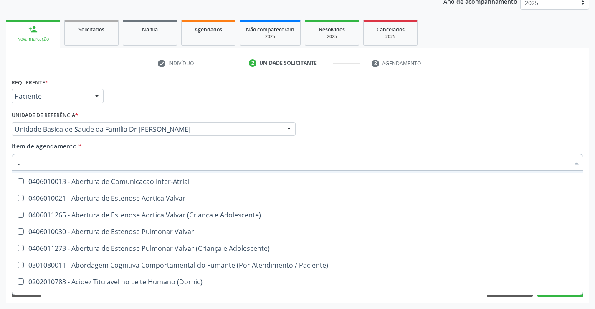
scroll to position [103, 0]
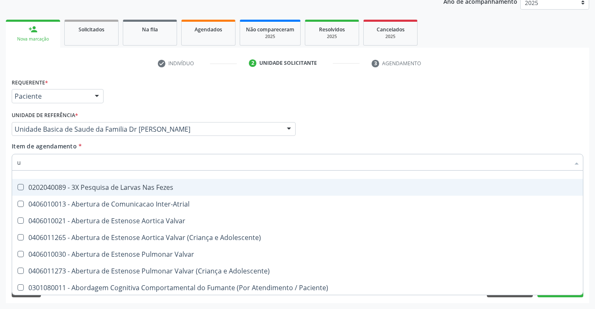
type input "ur"
checkbox Urico "false"
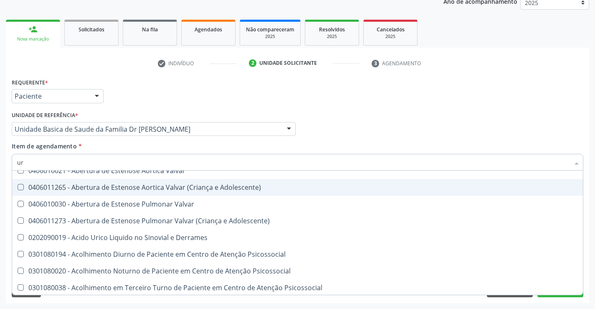
scroll to position [108, 0]
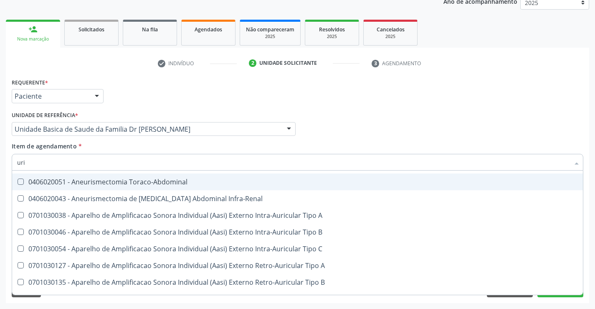
type input "urin"
checkbox Urico "false"
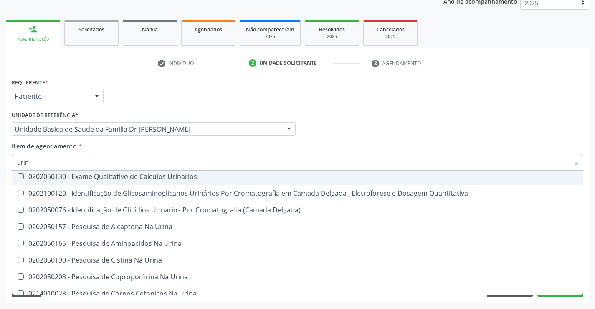
scroll to position [103, 0]
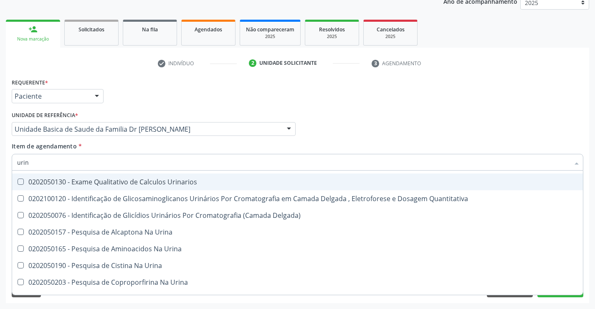
type input "urina"
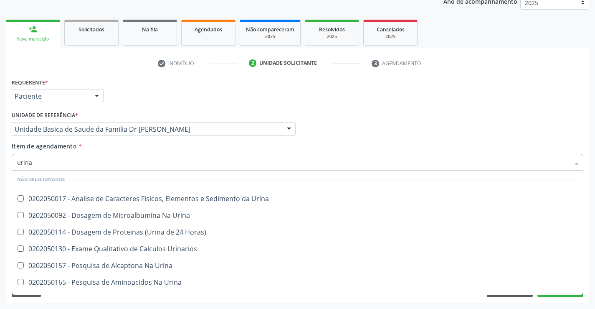
scroll to position [0, 0]
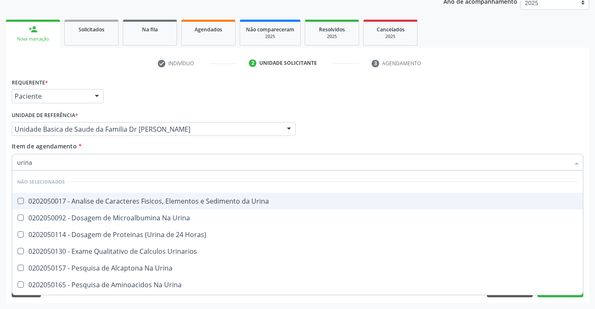
click at [187, 195] on span "0202050017 - Analise de Caracteres Fisicos, Elementos e Sedimento da Urina" at bounding box center [297, 200] width 571 height 17
checkbox Urina "true"
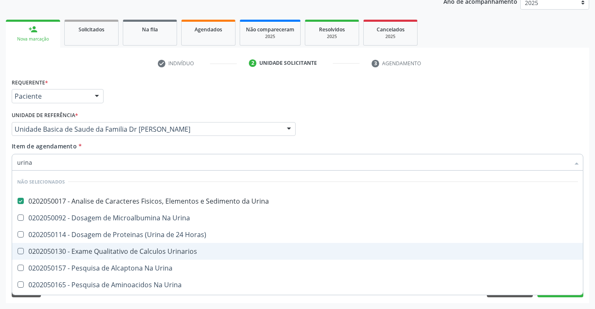
click at [237, 255] on span "0202050130 - Exame Qualitativo de Calculos Urinarios" at bounding box center [297, 251] width 571 height 17
checkbox Urinarios "true"
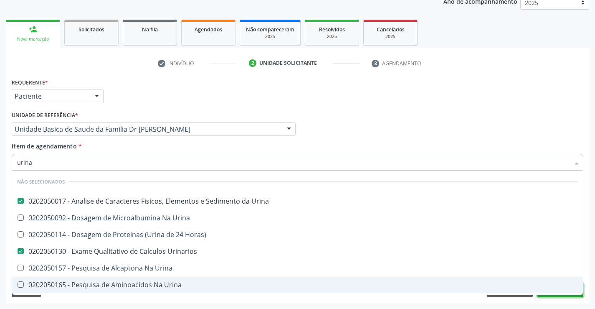
click at [557, 296] on button "Próximo" at bounding box center [560, 290] width 46 height 14
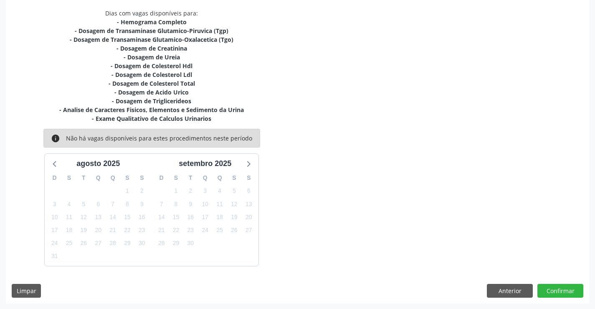
scroll to position [176, 0]
click at [503, 292] on button "Anterior" at bounding box center [510, 290] width 46 height 14
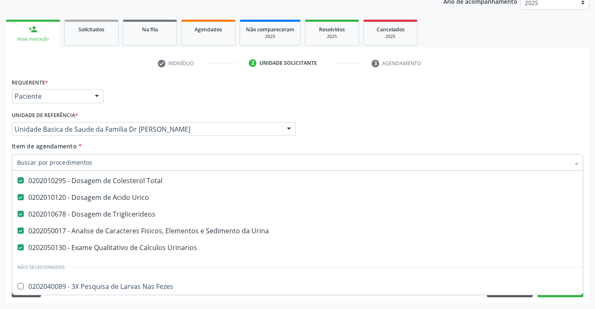
scroll to position [167, 0]
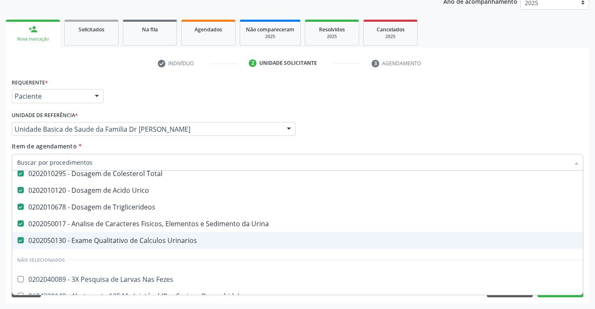
click at [157, 241] on div "0202050130 - Exame Qualitativo de Calculos Urinarios" at bounding box center [342, 240] width 650 height 7
checkbox Urinarios "false"
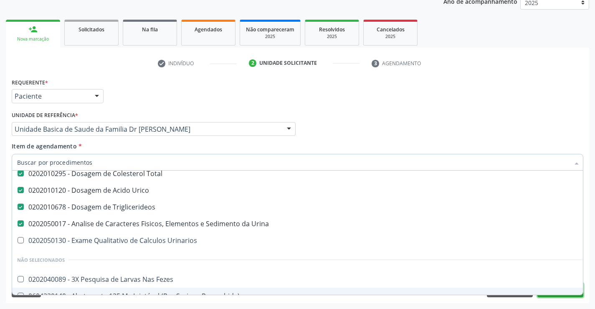
click at [549, 295] on button "Próximo" at bounding box center [560, 290] width 46 height 14
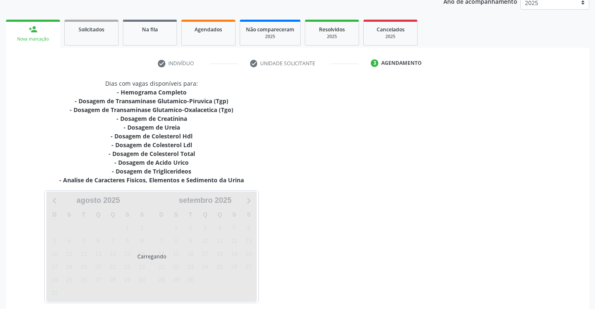
scroll to position [0, 0]
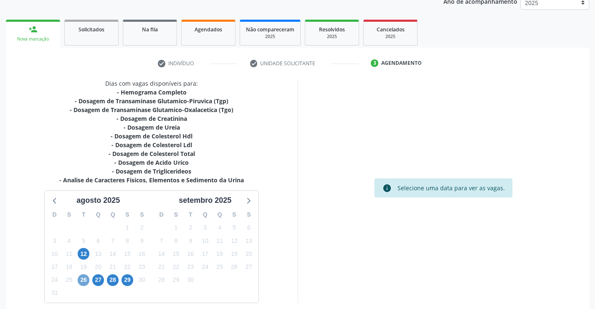
click at [83, 279] on span "26" at bounding box center [84, 280] width 12 height 12
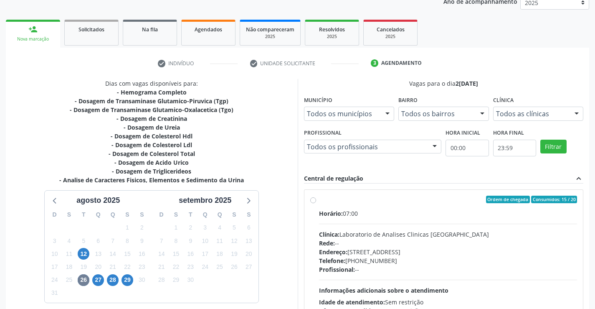
click at [319, 201] on label "Ordem de chegada Consumidos: 15 / 20 Horário: 07:00 Clínica: Laboratorio de Ana…" at bounding box center [448, 259] width 258 height 128
click at [313, 201] on input "Ordem de chegada Consumidos: 15 / 20 Horário: 07:00 Clínica: Laboratorio de Ana…" at bounding box center [313, 199] width 6 height 8
radio input "true"
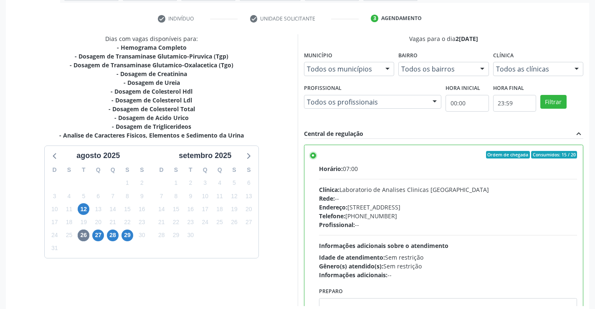
scroll to position [190, 0]
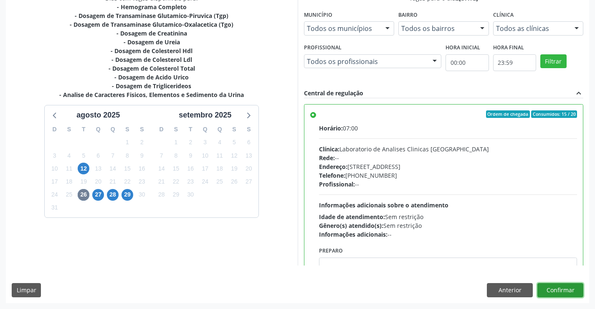
click at [569, 289] on button "Confirmar" at bounding box center [560, 290] width 46 height 14
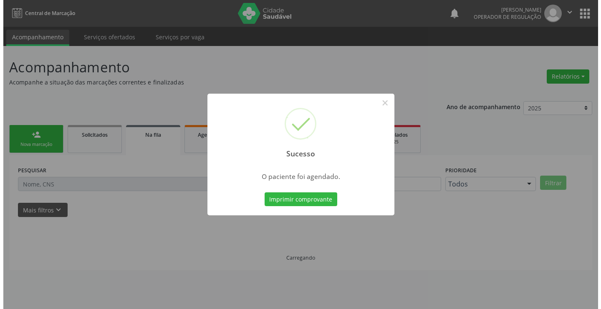
scroll to position [0, 0]
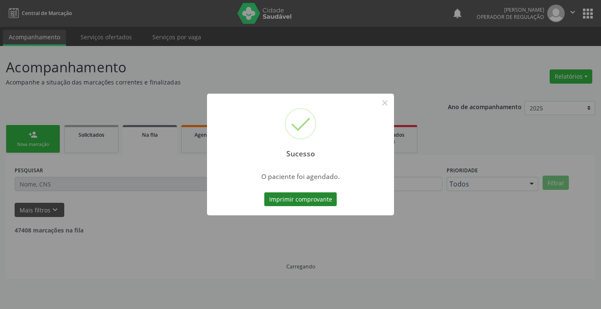
click at [313, 196] on button "Imprimir comprovante" at bounding box center [300, 199] width 73 height 14
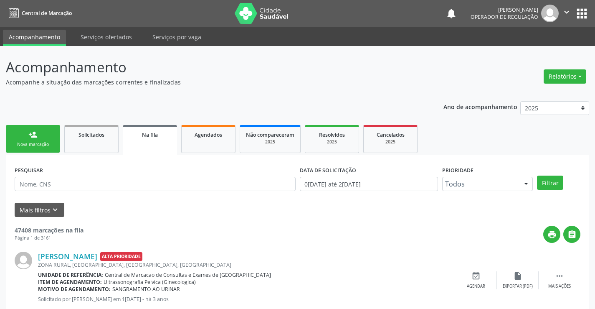
click at [35, 139] on link "person_add Nova marcação" at bounding box center [33, 139] width 54 height 28
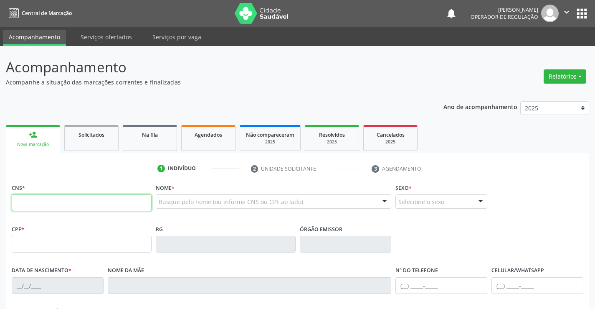
click at [47, 205] on input "text" at bounding box center [82, 202] width 140 height 17
type input "700 5019 5343 1259"
type input "0551134275"
type input "30/09/1970"
type input "(74) 98859-9779"
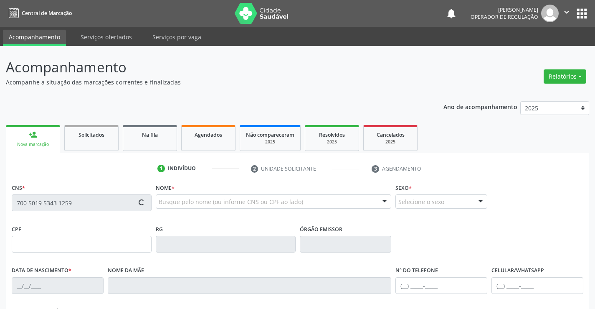
type input "(74) 98859-9779"
type input "974.907.685-00"
type input "S/N"
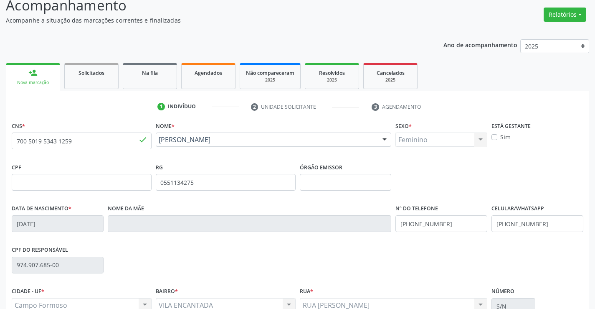
scroll to position [144, 0]
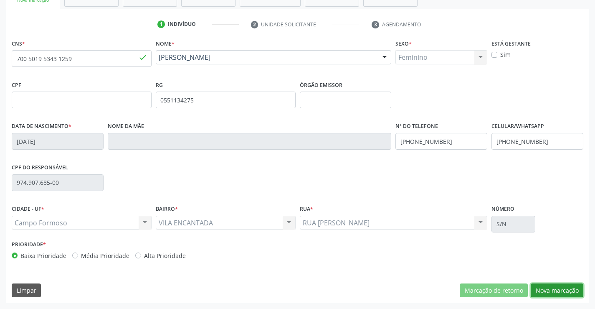
click at [540, 286] on button "Nova marcação" at bounding box center [557, 290] width 53 height 14
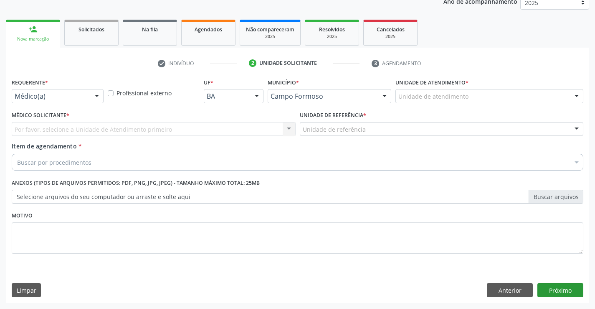
scroll to position [105, 0]
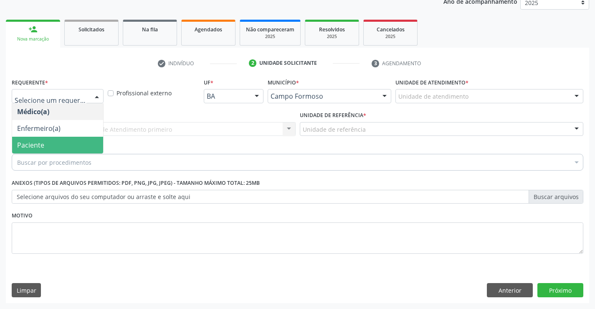
click at [58, 145] on span "Paciente" at bounding box center [57, 145] width 91 height 17
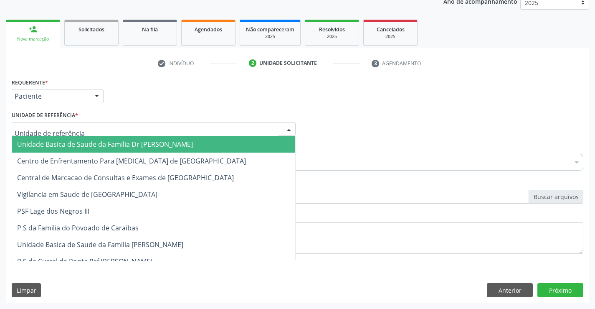
click at [66, 146] on span "Unidade Basica de Saude da Familia Dr [PERSON_NAME]" at bounding box center [105, 143] width 176 height 9
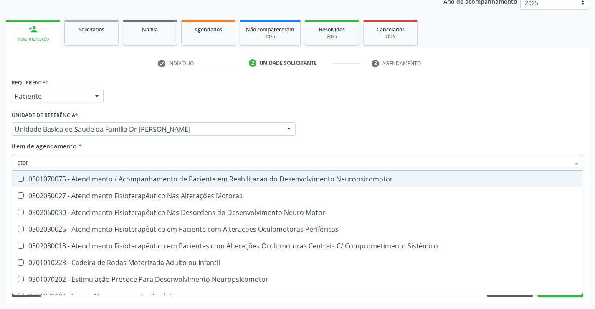
type input "otorr"
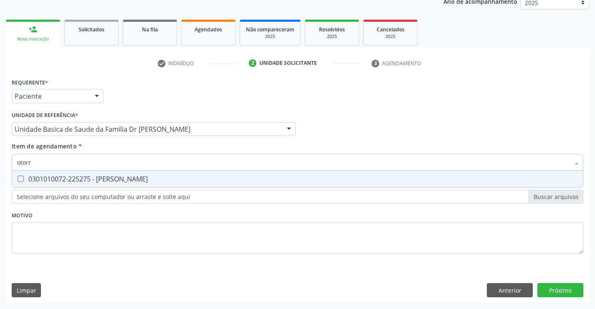
click at [154, 174] on span "0301010072-225275 - Médico Otorrinolaringologista" at bounding box center [297, 178] width 571 height 17
checkbox Otorrinolaringologista "true"
click at [547, 286] on div "Requerente * Paciente Médico(a) Enfermeiro(a) Paciente Nenhum resultado encontr…" at bounding box center [297, 189] width 583 height 227
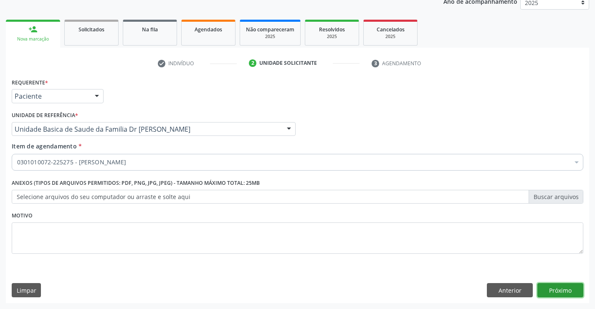
click at [563, 288] on button "Próximo" at bounding box center [560, 290] width 46 height 14
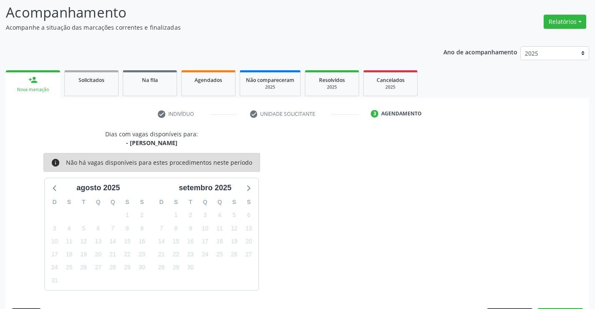
scroll to position [79, 0]
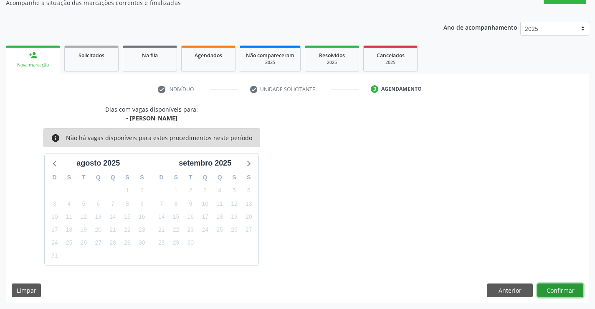
click at [563, 288] on button "Confirmar" at bounding box center [560, 290] width 46 height 14
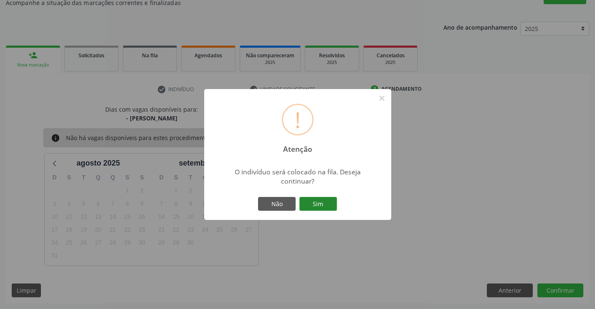
click at [308, 200] on button "Sim" at bounding box center [318, 204] width 38 height 14
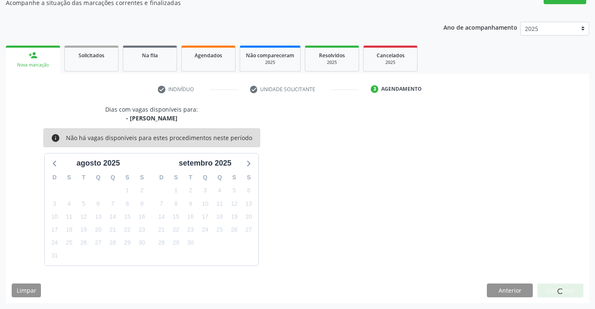
scroll to position [0, 0]
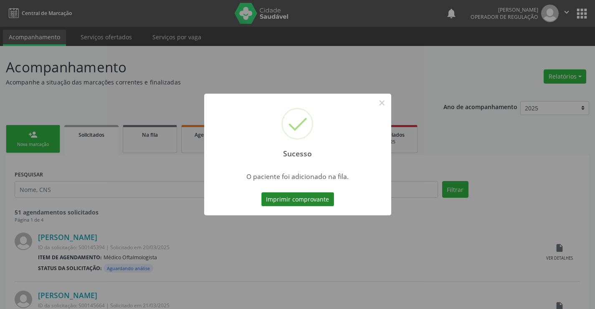
click at [315, 195] on button "Imprimir comprovante" at bounding box center [297, 199] width 73 height 14
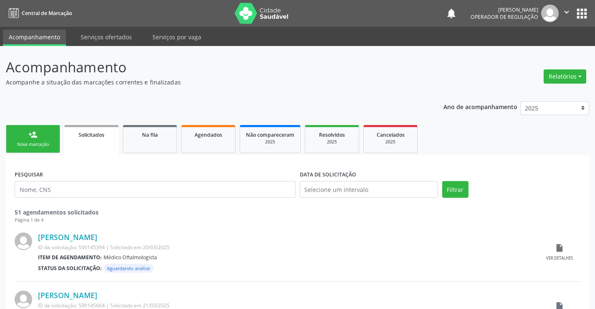
click at [43, 134] on link "person_add Nova marcação" at bounding box center [33, 139] width 54 height 28
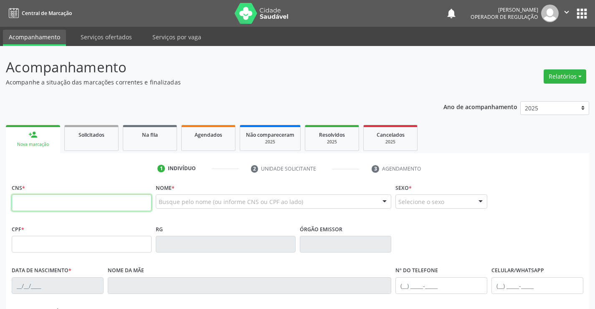
click at [52, 204] on input "text" at bounding box center [82, 202] width 140 height 17
type input "702 8096 5517 9161"
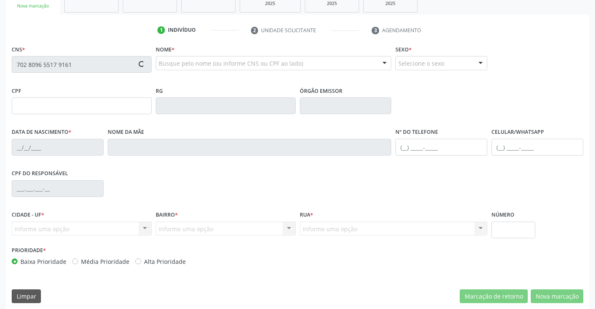
scroll to position [144, 0]
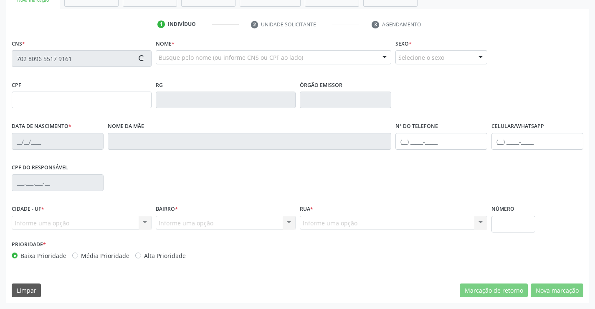
type input "0906391466"
type input "08/10/1973"
type input "(74) 98135-2511"
type input "963.980.515-72"
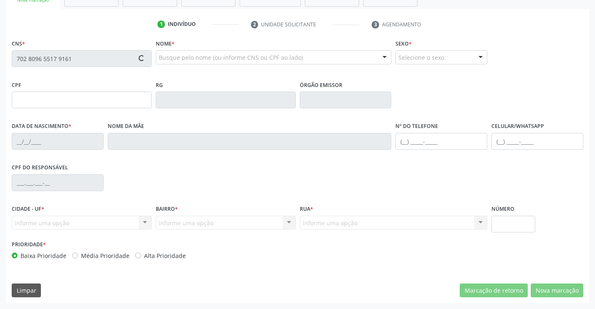
type input "S/N"
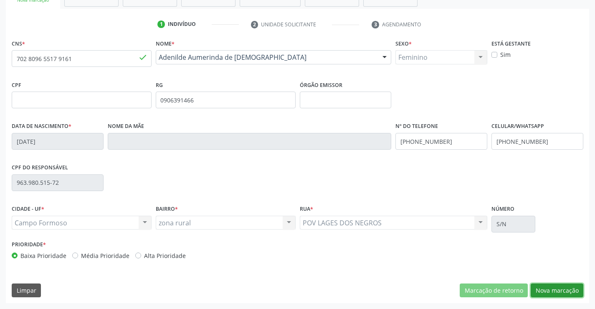
click at [556, 291] on button "Nova marcação" at bounding box center [557, 290] width 53 height 14
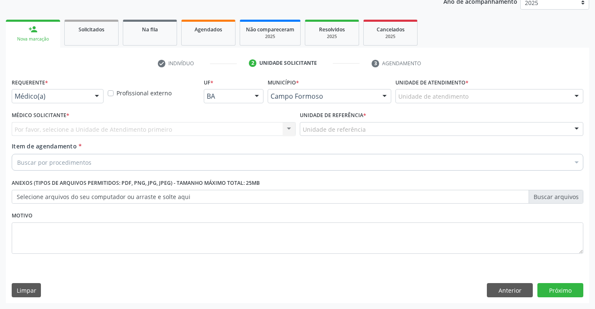
scroll to position [105, 0]
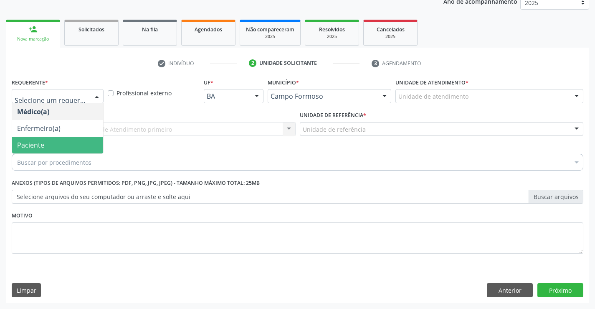
click at [49, 142] on span "Paciente" at bounding box center [57, 145] width 91 height 17
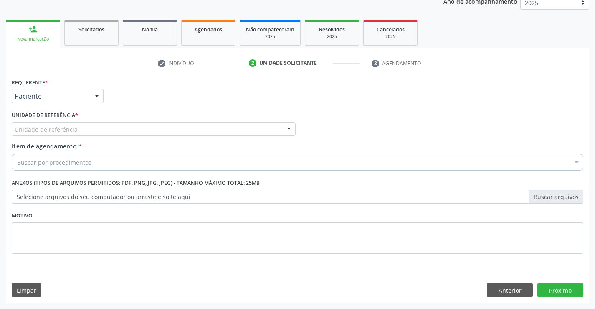
click at [66, 124] on div "Unidade de referência" at bounding box center [154, 129] width 284 height 14
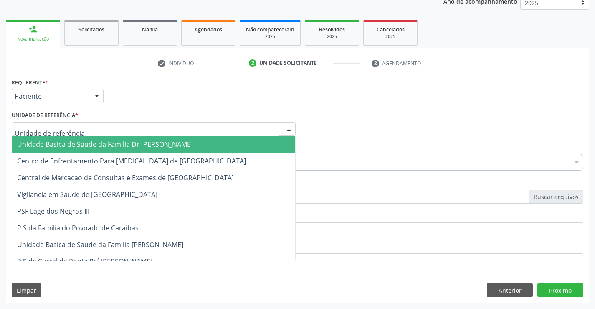
click at [66, 139] on span "Unidade Basica de Saude da Familia Dr [PERSON_NAME]" at bounding box center [153, 144] width 283 height 17
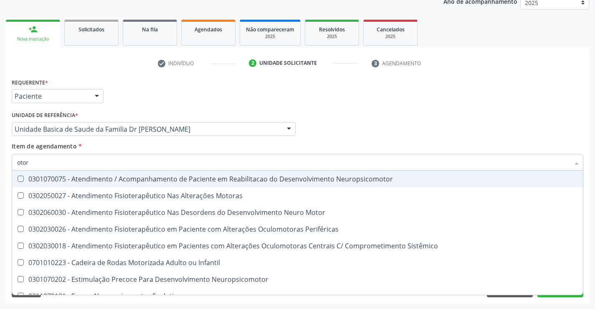
type input "otorr"
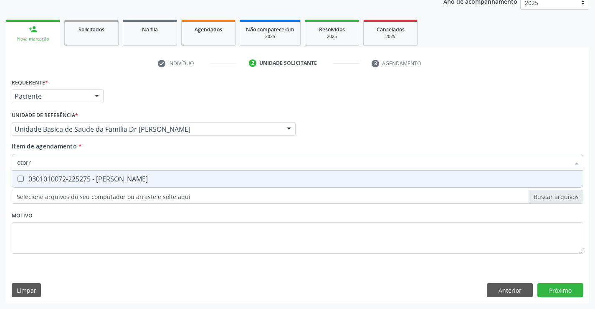
click at [202, 178] on div "0301010072-225275 - Médico Otorrinolaringologista" at bounding box center [297, 178] width 561 height 7
checkbox Otorrinolaringologista "true"
type input "otor"
checkbox Otorrinolaringologista "false"
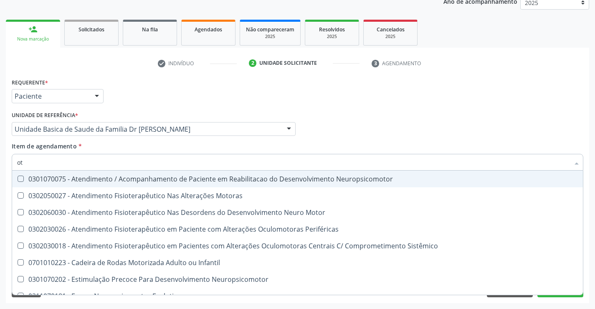
type input "o"
checkbox Otorrinolaringologista "false"
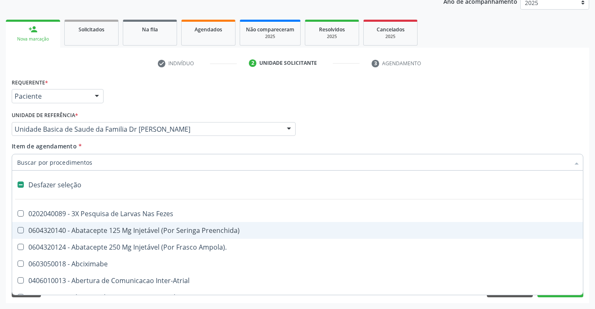
click at [51, 186] on div "Desfazer seleção" at bounding box center [342, 184] width 660 height 17
click at [73, 164] on input "Item de agendamento *" at bounding box center [293, 162] width 552 height 17
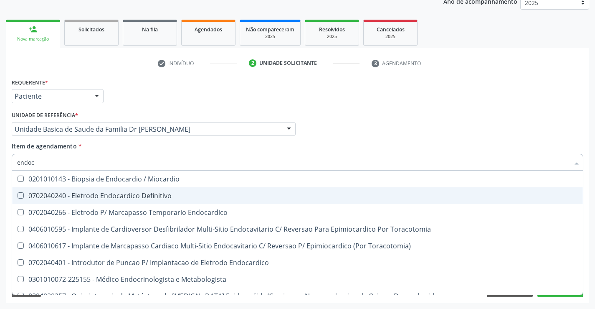
type input "endocr"
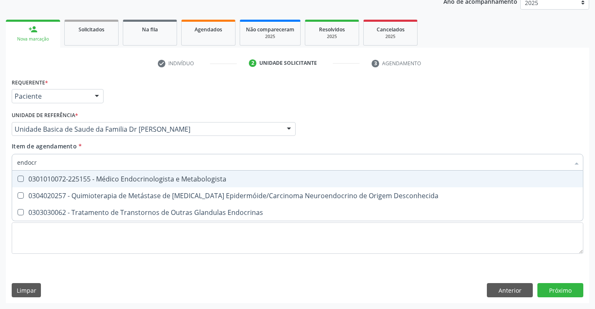
click at [131, 176] on div "0301010072-225155 - Médico Endocrinologista e Metabologista" at bounding box center [297, 178] width 561 height 7
checkbox Metabologista "true"
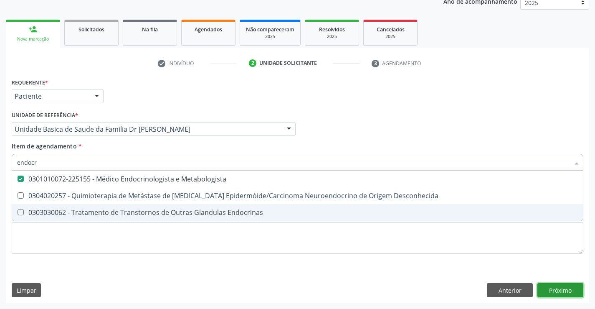
click at [563, 288] on div "Requerente * Paciente Médico(a) Enfermeiro(a) Paciente Nenhum resultado encontr…" at bounding box center [297, 189] width 583 height 227
checkbox Desconhecida "true"
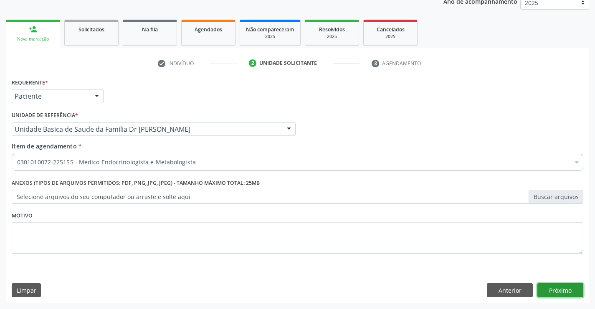
click at [562, 291] on button "Próximo" at bounding box center [560, 290] width 46 height 14
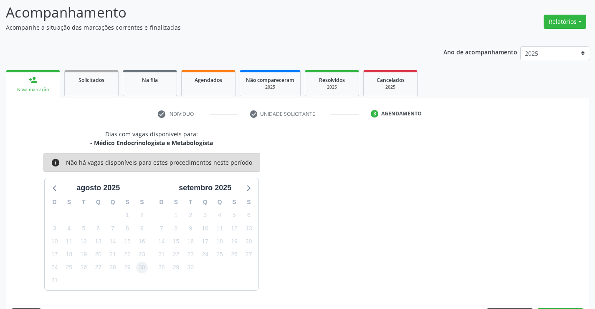
scroll to position [79, 0]
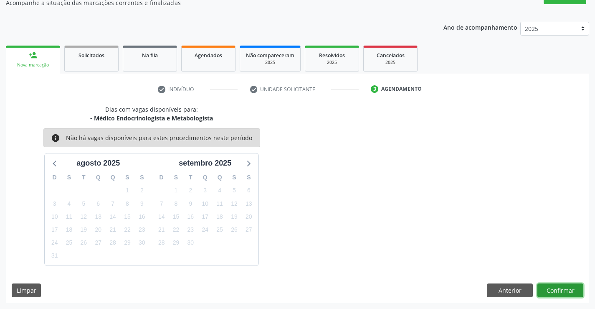
click at [561, 288] on button "Confirmar" at bounding box center [560, 290] width 46 height 14
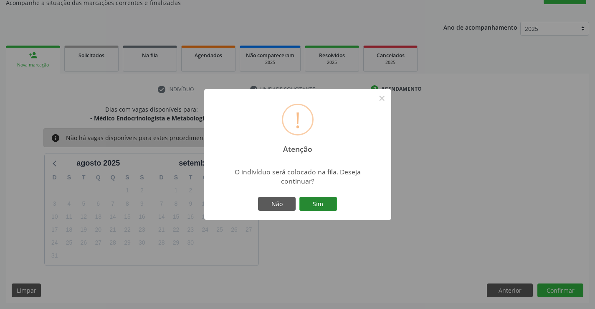
click at [320, 202] on button "Sim" at bounding box center [318, 204] width 38 height 14
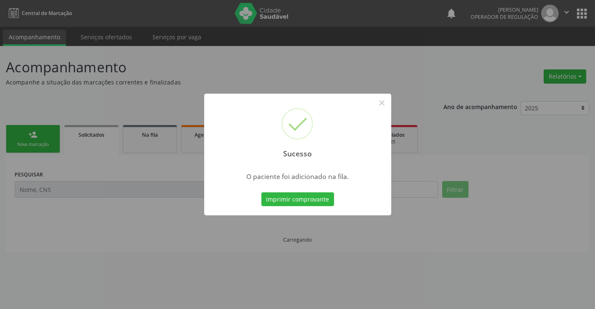
scroll to position [0, 0]
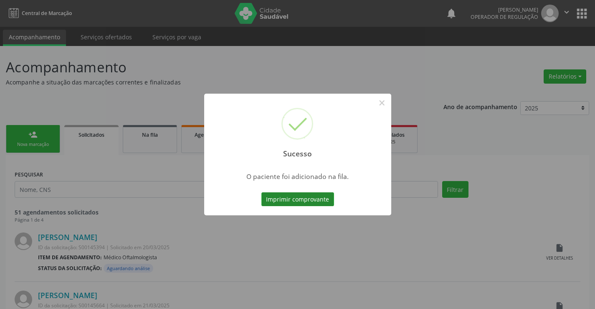
click at [309, 200] on button "Imprimir comprovante" at bounding box center [297, 199] width 73 height 14
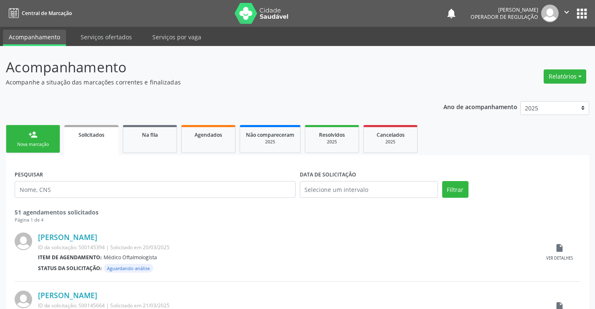
click at [49, 143] on div "Nova marcação" at bounding box center [33, 144] width 42 height 6
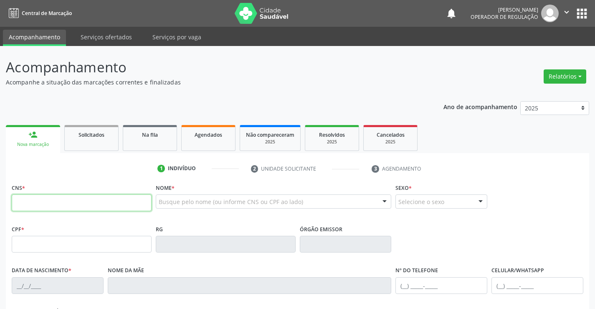
click at [40, 200] on input "text" at bounding box center [82, 202] width 140 height 17
type input "709 2012 6045 9736"
type input "0386765243"
type input "01/06/1968"
type input "(74) 99143-6553"
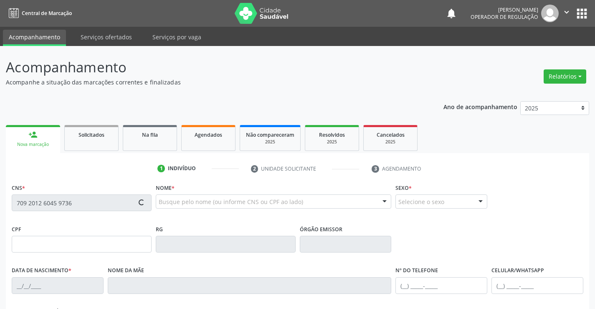
type input "(74) 99144-6553"
type input "594.149.285-53"
type input "310"
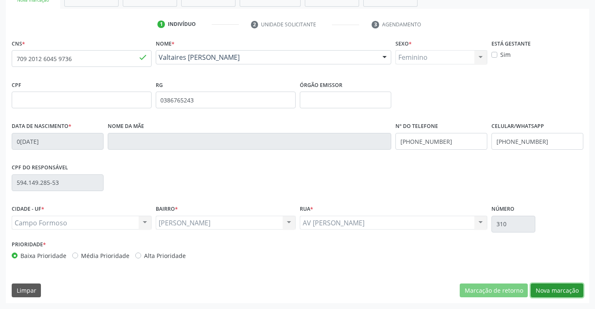
click at [554, 291] on button "Nova marcação" at bounding box center [557, 290] width 53 height 14
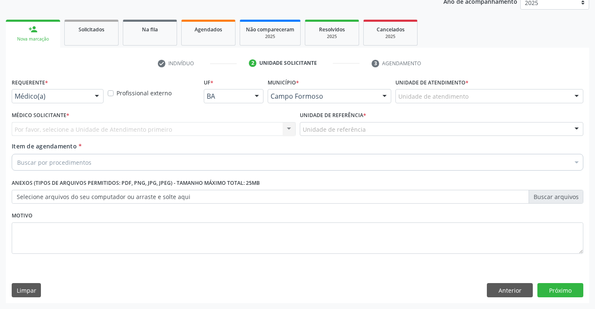
click at [87, 94] on div "Médico(a)" at bounding box center [58, 96] width 92 height 14
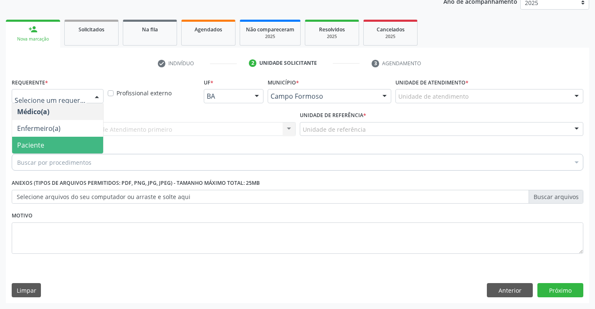
click at [68, 143] on span "Paciente" at bounding box center [57, 145] width 91 height 17
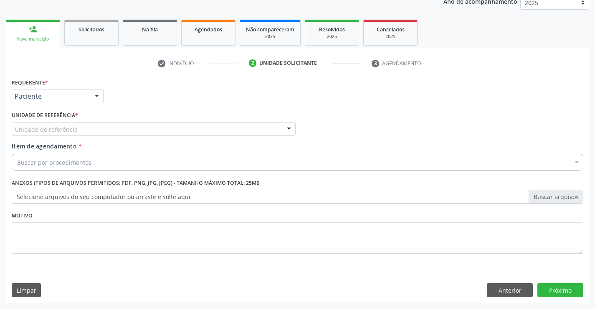
click at [78, 135] on div "Unidade de referência" at bounding box center [154, 129] width 284 height 14
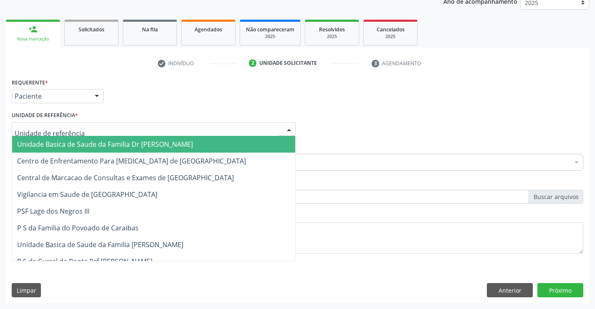
click at [78, 142] on span "Unidade Basica de Saude da Familia Dr [PERSON_NAME]" at bounding box center [105, 143] width 176 height 9
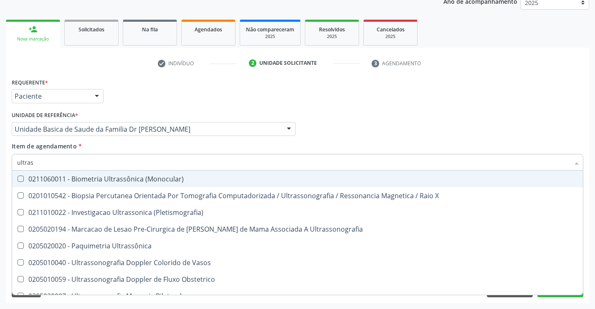
type input "ultrass"
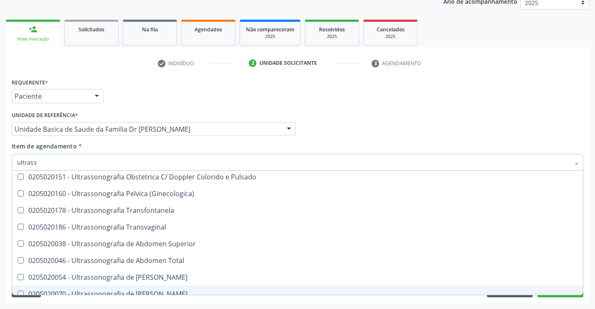
scroll to position [167, 0]
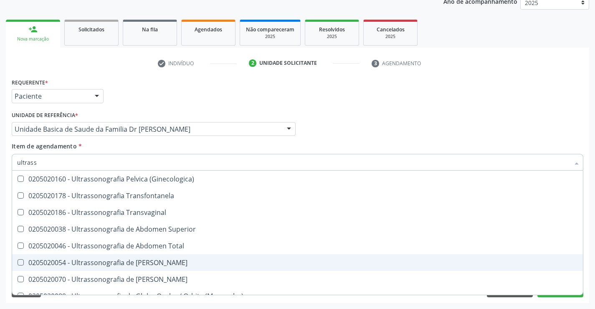
click at [175, 264] on div "0205020054 - Ultrassonografia de Aparelho Urinario" at bounding box center [297, 262] width 561 height 7
checkbox Urinario "true"
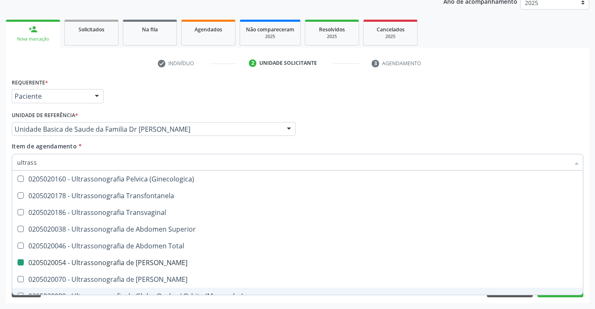
click at [565, 297] on div "Requerente * Paciente Médico(a) Enfermeiro(a) Paciente Nenhum resultado encontr…" at bounding box center [297, 189] width 583 height 227
checkbox X "true"
checkbox Urinario "false"
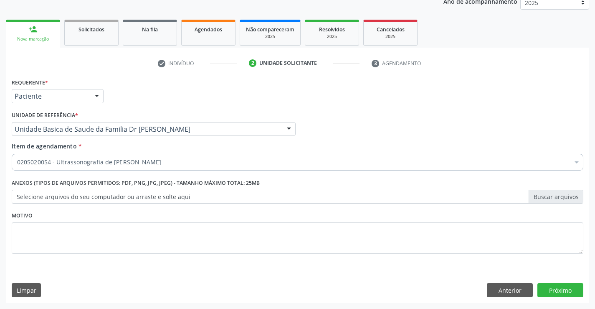
scroll to position [0, 0]
click at [562, 289] on button "Próximo" at bounding box center [560, 290] width 46 height 14
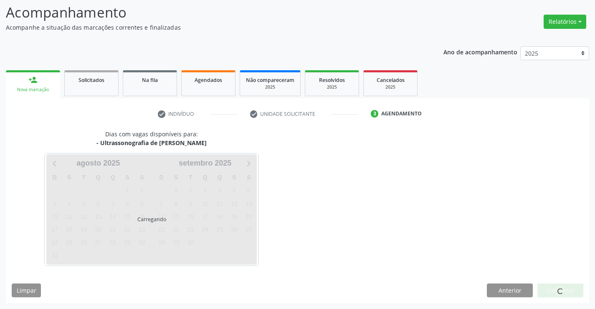
scroll to position [55, 0]
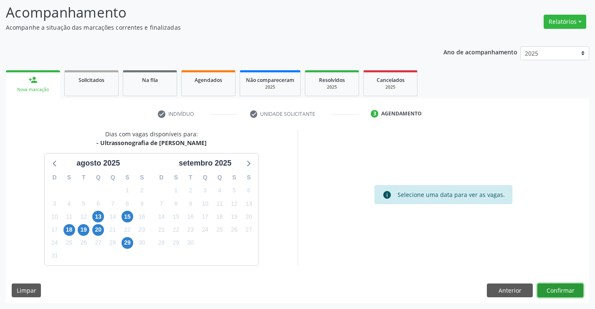
click at [562, 289] on button "Confirmar" at bounding box center [560, 290] width 46 height 14
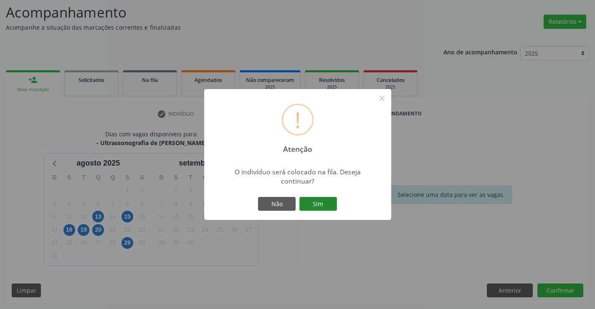
click at [325, 203] on button "Sim" at bounding box center [318, 204] width 38 height 14
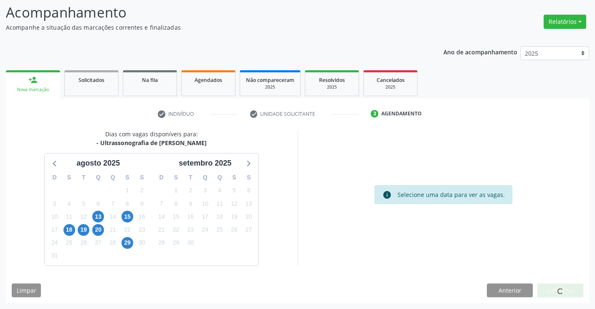
scroll to position [0, 0]
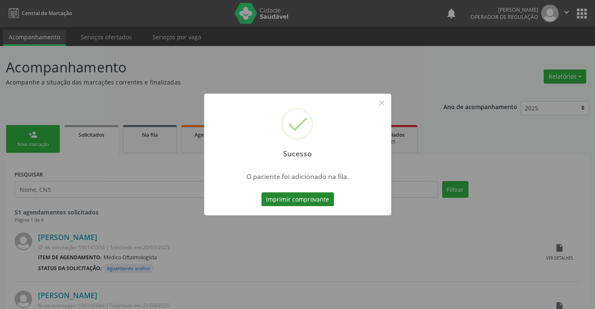
click at [316, 204] on button "Imprimir comprovante" at bounding box center [297, 199] width 73 height 14
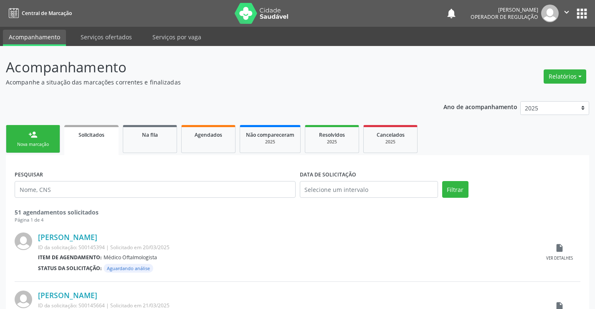
click at [56, 146] on link "person_add Nova marcação" at bounding box center [33, 139] width 54 height 28
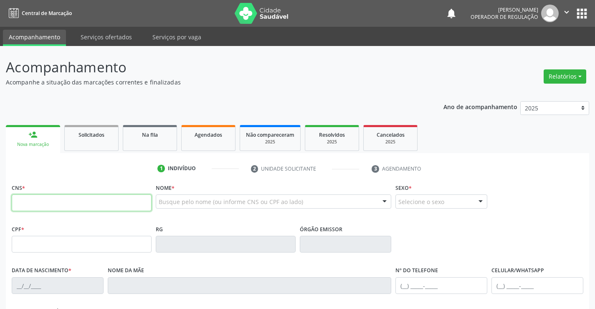
click at [41, 205] on input "text" at bounding box center [82, 202] width 140 height 17
type input "702 0083 6877 6482"
type input "929.476.545-87"
type input "0773250956"
type input "SP"
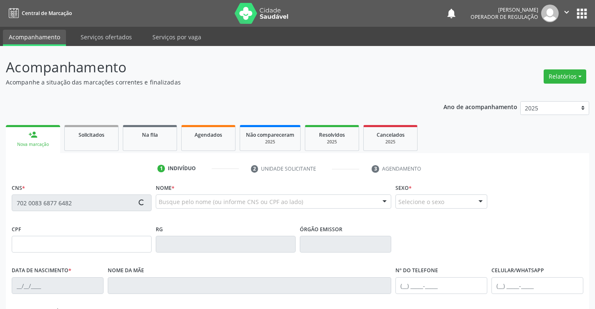
type input "21/04/1977"
type input "(74) 9194-6758"
type input "38"
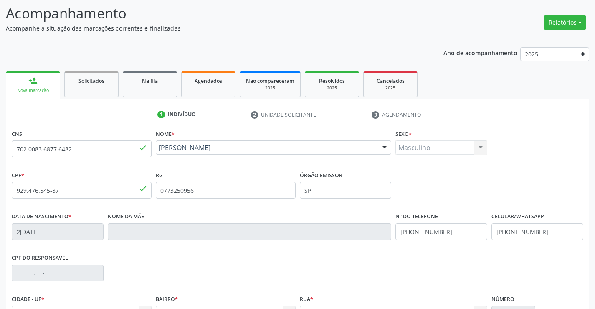
scroll to position [144, 0]
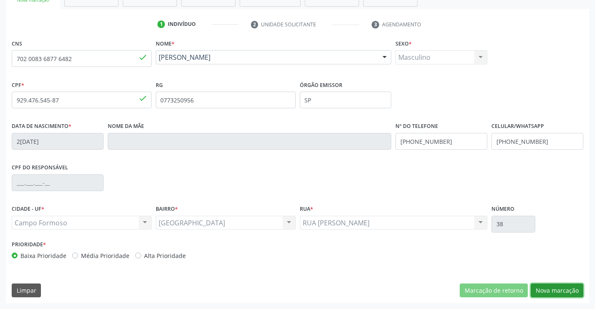
click at [566, 291] on button "Nova marcação" at bounding box center [557, 290] width 53 height 14
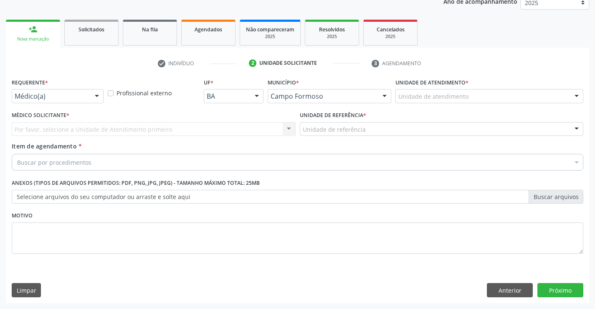
scroll to position [105, 0]
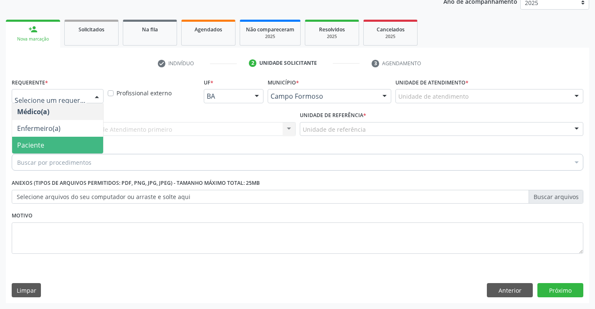
click at [65, 142] on span "Paciente" at bounding box center [57, 145] width 91 height 17
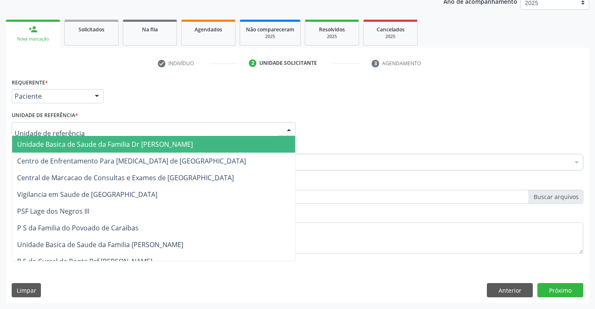
click at [70, 142] on span "Unidade Basica de Saude da Familia Dr [PERSON_NAME]" at bounding box center [105, 143] width 176 height 9
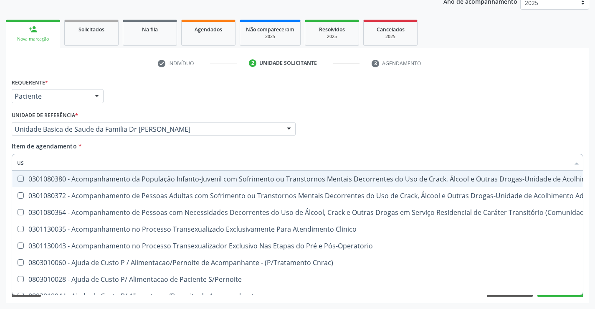
type input "usg"
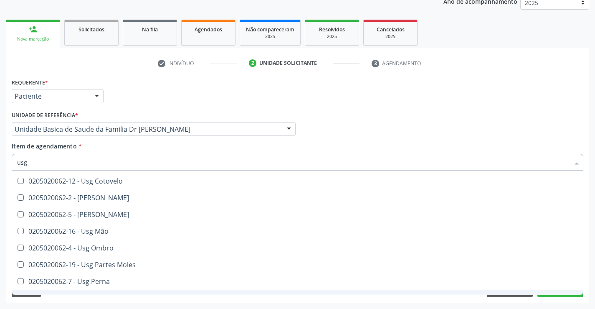
scroll to position [68, 0]
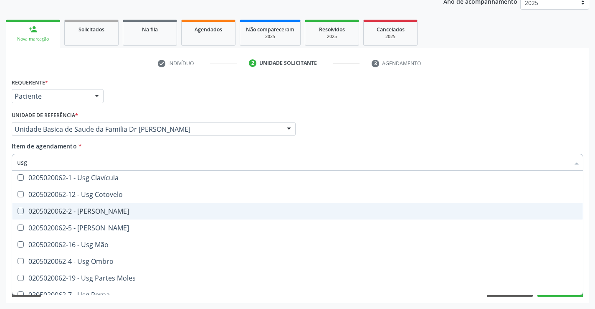
click at [111, 211] on div "0205020062-2 - Usg Coxa" at bounding box center [297, 210] width 561 height 7
checkbox Coxa "true"
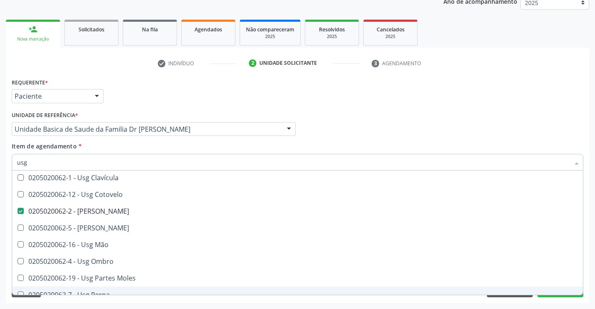
click at [559, 294] on div "Desfazer seleção 0205020062-14 - Usg Axila 0205020062-17 - Usg Braço 0205020062…" at bounding box center [298, 232] width 572 height 124
click at [553, 296] on button "Próximo" at bounding box center [560, 290] width 46 height 14
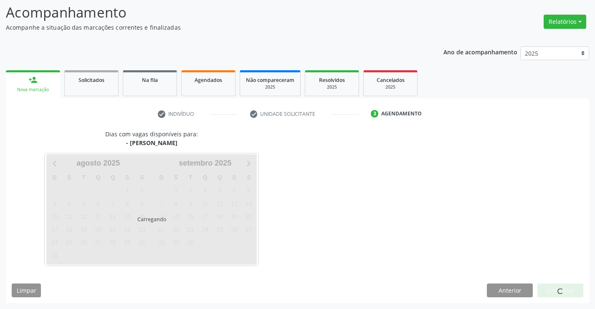
scroll to position [0, 0]
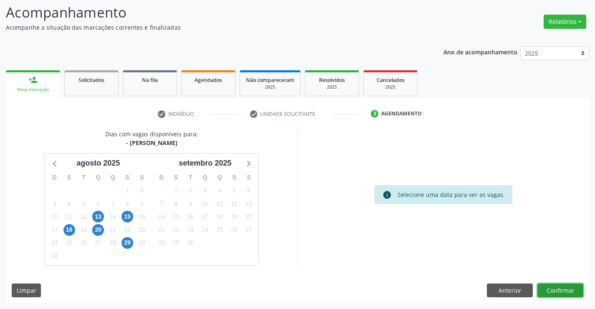
click at [563, 290] on button "Confirmar" at bounding box center [560, 290] width 46 height 14
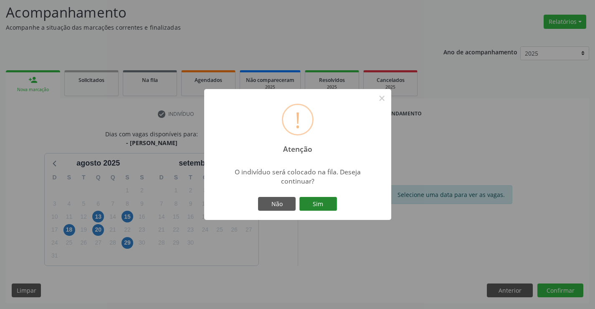
click at [324, 202] on button "Sim" at bounding box center [318, 204] width 38 height 14
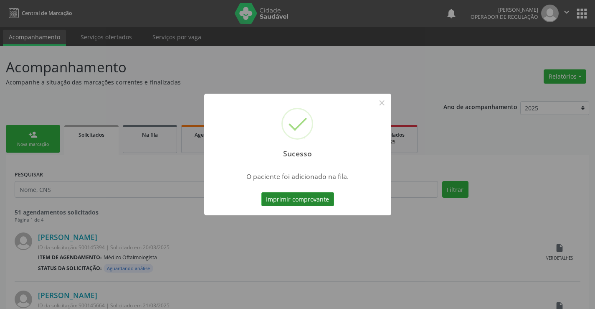
click at [325, 203] on button "Imprimir comprovante" at bounding box center [297, 199] width 73 height 14
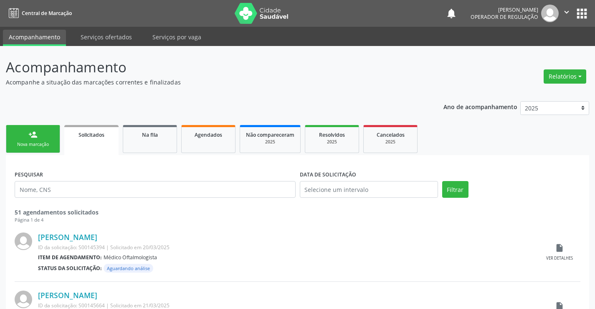
click at [32, 130] on div "person_add" at bounding box center [32, 134] width 9 height 9
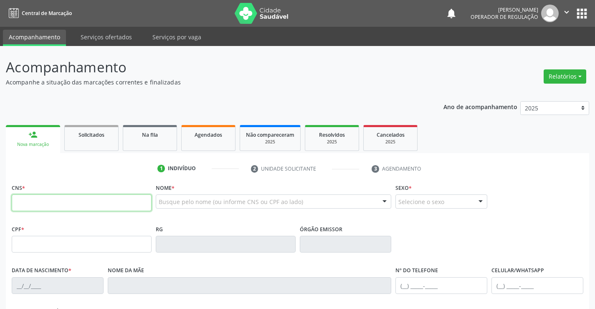
click at [35, 201] on input "text" at bounding box center [82, 202] width 140 height 17
type input "700 1079 2086 5712"
type input "0915507854"
type input "[DATE]"
type input "[PHONE_NUMBER]"
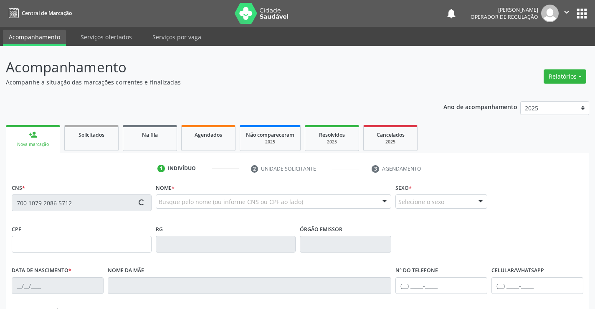
type input "[PHONE_NUMBER]"
type input "S/N"
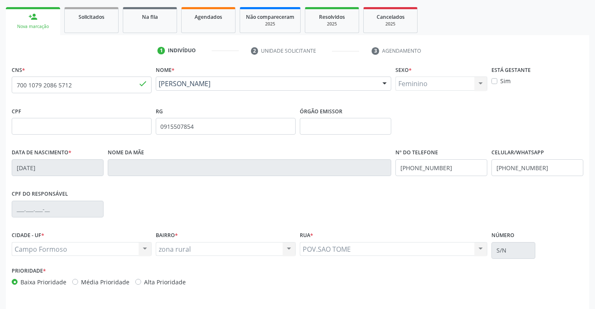
scroll to position [144, 0]
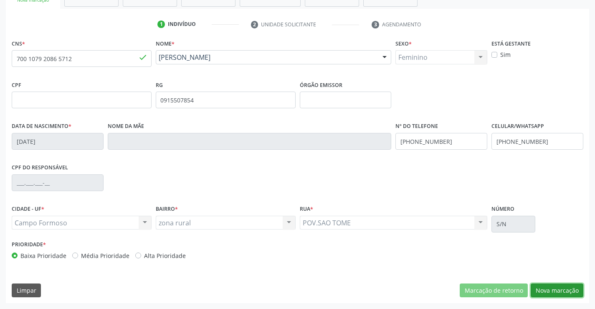
click at [549, 288] on button "Nova marcação" at bounding box center [557, 290] width 53 height 14
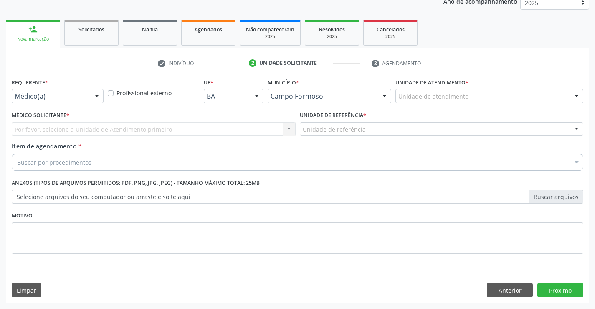
scroll to position [105, 0]
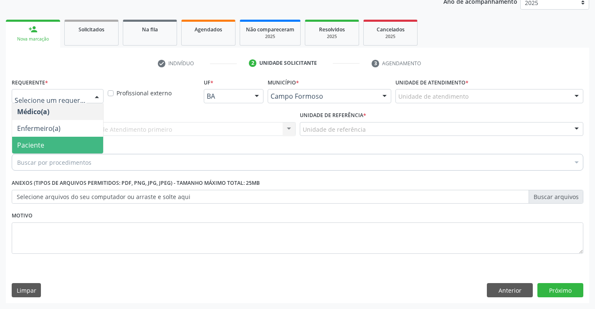
click at [46, 148] on span "Paciente" at bounding box center [57, 145] width 91 height 17
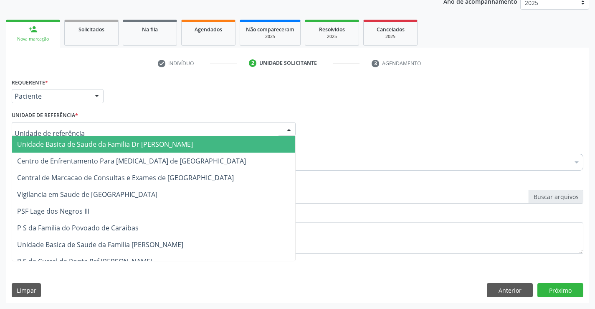
drag, startPoint x: 66, startPoint y: 142, endPoint x: 67, endPoint y: 158, distance: 15.9
click at [66, 143] on span "Unidade Basica de Saude da Familia Dr [PERSON_NAME]" at bounding box center [105, 143] width 176 height 9
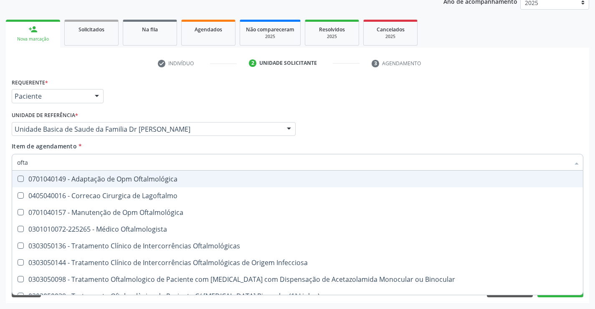
type input "oftal"
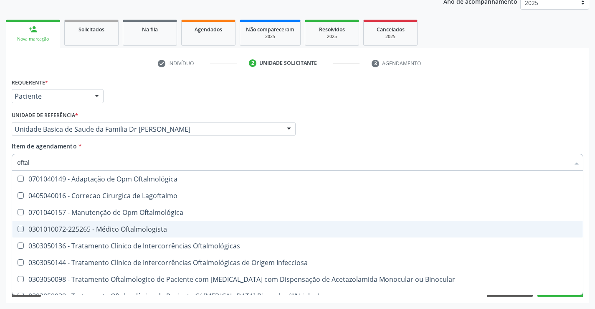
click at [144, 230] on div "0301010072-225265 - Médico Oftalmologista" at bounding box center [297, 228] width 561 height 7
checkbox Oftalmologista "true"
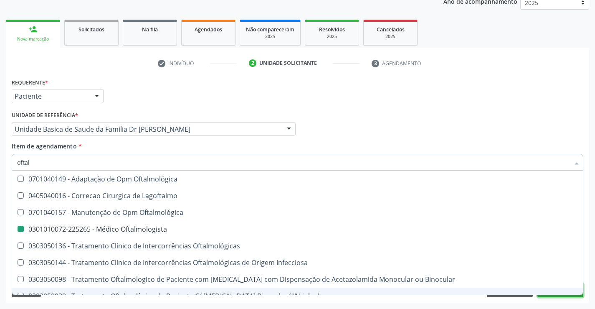
click at [563, 296] on button "Próximo" at bounding box center [560, 290] width 46 height 14
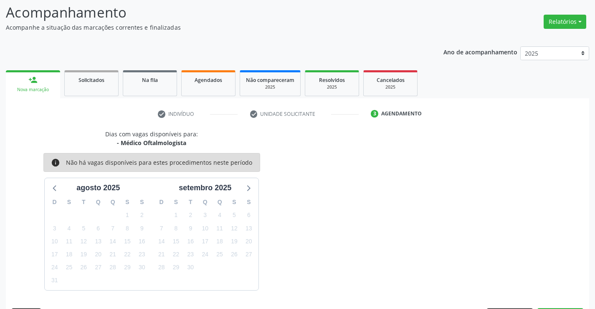
scroll to position [79, 0]
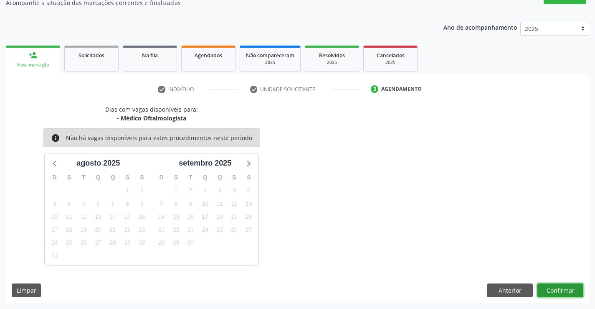
click at [563, 290] on button "Confirmar" at bounding box center [560, 290] width 46 height 14
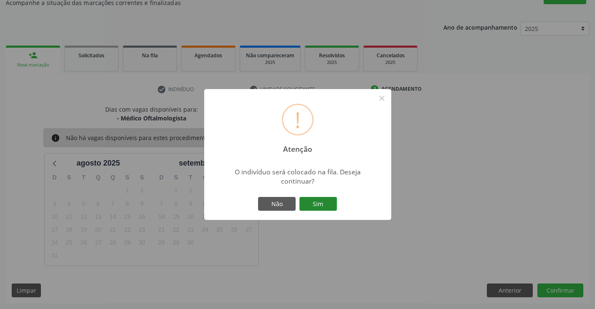
click at [329, 199] on button "Sim" at bounding box center [318, 204] width 38 height 14
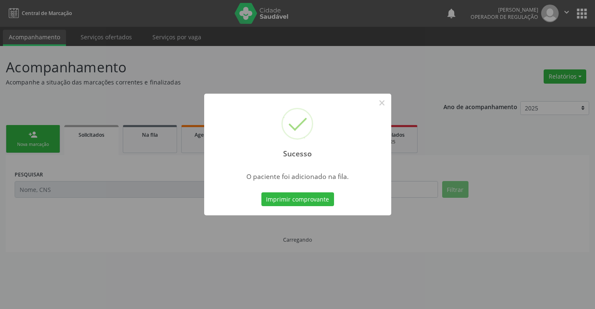
scroll to position [0, 0]
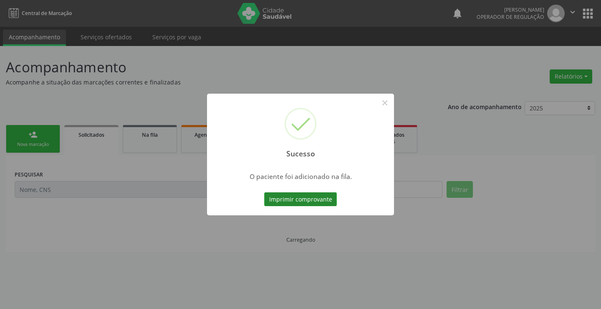
click at [325, 193] on button "Imprimir comprovante" at bounding box center [300, 199] width 73 height 14
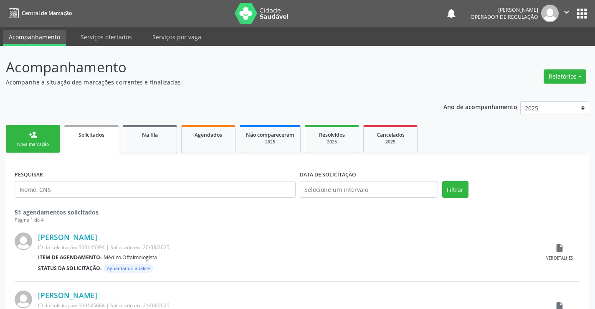
click at [571, 11] on icon "" at bounding box center [566, 12] width 9 height 9
click at [544, 56] on link "Sair" at bounding box center [545, 51] width 58 height 12
